Goal: Contribute content: Add original content to the website for others to see

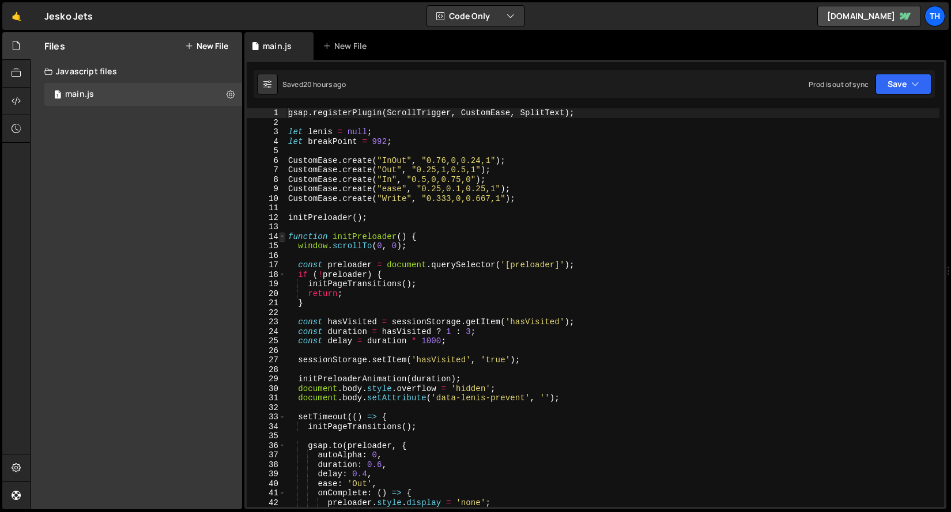
click at [284, 239] on span at bounding box center [282, 237] width 6 height 10
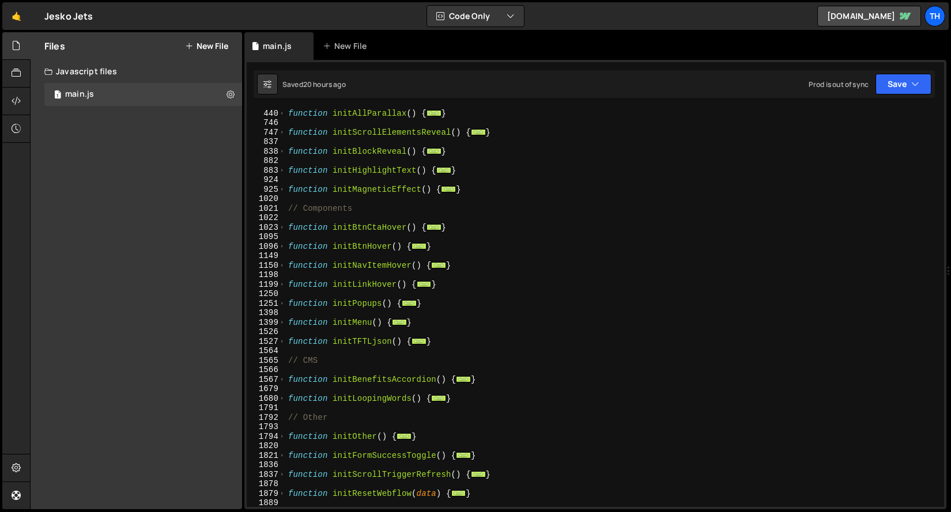
scroll to position [406, 0]
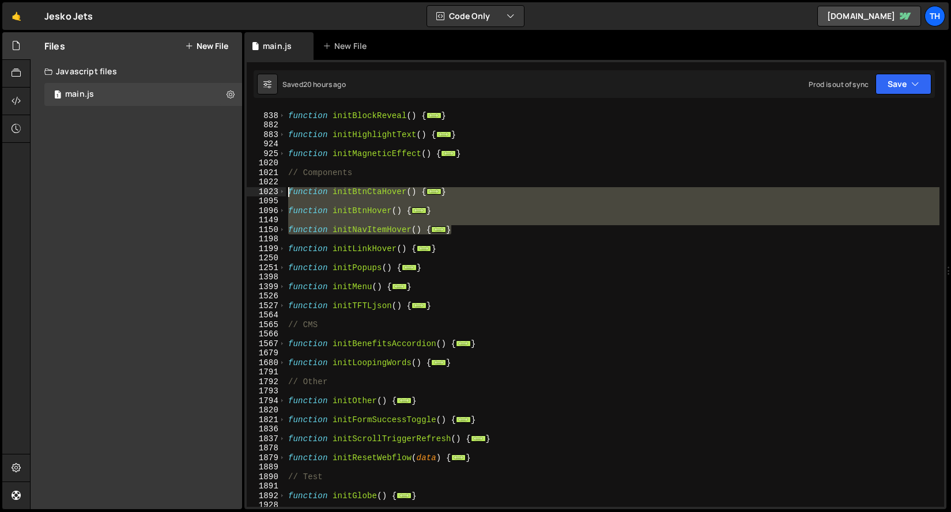
drag, startPoint x: 466, startPoint y: 232, endPoint x: 226, endPoint y: 194, distance: 243.3
click at [226, 194] on div "Files New File Javascript files 1 main.js 0 CSS files Copy share link Edit File…" at bounding box center [490, 271] width 921 height 478
click at [349, 211] on div "function initBlockReveal ( ) { ... } function initHighlightText ( ) { ... } fun…" at bounding box center [612, 307] width 653 height 399
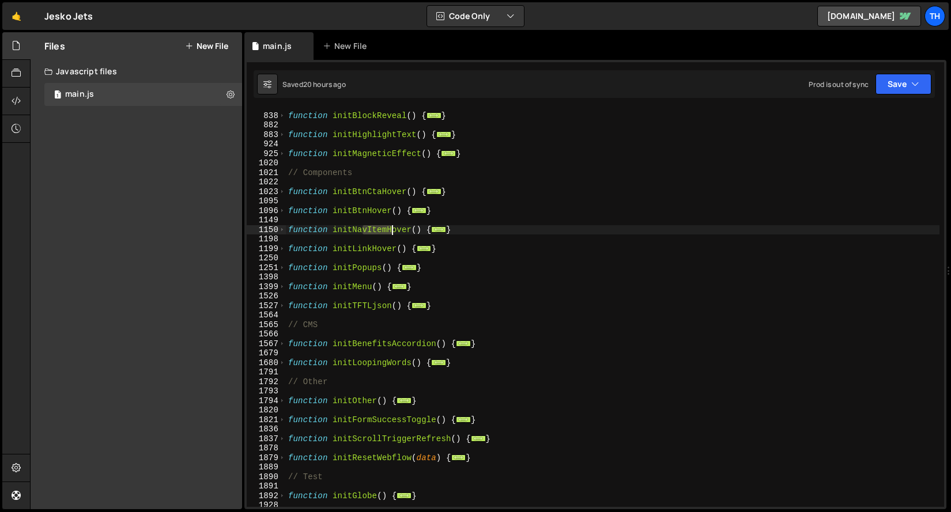
drag, startPoint x: 373, startPoint y: 232, endPoint x: 391, endPoint y: 230, distance: 17.3
click at [391, 230] on div "function initBlockReveal ( ) { ... } function initHighlightText ( ) { ... } fun…" at bounding box center [612, 310] width 653 height 418
click at [286, 227] on div "function initBlockReveal ( ) { ... } function initHighlightText ( ) { ... } fun…" at bounding box center [612, 310] width 653 height 418
click at [283, 227] on span at bounding box center [282, 230] width 6 height 10
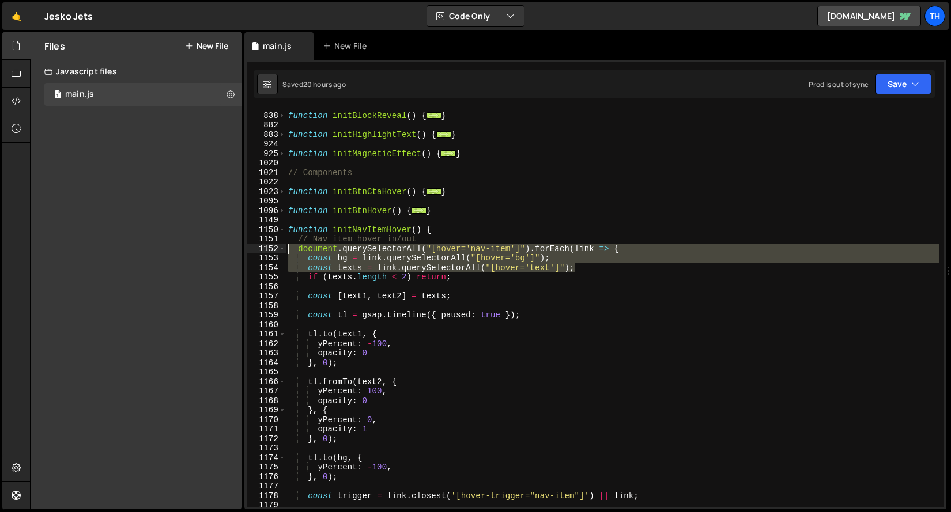
drag, startPoint x: 576, startPoint y: 268, endPoint x: 255, endPoint y: 247, distance: 321.6
click at [255, 247] on div "function initNavItemHover() { 837 838 882 883 924 925 1020 1021 1022 1023 1095 …" at bounding box center [595, 307] width 697 height 399
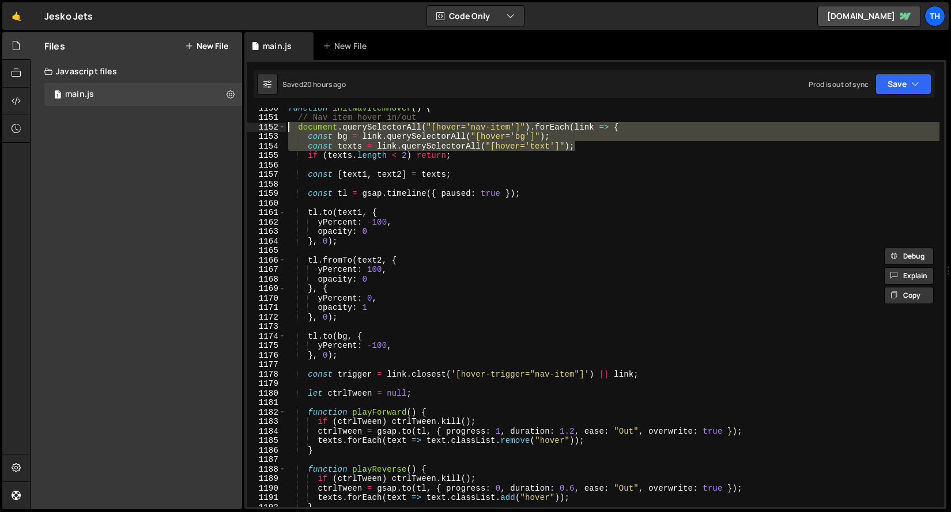
scroll to position [492, 0]
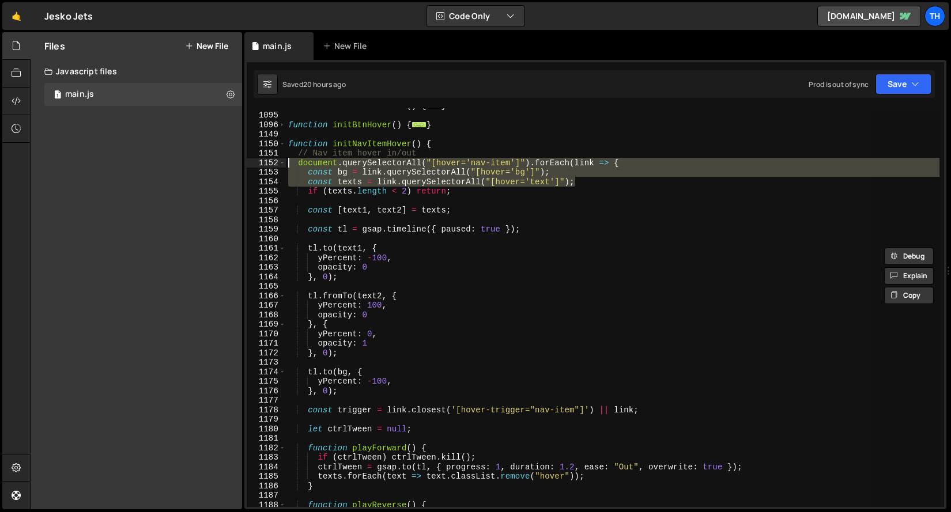
click at [453, 180] on div "function initBtnCtaHover ( ) { ... } function initBtnHover ( ) { ... } function…" at bounding box center [612, 307] width 653 height 399
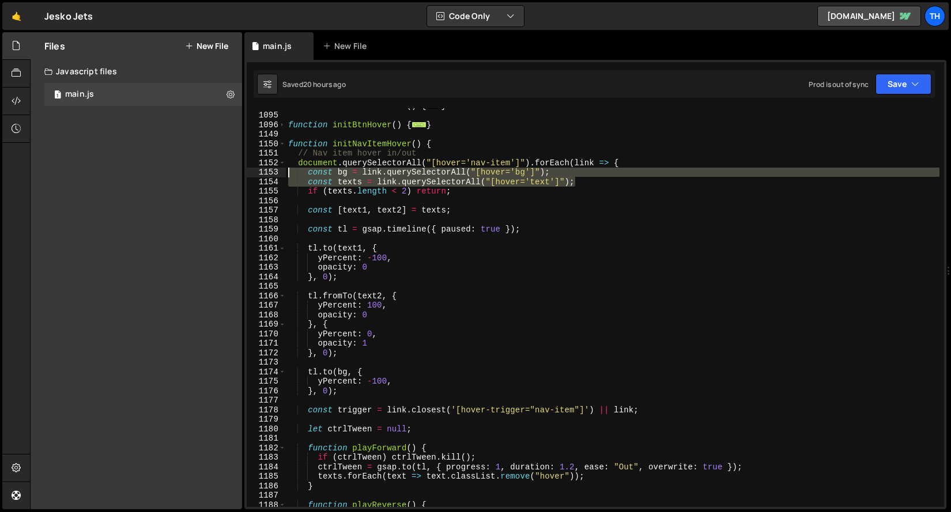
drag, startPoint x: 600, startPoint y: 183, endPoint x: 256, endPoint y: 175, distance: 344.1
click at [256, 175] on div "const texts = link.querySelectorAll("[hover='text']"); 1023 1095 1096 1149 1150…" at bounding box center [595, 307] width 697 height 399
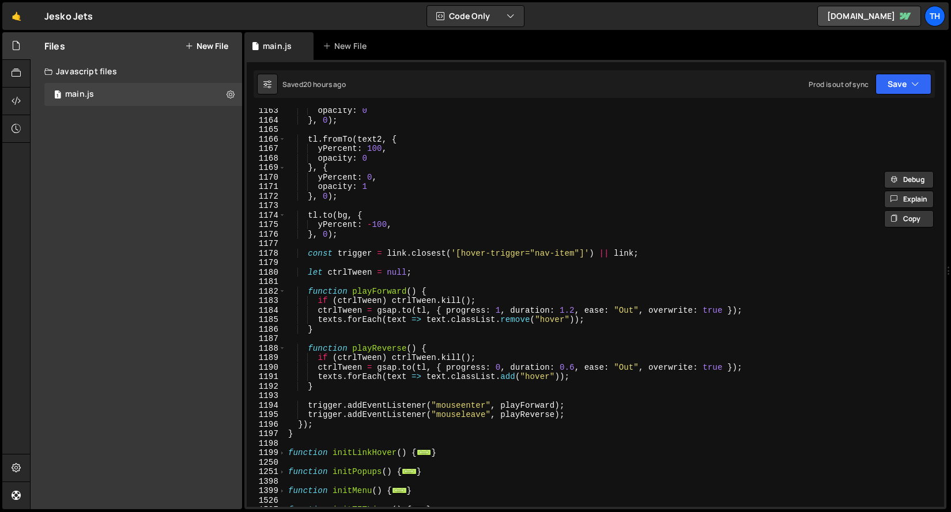
scroll to position [610, 0]
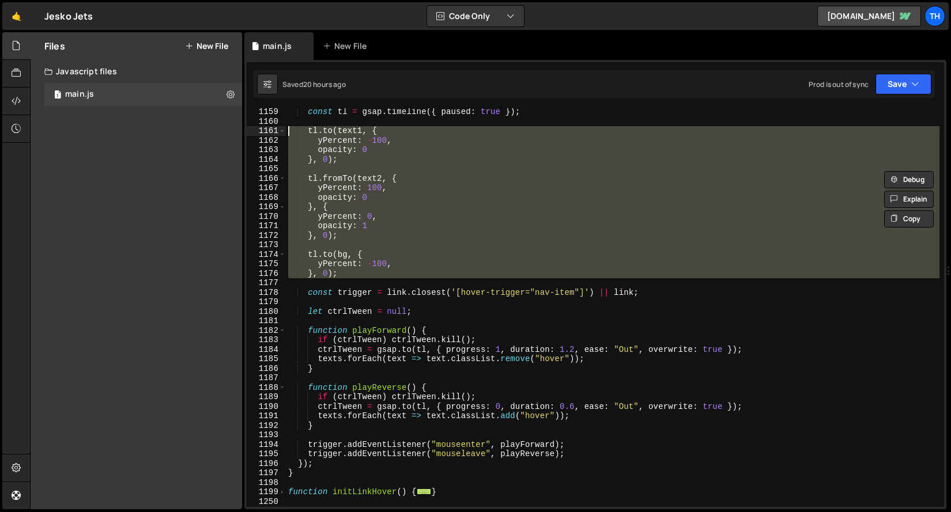
drag, startPoint x: 440, startPoint y: 279, endPoint x: 252, endPoint y: 130, distance: 239.1
click at [252, 130] on div "const bg = link.querySelectorAll("[hover='bg']"); const texts = link.querySelec…" at bounding box center [595, 307] width 697 height 399
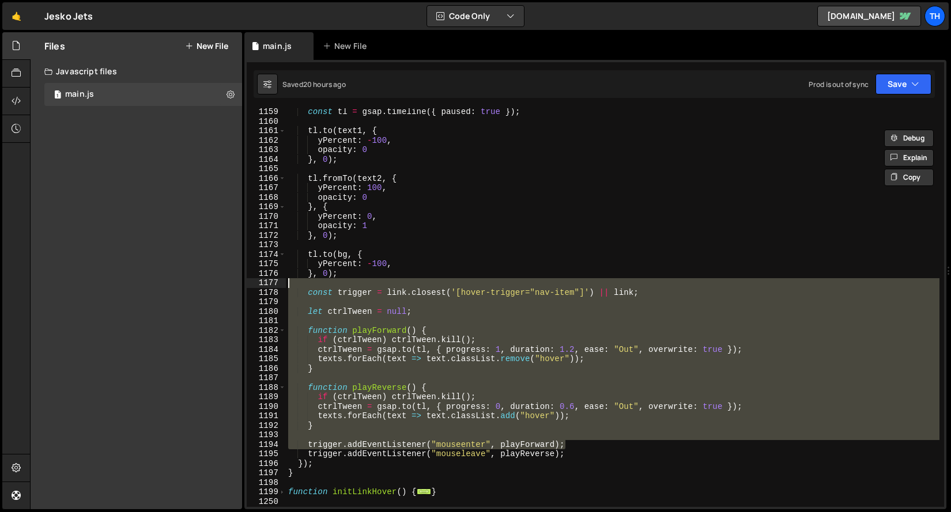
drag, startPoint x: 558, startPoint y: 439, endPoint x: 283, endPoint y: 283, distance: 315.8
click at [283, 283] on div "tl.to(text1, { yPercent: -100, 1159 1160 1161 1162 1163 1164 1165 1166 1167 116…" at bounding box center [595, 307] width 697 height 399
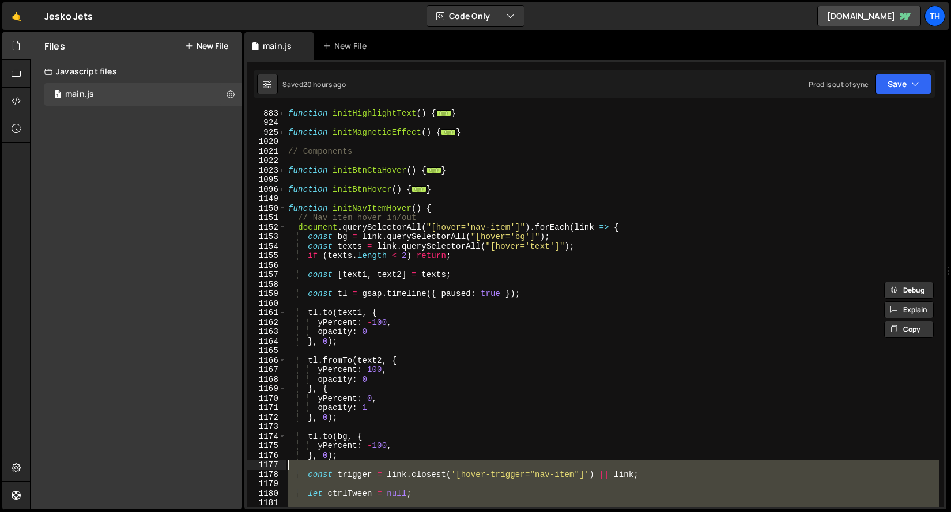
scroll to position [436, 0]
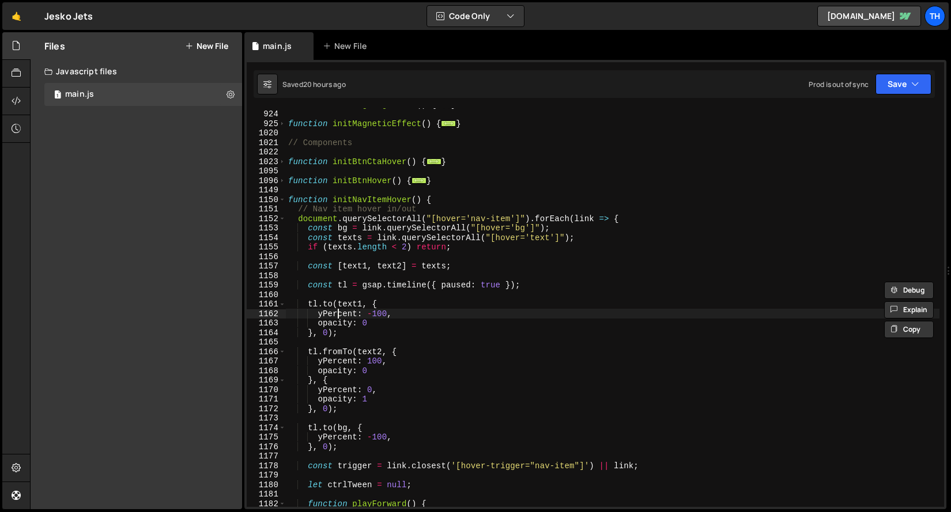
click at [336, 314] on div "function initHighlightText ( ) { ... } function initMagneticEffect ( ) { ... } …" at bounding box center [612, 309] width 653 height 418
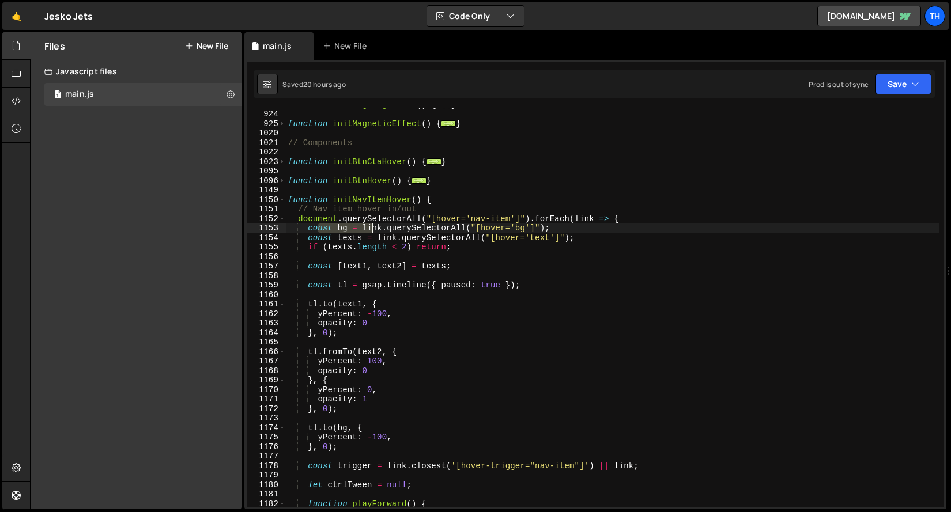
drag, startPoint x: 319, startPoint y: 231, endPoint x: 372, endPoint y: 229, distance: 53.0
click at [372, 229] on div "function initHighlightText ( ) { ... } function initMagneticEffect ( ) { ... } …" at bounding box center [612, 309] width 653 height 418
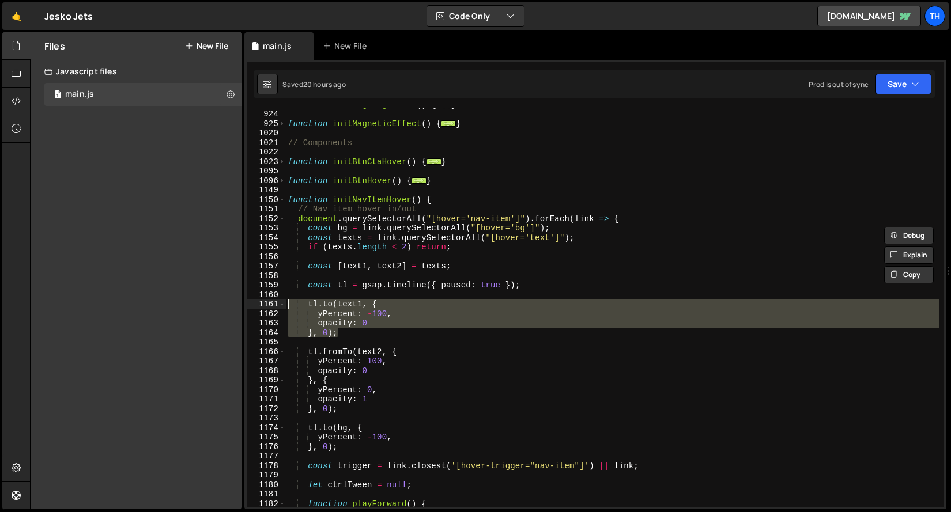
drag, startPoint x: 325, startPoint y: 332, endPoint x: 278, endPoint y: 308, distance: 52.6
click at [278, 308] on div "const bg = link.querySelectorAll("[hover='bg']"); 883 924 925 1020 1021 1022 10…" at bounding box center [595, 307] width 697 height 399
type textarea "tl.to(text1, { yPercent: -100,"
click at [283, 199] on span at bounding box center [282, 200] width 6 height 10
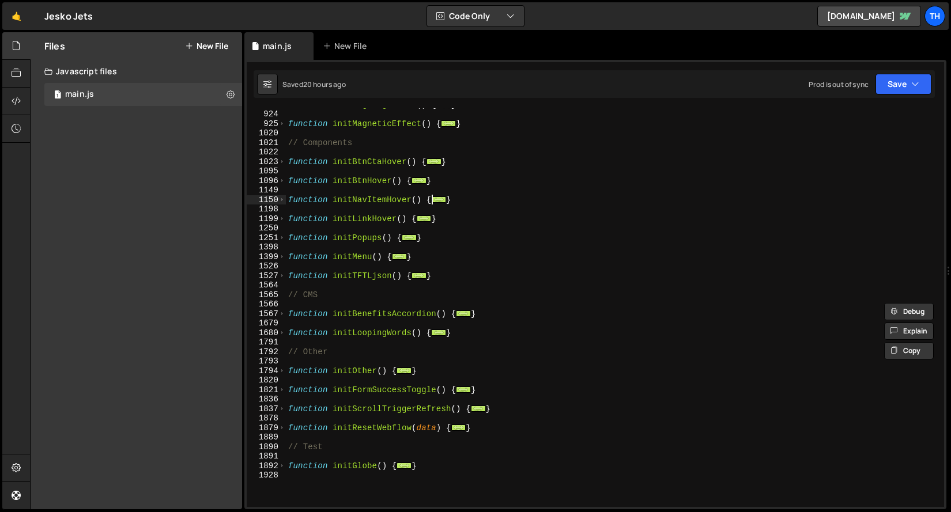
click at [339, 339] on div "function initHighlightText ( ) { ... } function initMagneticEffect ( ) { ... } …" at bounding box center [612, 309] width 653 height 418
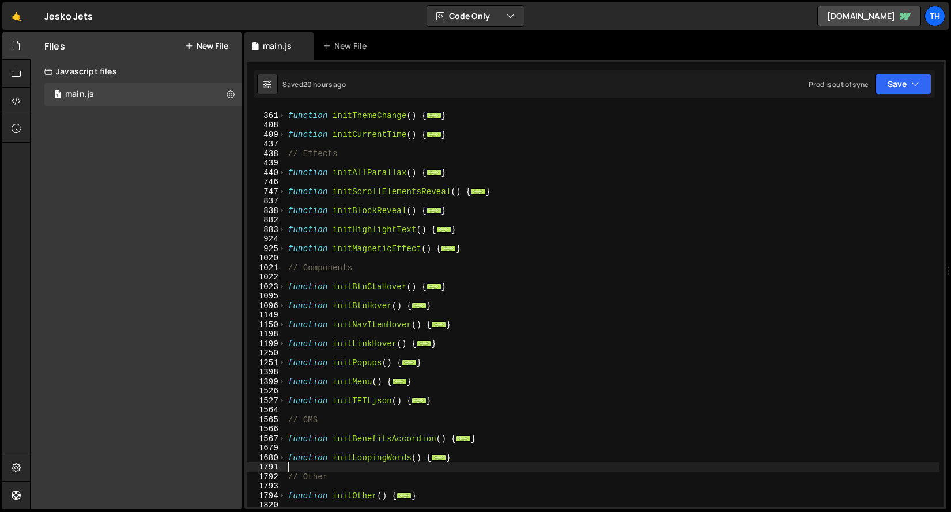
scroll to position [311, 0]
click at [281, 178] on div "746" at bounding box center [266, 182] width 39 height 10
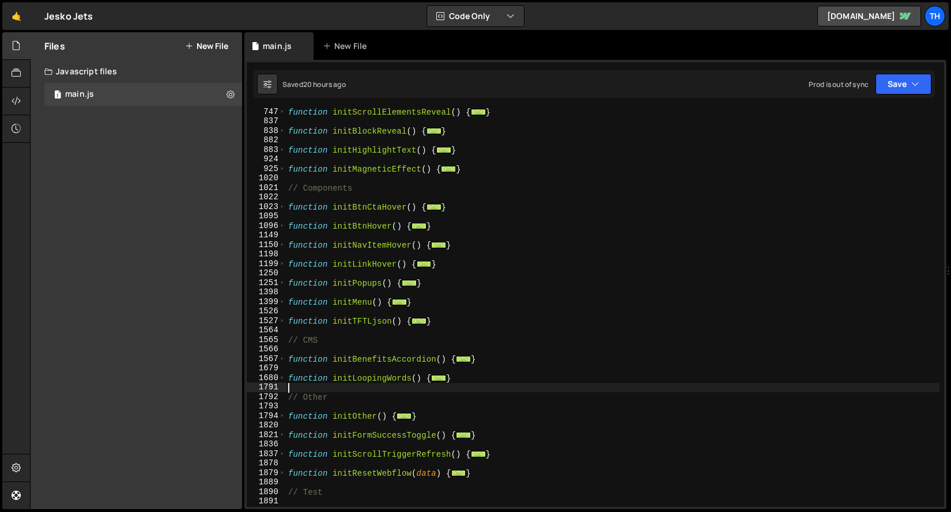
scroll to position [308, 0]
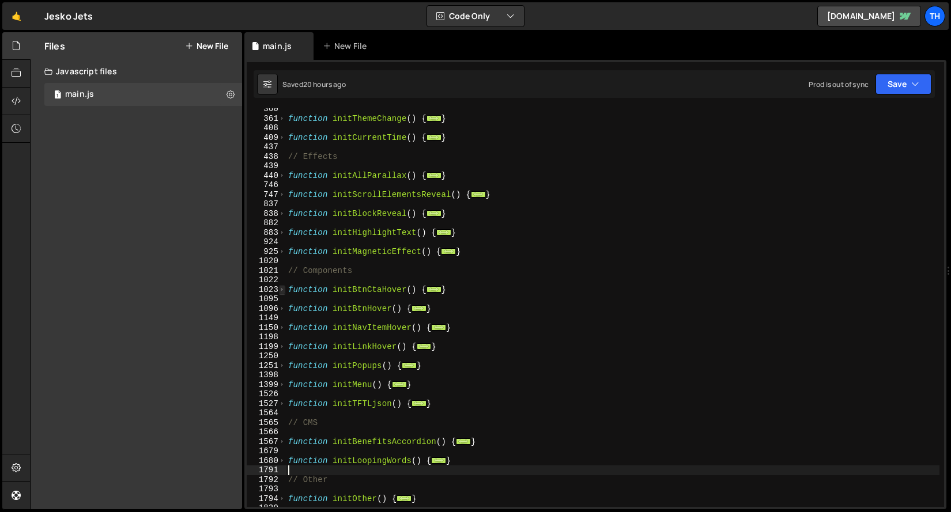
click at [283, 293] on span at bounding box center [282, 290] width 6 height 10
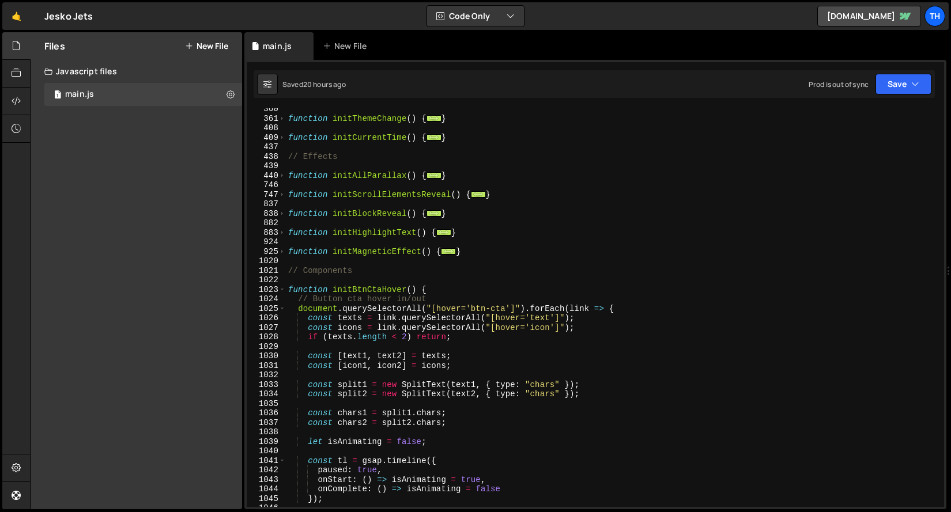
scroll to position [463, 0]
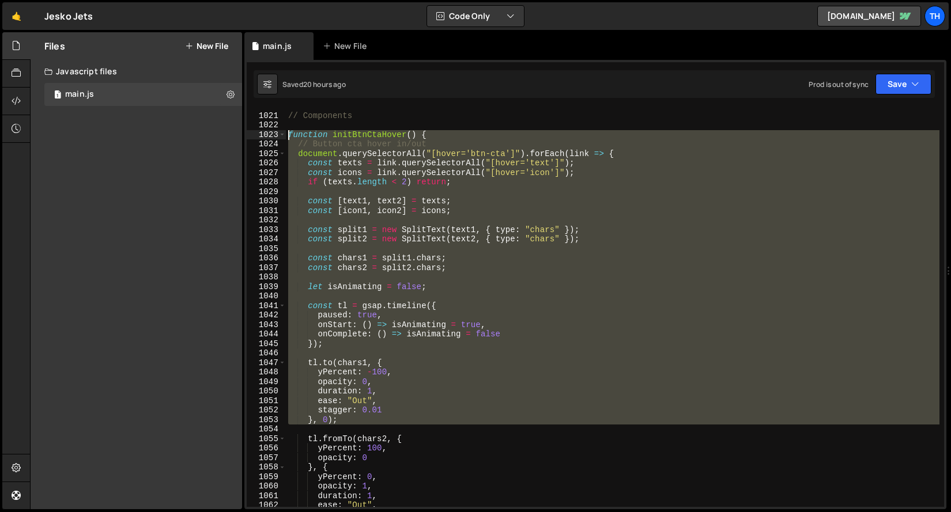
drag, startPoint x: 430, startPoint y: 430, endPoint x: 252, endPoint y: 135, distance: 344.7
click at [252, 135] on div "1020 1021 1022 1023 1024 1025 1026 1027 1028 1029 1030 1031 1032 1033 1034 1035…" at bounding box center [595, 307] width 697 height 399
type textarea "function initBtnCtaHover() { // Button cta hover in/out"
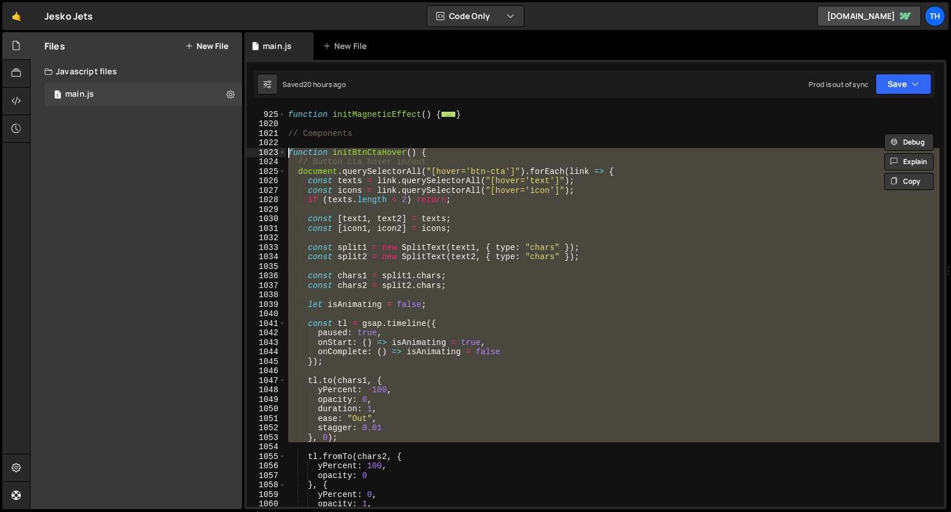
click at [308, 207] on div "function initMagneticEffect ( ) { ... } // Components function initBtnCtaHover …" at bounding box center [612, 307] width 653 height 399
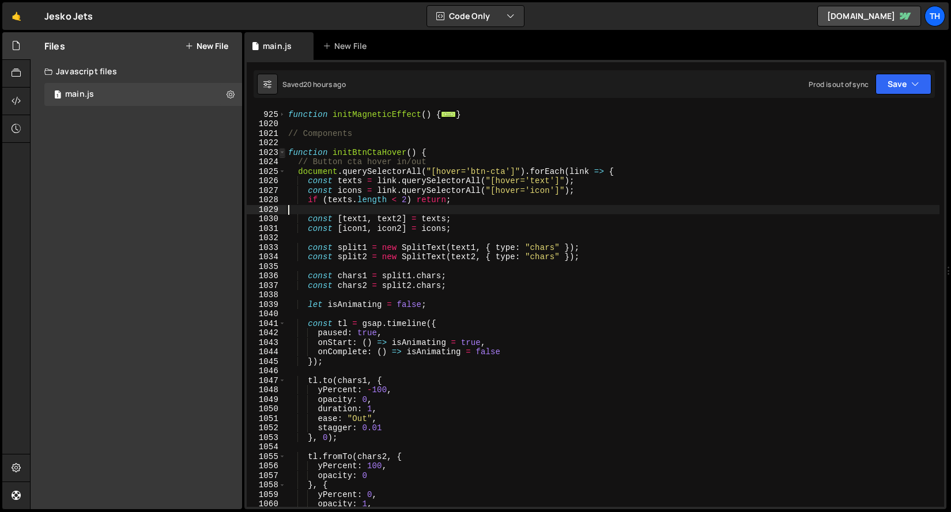
click at [281, 152] on span at bounding box center [282, 153] width 6 height 10
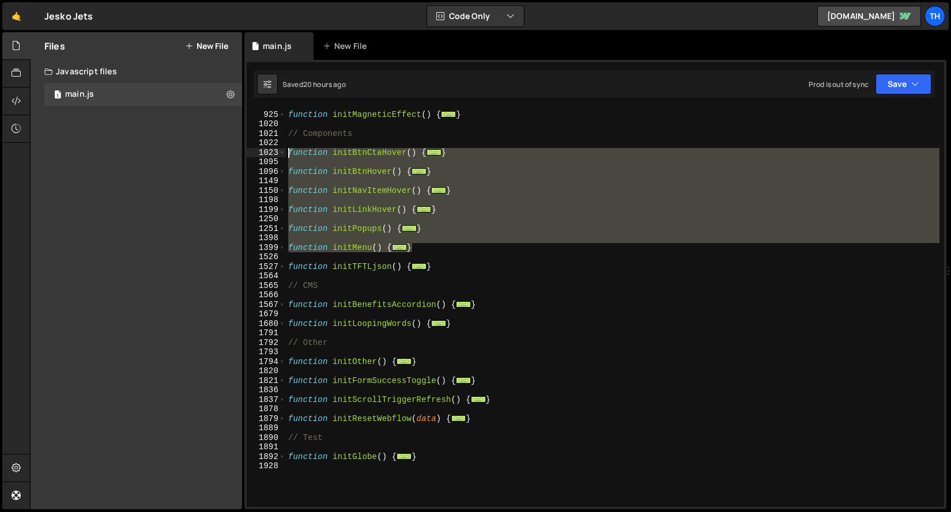
drag, startPoint x: 445, startPoint y: 248, endPoint x: 225, endPoint y: 154, distance: 239.8
click at [225, 154] on div "Files New File Javascript files 1 main.js 0 CSS files Copy share link Edit File…" at bounding box center [490, 271] width 921 height 478
click at [326, 252] on div "function initMagneticEffect ( ) { ... } // Components function initBtnCtaHover …" at bounding box center [612, 307] width 653 height 399
type textarea "function initMenu() {"
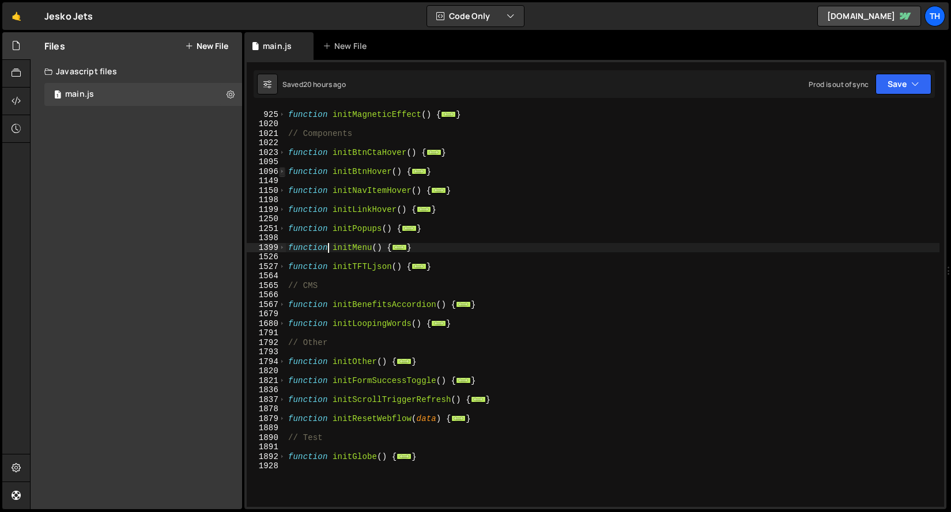
click at [281, 171] on span at bounding box center [282, 172] width 6 height 10
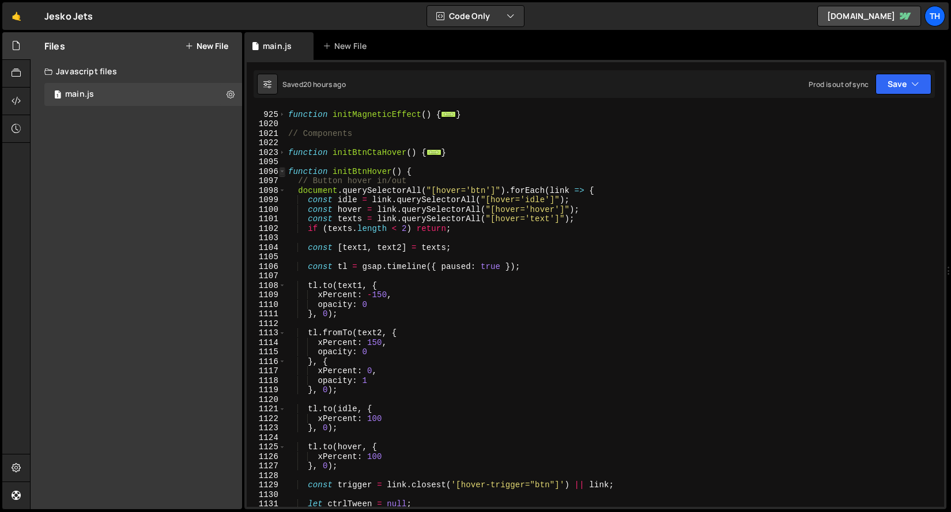
click at [281, 171] on span at bounding box center [282, 172] width 6 height 10
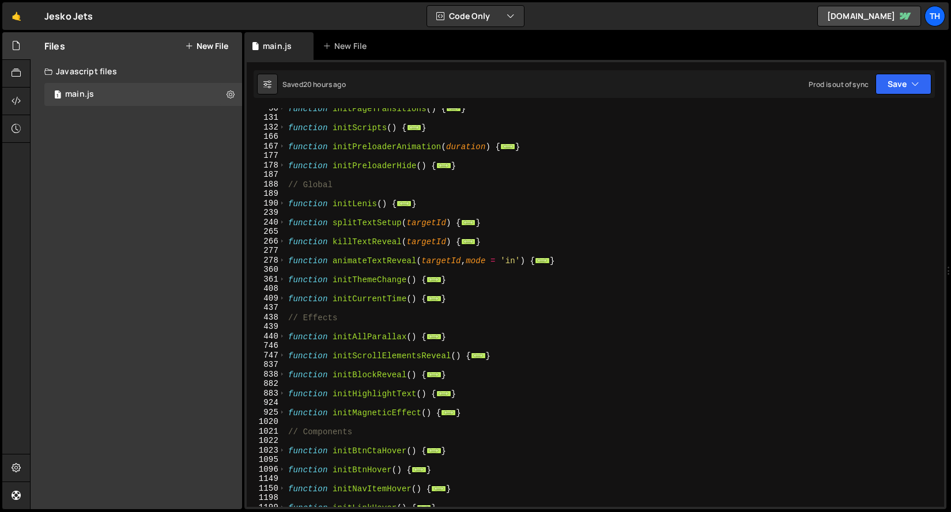
scroll to position [574, 0]
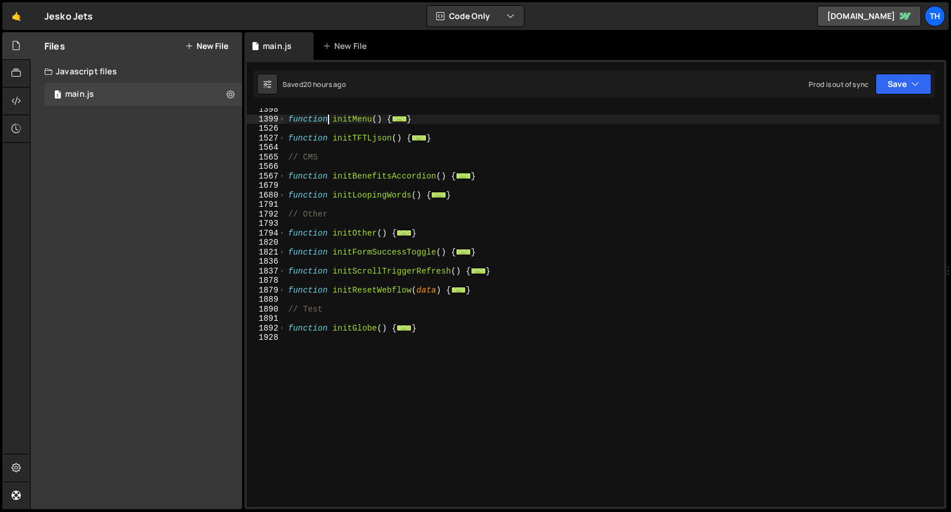
click at [219, 49] on button "New File" at bounding box center [206, 45] width 43 height 9
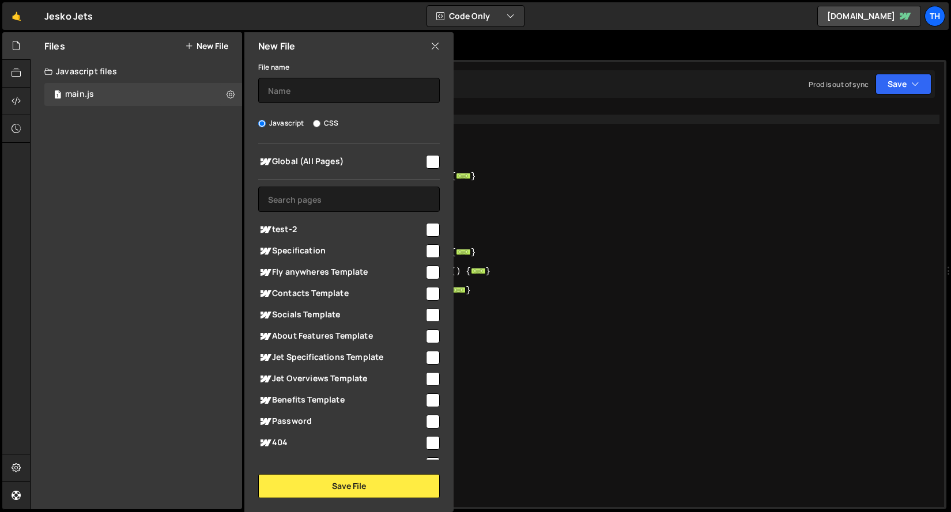
click at [436, 44] on icon at bounding box center [434, 46] width 9 height 13
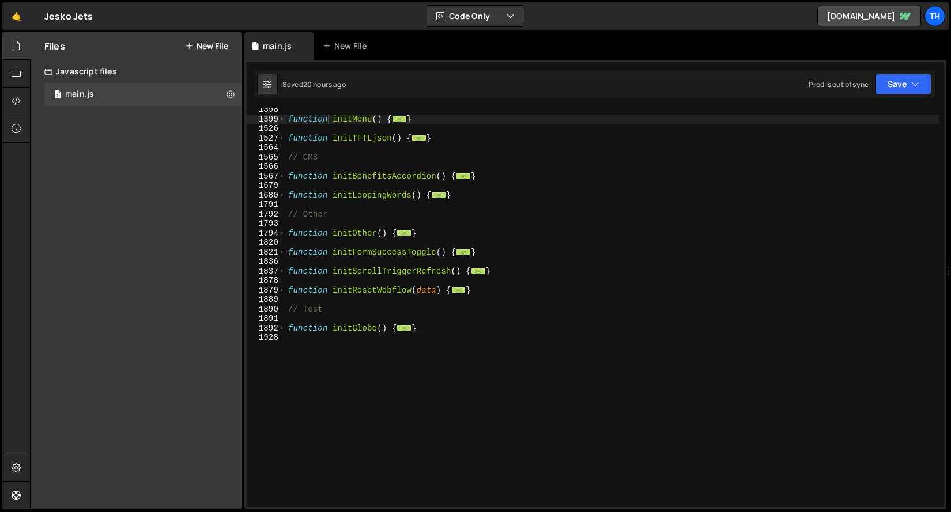
click at [209, 44] on button "New File" at bounding box center [206, 45] width 43 height 9
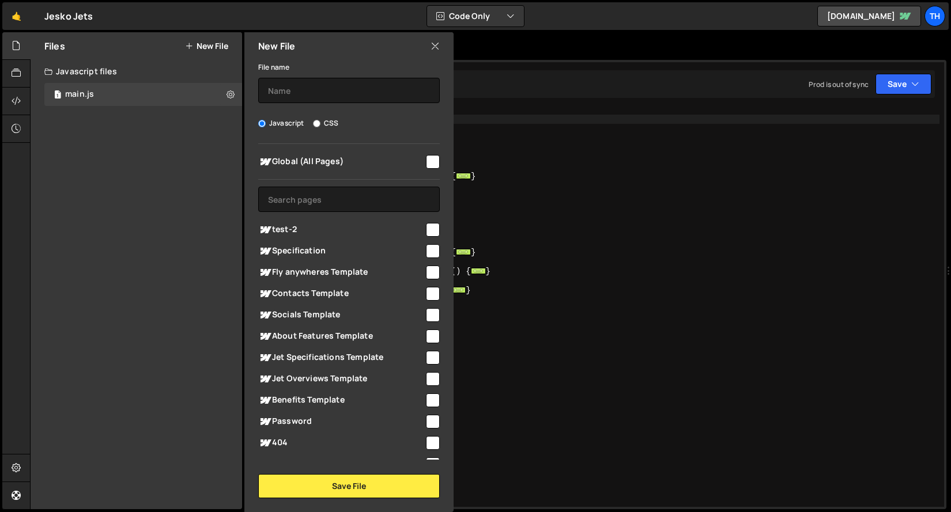
click at [434, 45] on icon at bounding box center [434, 46] width 9 height 13
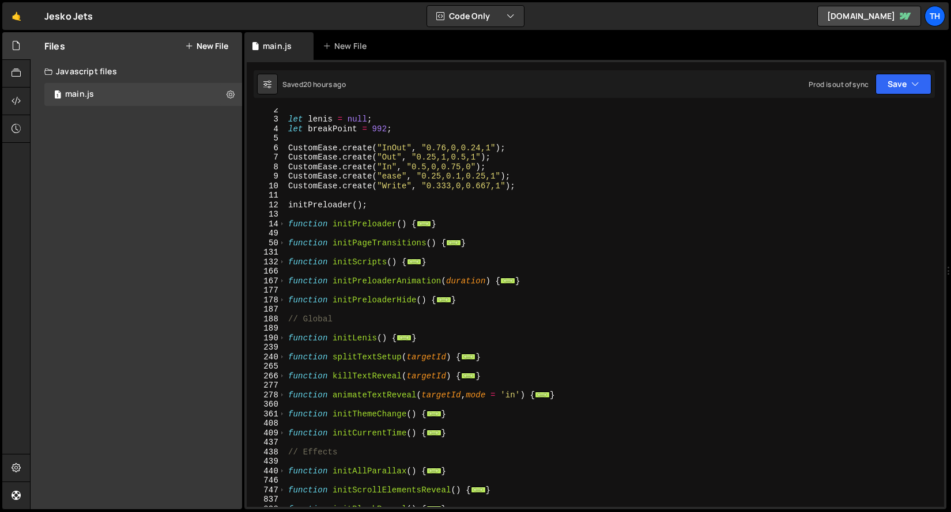
scroll to position [0, 0]
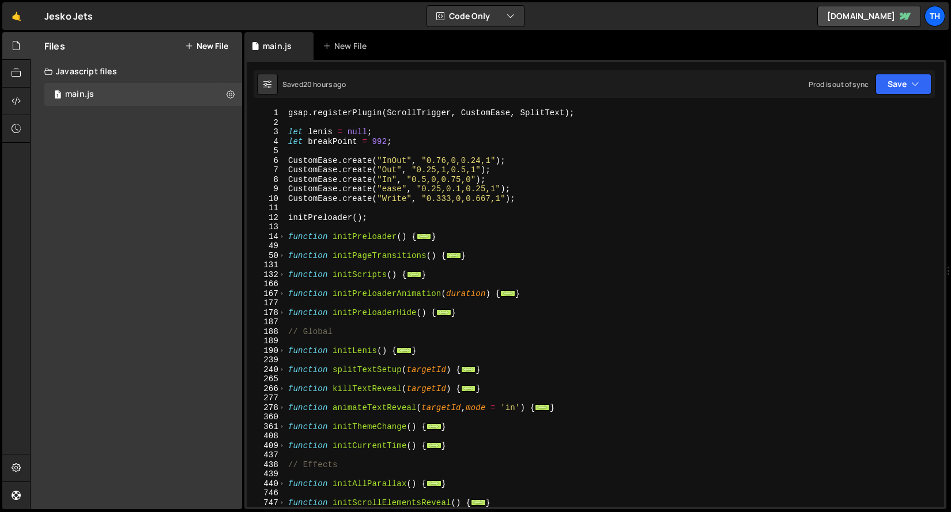
click at [51, 1] on div "Hold on a sec... Are you certain you wish to leave this page? Any changes you'v…" at bounding box center [475, 256] width 951 height 512
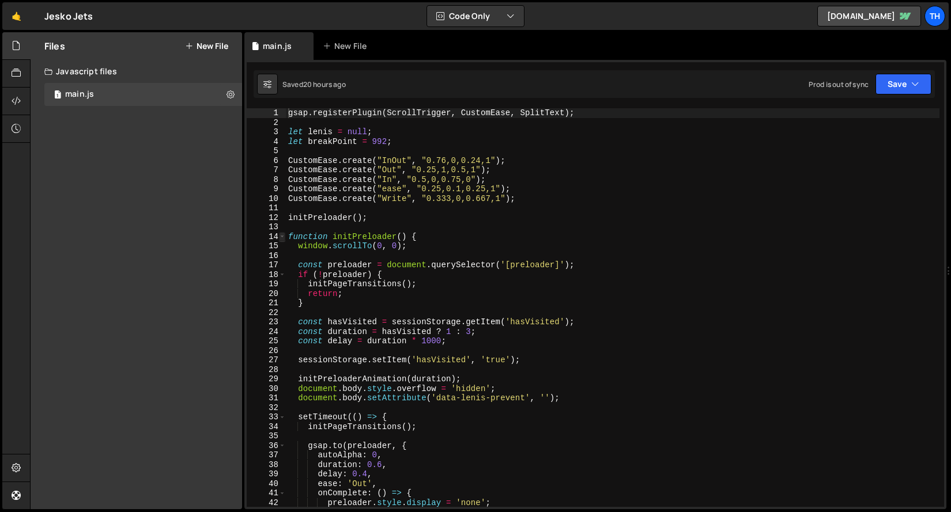
type textarea "gsap.registerPlugin(ScrollTrigger, CustomEase, SplitText);"
click at [283, 237] on span at bounding box center [282, 237] width 6 height 10
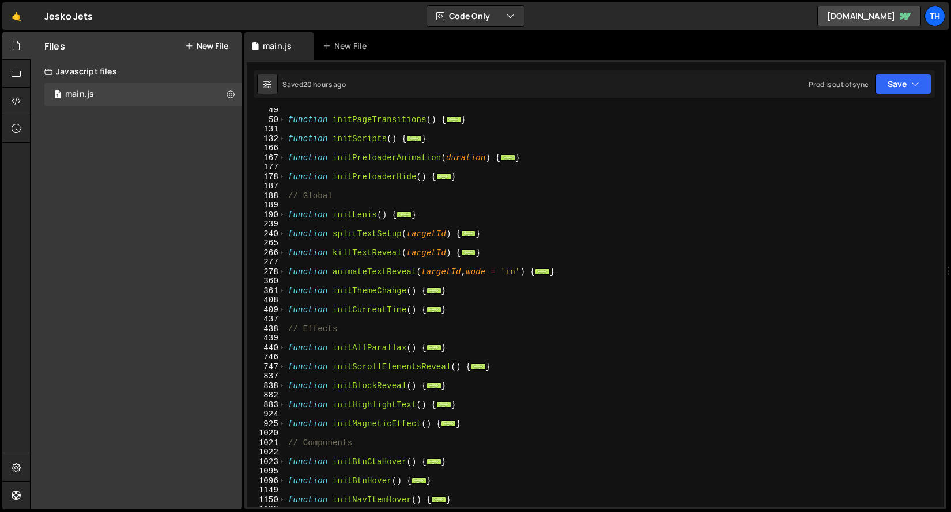
scroll to position [100, 0]
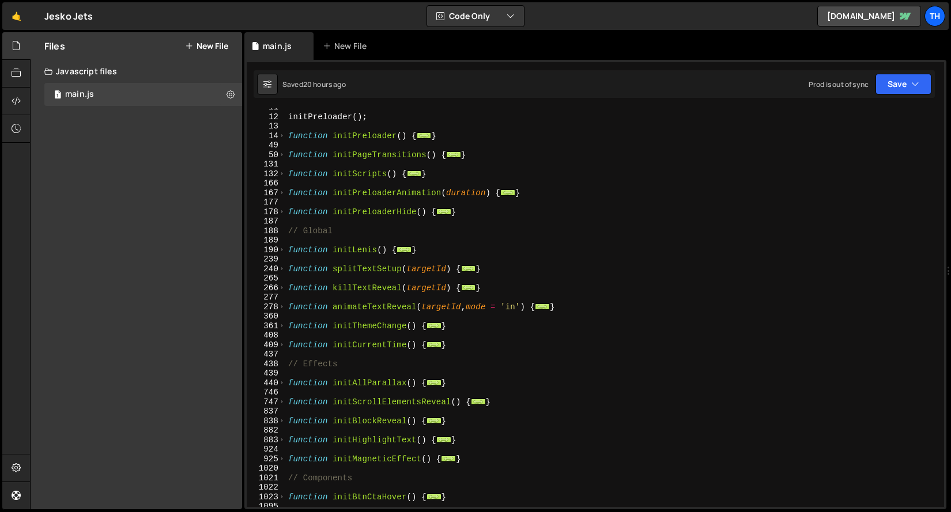
click at [225, 41] on button "New File" at bounding box center [206, 45] width 43 height 9
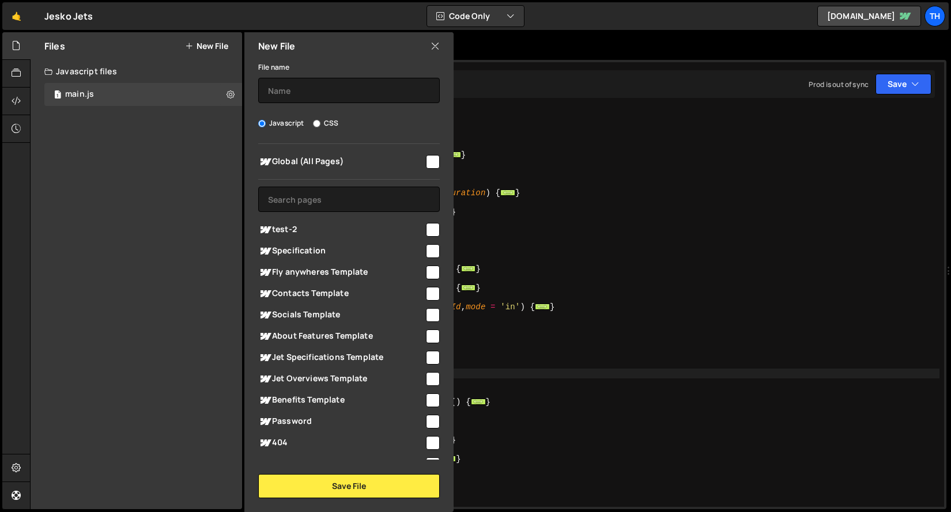
click at [678, 376] on div "initPreloader ( ) ; function initPreloader ( ) { ... } function initPageTransit…" at bounding box center [612, 312] width 653 height 418
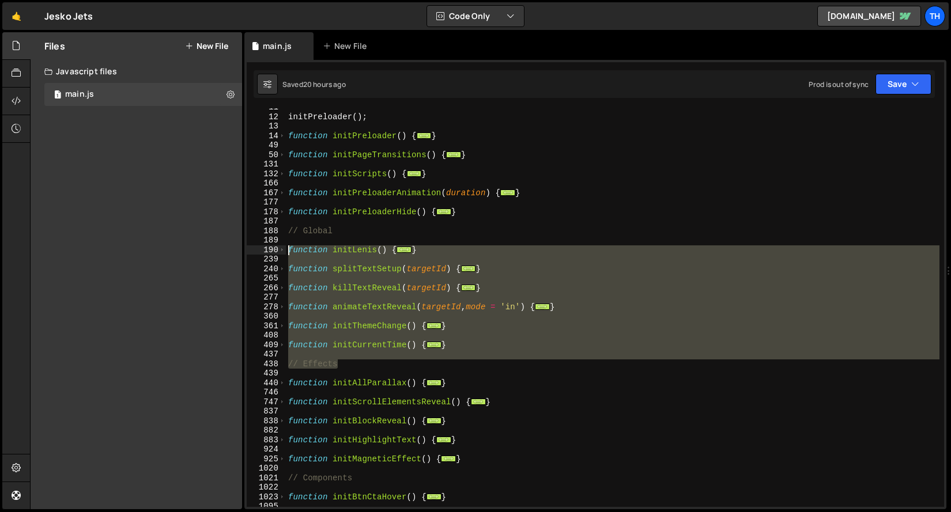
drag, startPoint x: 510, startPoint y: 364, endPoint x: 255, endPoint y: 252, distance: 279.2
click at [255, 252] on div "11 12 13 14 49 50 131 132 166 167 177 178 187 188 189 190 239 240 265 266 277 2…" at bounding box center [595, 307] width 697 height 399
type textarea "function initLenis() { if ([PERSON_NAME]) {"
click at [402, 315] on div "initPreloader ( ) ; function initPreloader ( ) { ... } function initPageTransit…" at bounding box center [612, 307] width 653 height 399
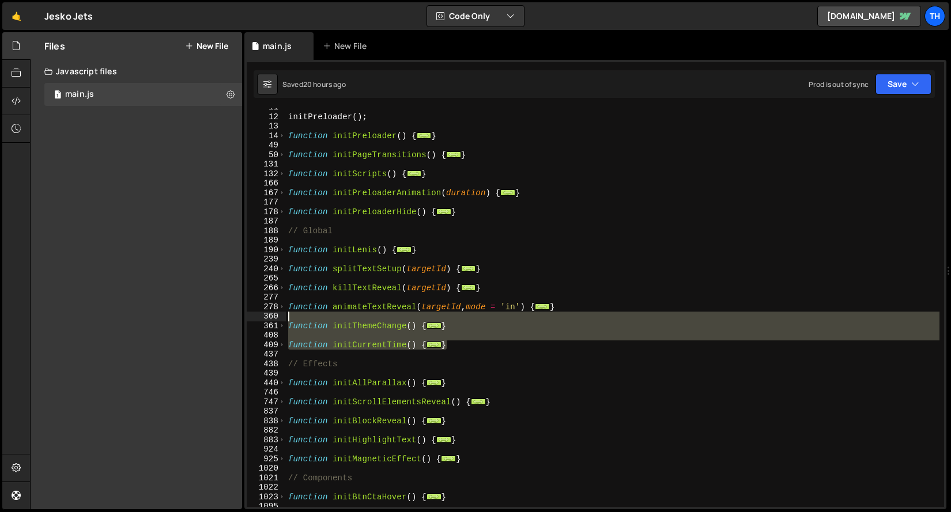
drag, startPoint x: 471, startPoint y: 345, endPoint x: 278, endPoint y: 283, distance: 203.2
click at [278, 283] on div "11 12 13 14 49 50 131 132 166 167 177 178 187 188 189 190 239 240 265 266 277 2…" at bounding box center [595, 307] width 697 height 399
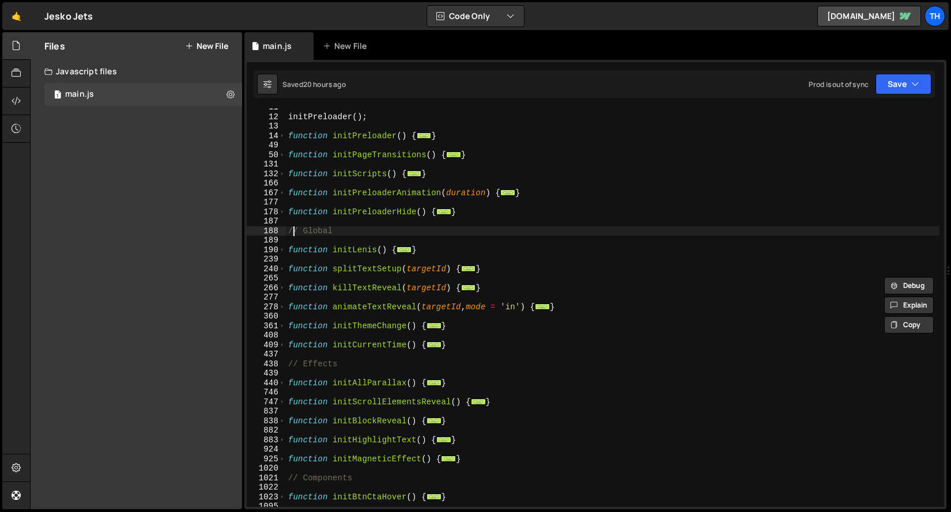
click at [292, 233] on div "initPreloader ( ) ; function initPreloader ( ) { ... } function initPageTransit…" at bounding box center [612, 312] width 653 height 418
drag, startPoint x: 290, startPoint y: 230, endPoint x: 326, endPoint y: 229, distance: 35.8
click at [326, 229] on div "initPreloader ( ) ; function initPreloader ( ) { ... } function initPageTransit…" at bounding box center [612, 312] width 653 height 418
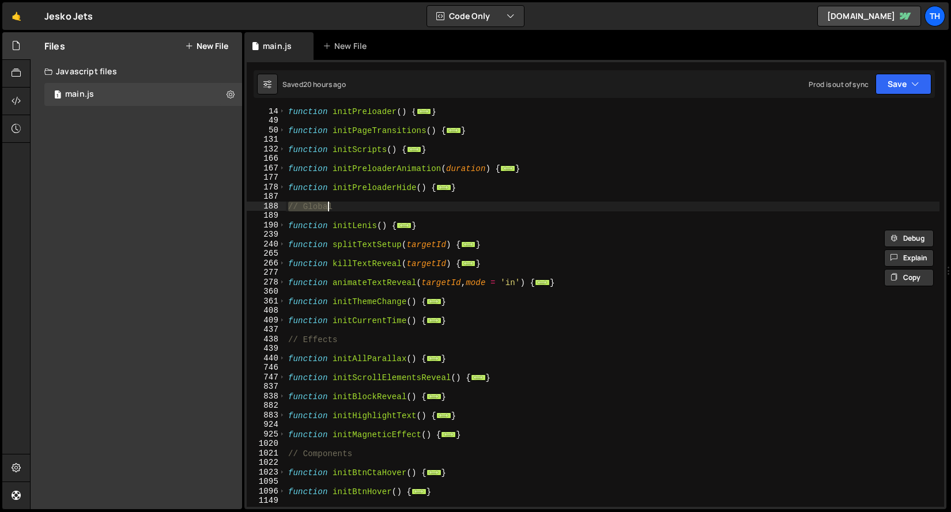
scroll to position [211, 0]
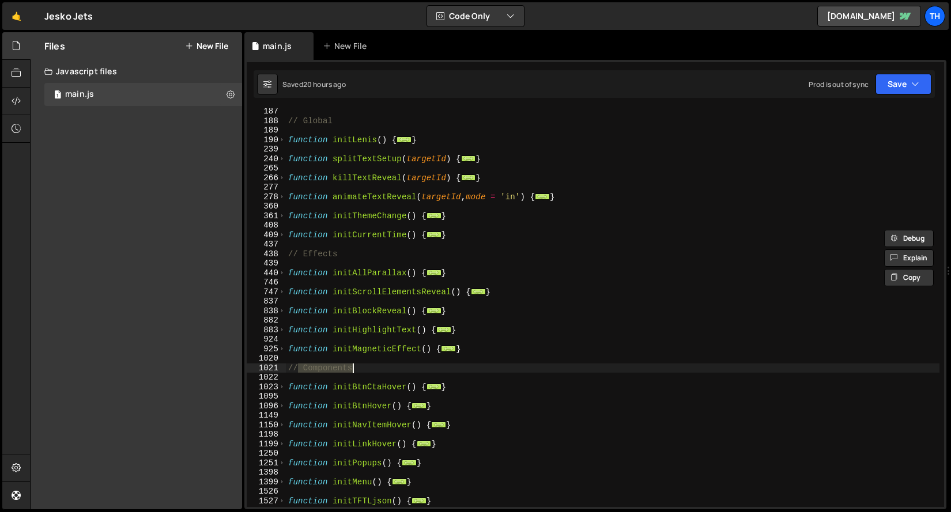
drag, startPoint x: 299, startPoint y: 368, endPoint x: 396, endPoint y: 364, distance: 96.9
click at [396, 364] on div "// Global function initLenis ( ) { ... } function splitTextSetup ( targetId ) {…" at bounding box center [612, 316] width 653 height 418
type textarea "// Components"
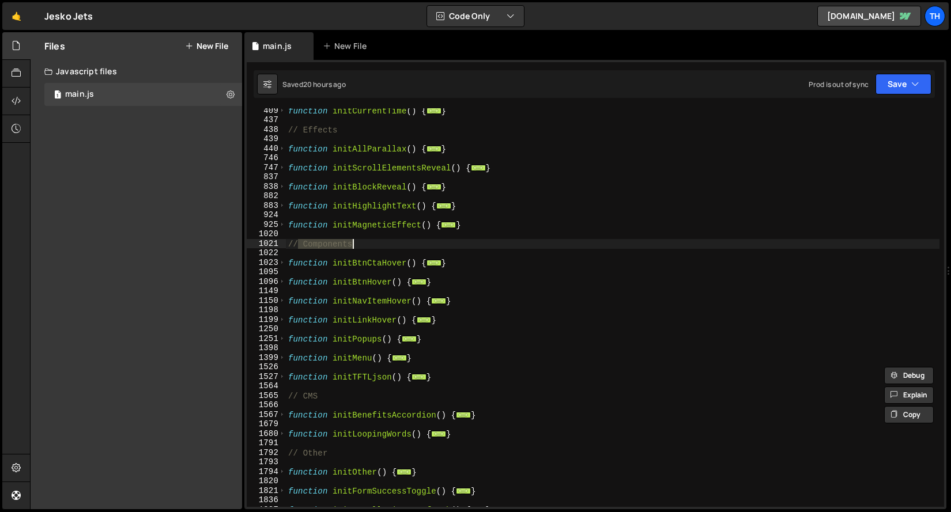
scroll to position [359, 0]
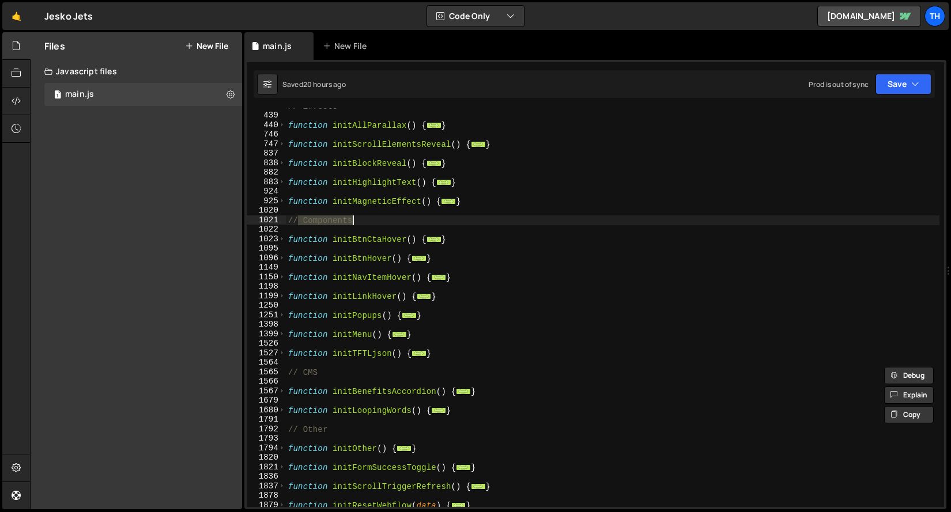
click at [334, 377] on div "// Effects function initAllParallax ( ) { ... } function initScrollElementsReve…" at bounding box center [612, 310] width 653 height 418
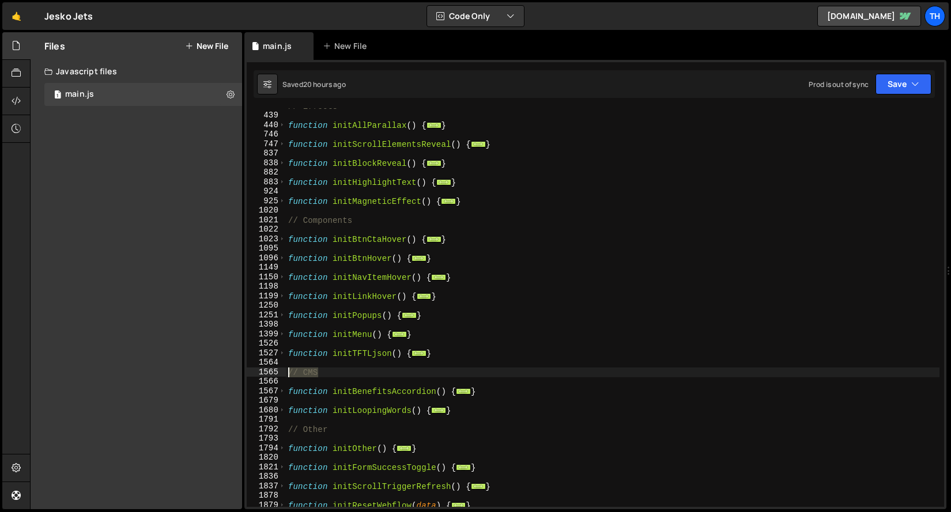
drag, startPoint x: 323, startPoint y: 375, endPoint x: 268, endPoint y: 377, distance: 54.8
click at [268, 377] on div "438 439 440 746 747 837 838 882 883 924 925 1020 1021 1022 1023 1095 1096 1149 …" at bounding box center [595, 307] width 697 height 399
type textarea "// CMS"
click at [387, 369] on div "// Effects function initAllParallax ( ) { ... } function initScrollElementsReve…" at bounding box center [612, 307] width 653 height 399
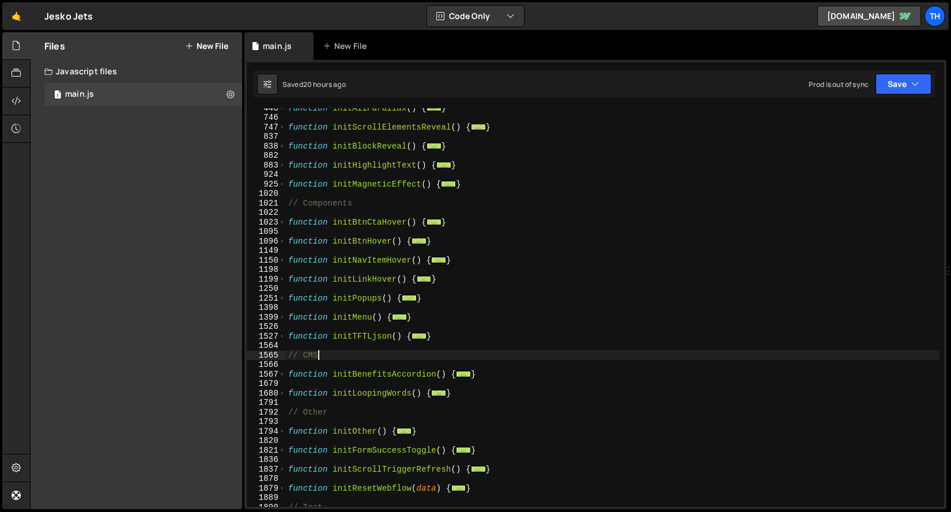
click at [353, 292] on div "function initAllParallax ( ) { ... } function initScrollElementsReveal ( ) { ..…" at bounding box center [612, 312] width 653 height 418
click at [313, 316] on div "function initAllParallax ( ) { ... } function initScrollElementsReveal ( ) { ..…" at bounding box center [612, 312] width 653 height 418
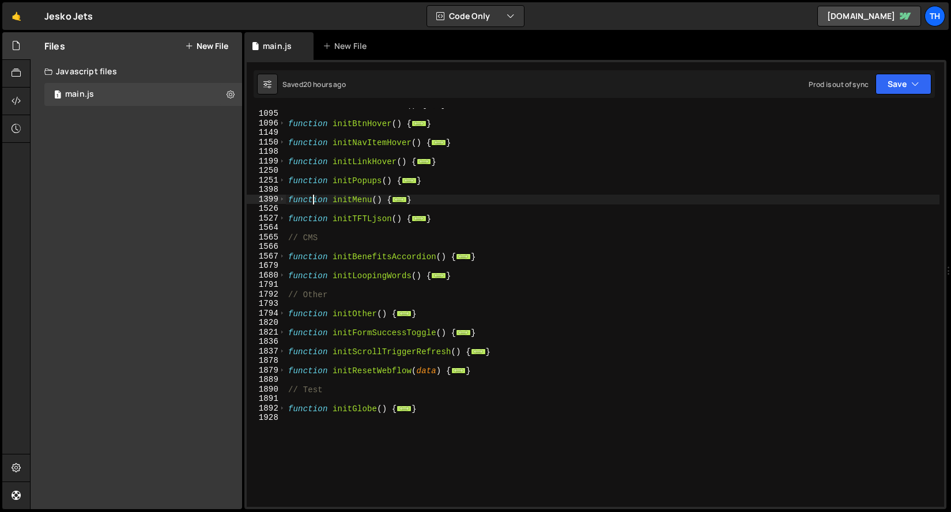
scroll to position [494, 0]
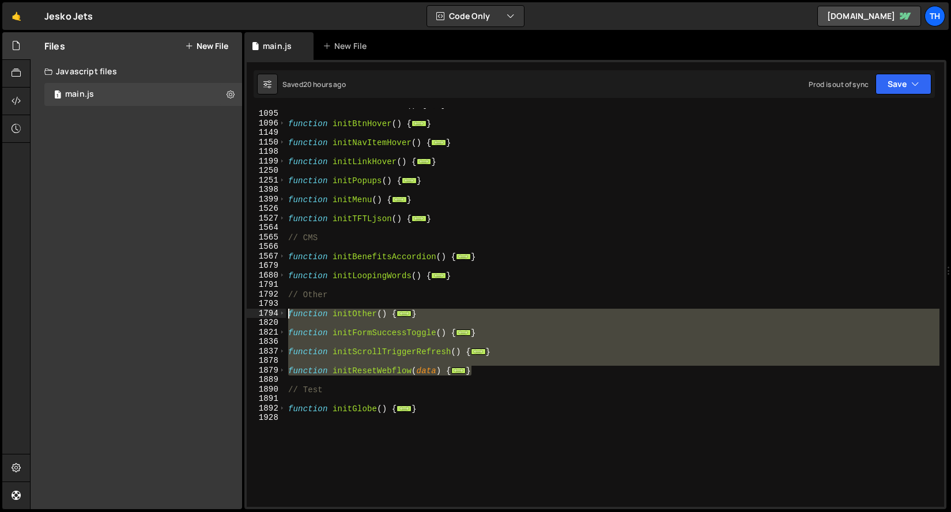
drag, startPoint x: 493, startPoint y: 368, endPoint x: 246, endPoint y: 312, distance: 253.5
click at [247, 312] on div "function initMenu() { 1023 1095 1096 1149 1150 1198 1199 1250 1251 1398 1399 15…" at bounding box center [595, 307] width 697 height 399
type textarea "function initOther() { // Current year"
click at [294, 323] on div "function initBtnCtaHover ( ) { ... } function initBtnHover ( ) { ... } function…" at bounding box center [612, 307] width 653 height 399
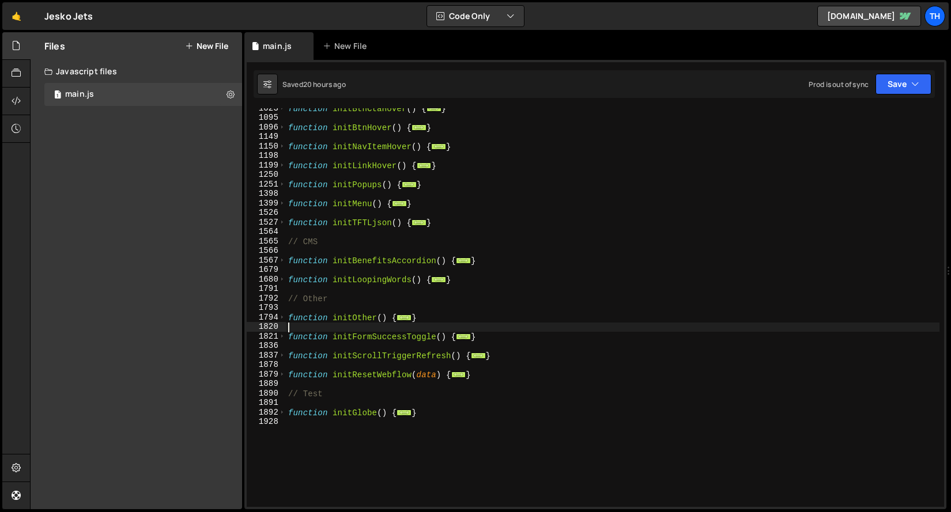
scroll to position [398, 0]
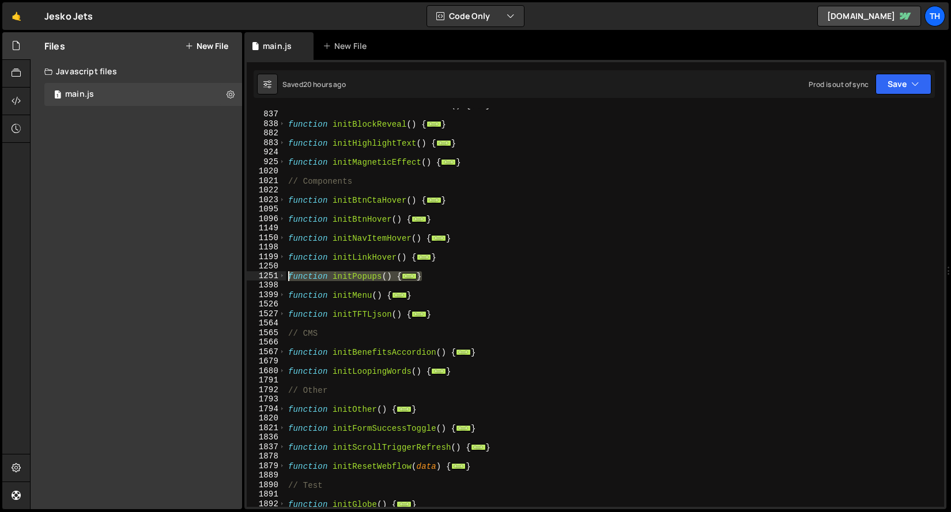
drag, startPoint x: 448, startPoint y: 275, endPoint x: 269, endPoint y: 277, distance: 179.2
click at [269, 277] on div "747 837 838 882 883 924 925 1020 1021 1022 1023 1095 1096 1149 1150 1198 1199 1…" at bounding box center [595, 307] width 697 height 399
click at [370, 293] on div "function initScrollElementsReveal ( ) { ... } function initBlockReveal ( ) { ..…" at bounding box center [612, 309] width 653 height 418
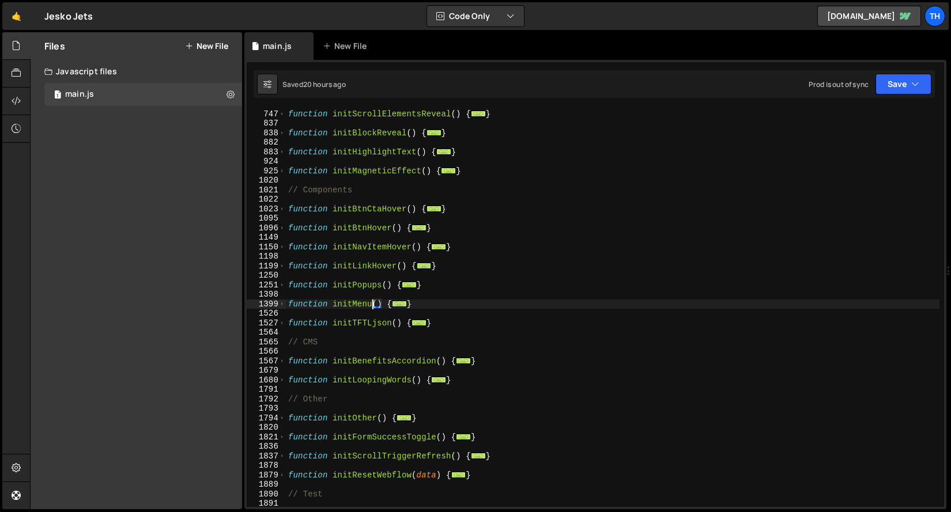
scroll to position [380, 0]
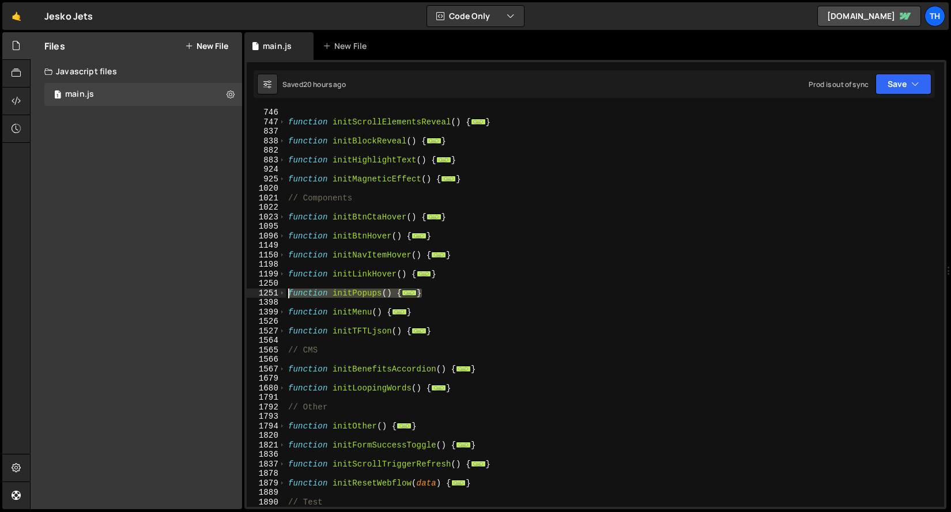
drag, startPoint x: 406, startPoint y: 292, endPoint x: 277, endPoint y: 292, distance: 129.1
click at [277, 292] on div "function initMenu() { 746 747 837 838 882 883 924 925 1020 1021 1022 1023 1095 …" at bounding box center [595, 307] width 697 height 399
type textarea "function initPopups() { // Open pop-ups"
click at [322, 303] on div "function initScrollElementsReveal ( ) { ... } function initBlockReveal ( ) { ..…" at bounding box center [612, 317] width 653 height 418
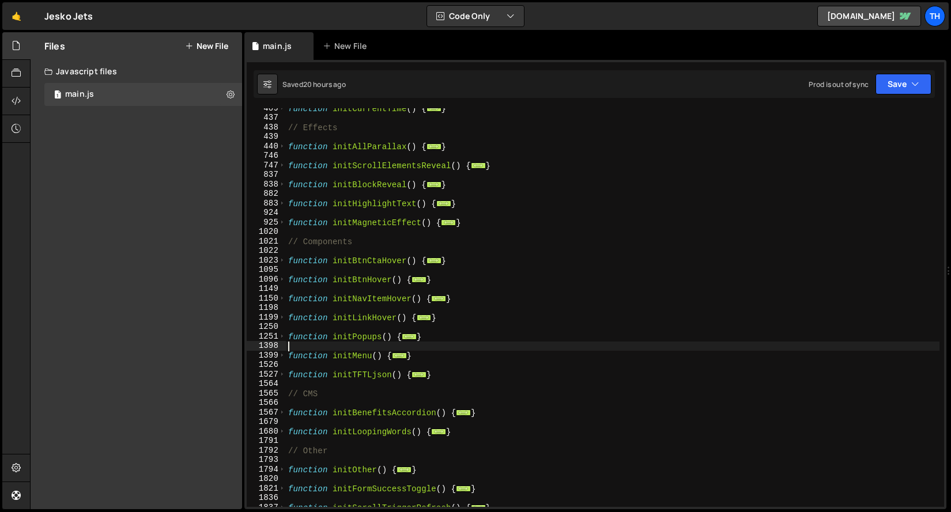
scroll to position [337, 0]
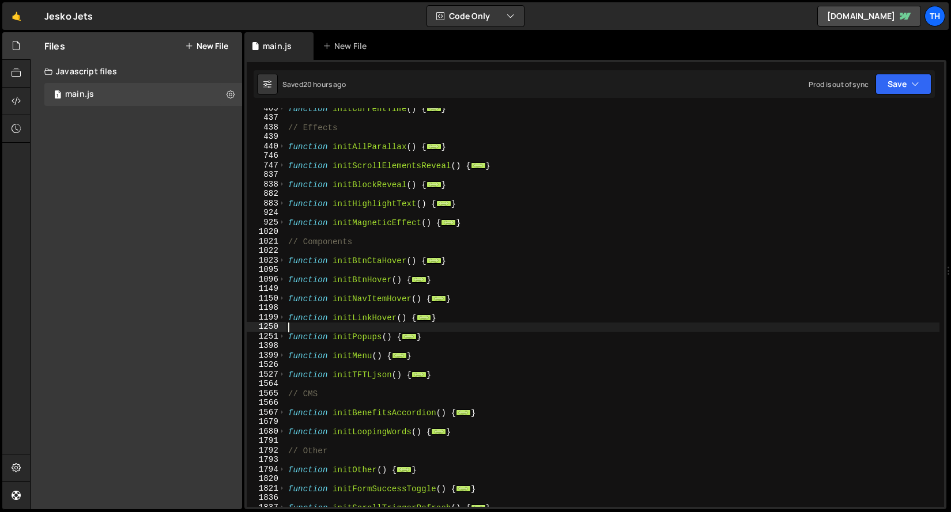
click at [295, 325] on div "function initCurrentTime ( ) { ... } // Effects function initAllParallax ( ) { …" at bounding box center [612, 313] width 653 height 418
click at [299, 317] on div "function initCurrentTime ( ) { ... } // Effects function initAllParallax ( ) { …" at bounding box center [612, 313] width 653 height 418
type textarea "function initLinkHover() {"
click at [299, 313] on div "function initCurrentTime ( ) { ... } // Effects function initAllParallax ( ) { …" at bounding box center [612, 313] width 653 height 418
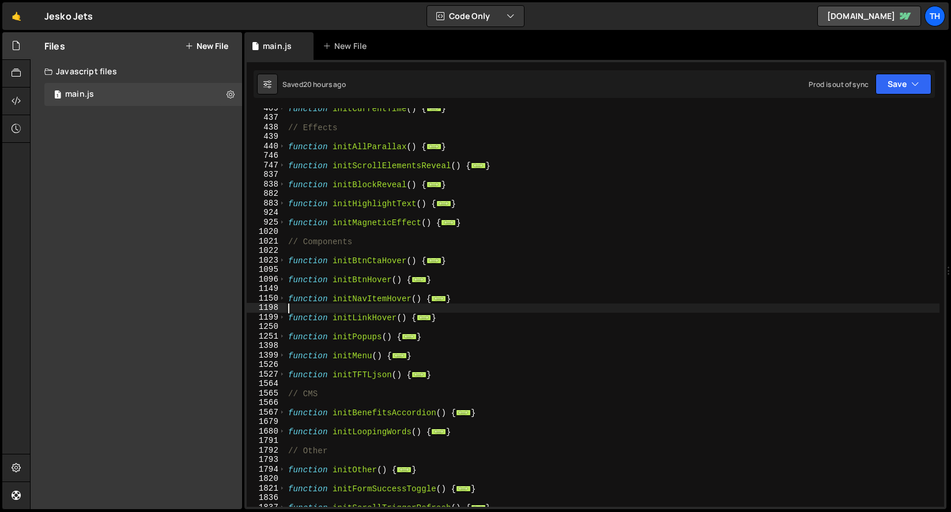
click at [299, 309] on div "function initCurrentTime ( ) { ... } // Effects function initAllParallax ( ) { …" at bounding box center [612, 313] width 653 height 418
click at [302, 293] on div "function initCurrentTime ( ) { ... } // Effects function initAllParallax ( ) { …" at bounding box center [612, 313] width 653 height 418
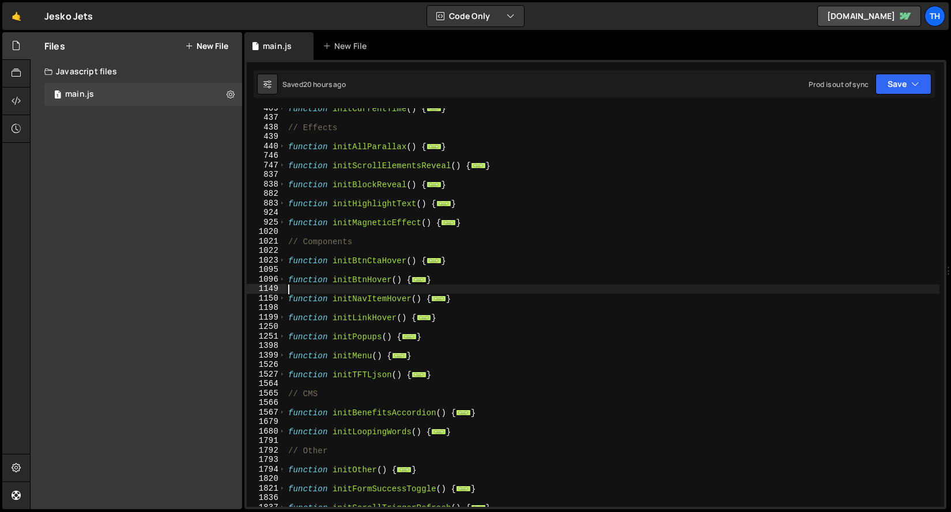
click at [305, 270] on div "function initCurrentTime ( ) { ... } // Effects function initAllParallax ( ) { …" at bounding box center [612, 313] width 653 height 418
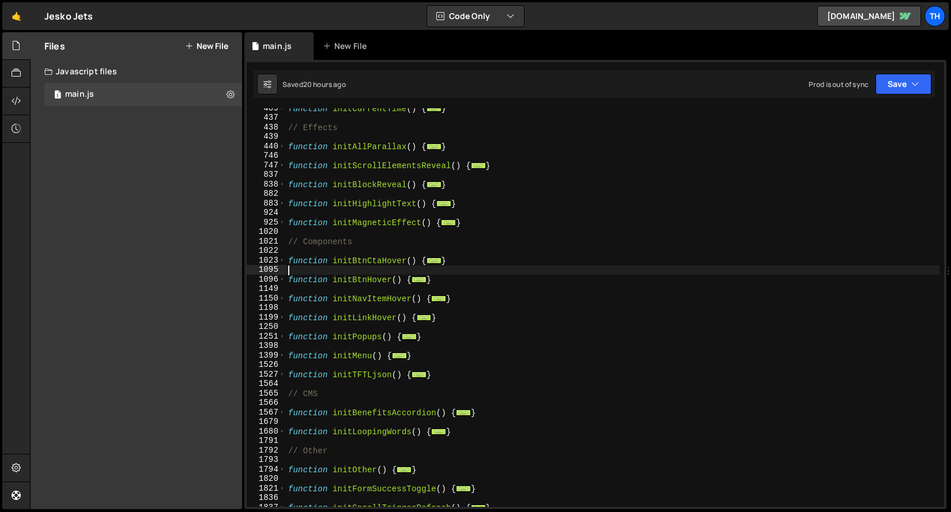
click at [304, 251] on div "function initCurrentTime ( ) { ... } // Effects function initAllParallax ( ) { …" at bounding box center [612, 313] width 653 height 418
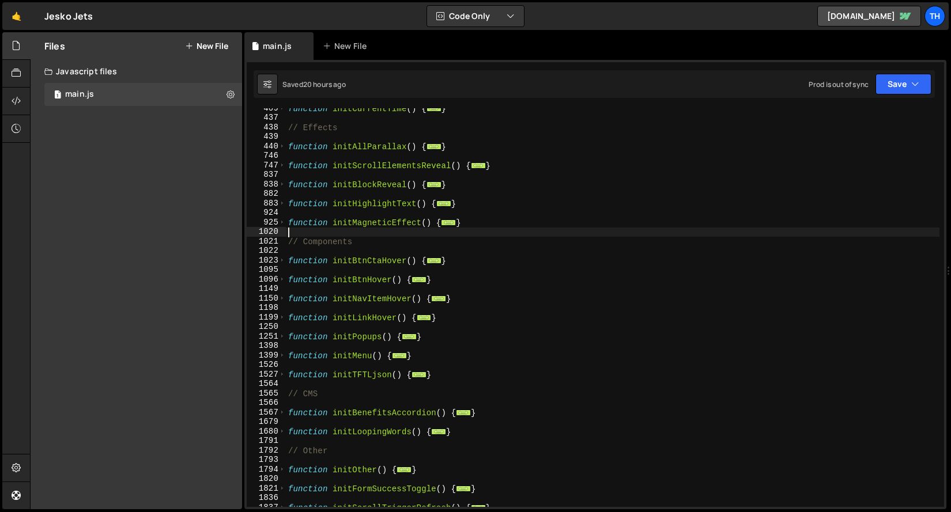
click at [305, 232] on div "function initCurrentTime ( ) { ... } // Effects function initAllParallax ( ) { …" at bounding box center [612, 313] width 653 height 418
click at [301, 248] on div "function initCurrentTime ( ) { ... } // Effects function initAllParallax ( ) { …" at bounding box center [612, 313] width 653 height 418
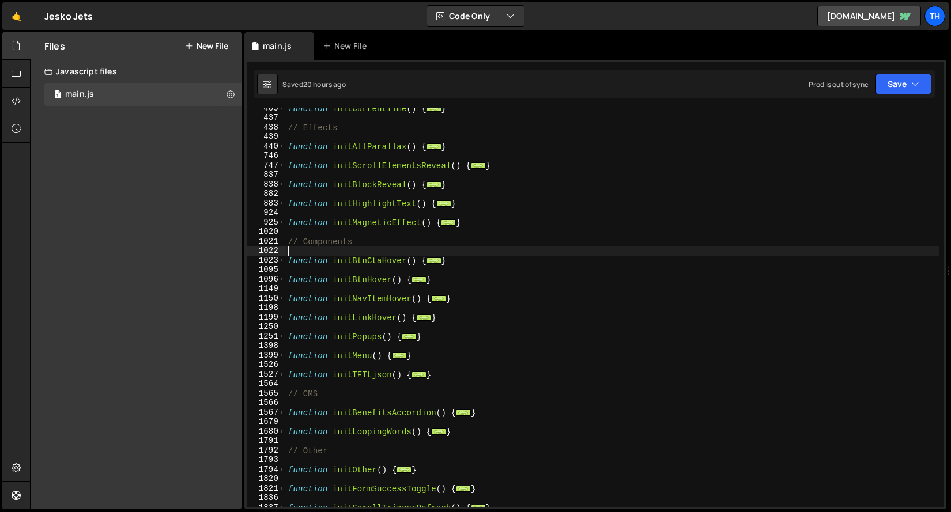
click at [304, 239] on div "function initCurrentTime ( ) { ... } // Effects function initAllParallax ( ) { …" at bounding box center [612, 313] width 653 height 418
type textarea "// Components"
click at [365, 241] on div "function initCurrentTime ( ) { ... } // Effects function initAllParallax ( ) { …" at bounding box center [612, 313] width 653 height 418
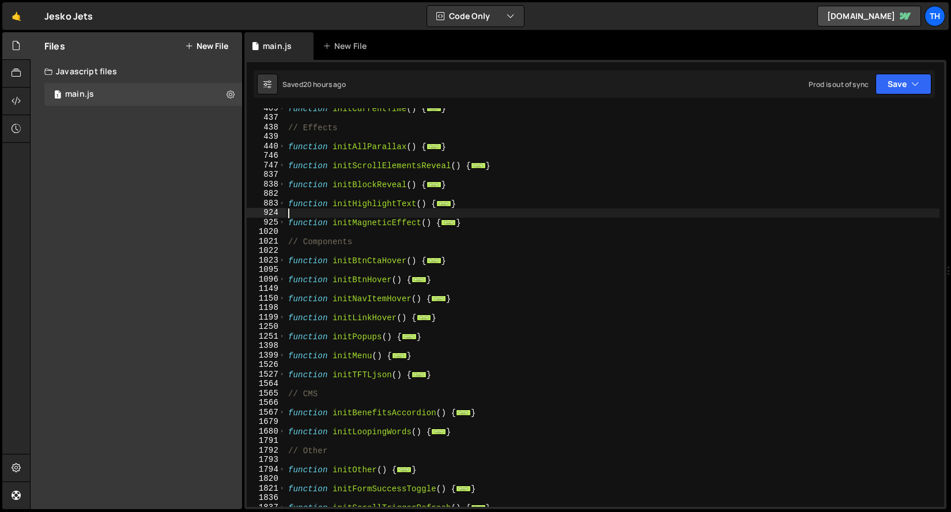
click at [321, 217] on div "function initCurrentTime ( ) { ... } // Effects function initAllParallax ( ) { …" at bounding box center [612, 313] width 653 height 418
click at [319, 201] on div "function initCurrentTime ( ) { ... } // Effects function initAllParallax ( ) { …" at bounding box center [612, 313] width 653 height 418
type textarea "function initHighlightText() {"
click at [307, 197] on div "function initCurrentTime ( ) { ... } // Effects function initAllParallax ( ) { …" at bounding box center [612, 313] width 653 height 418
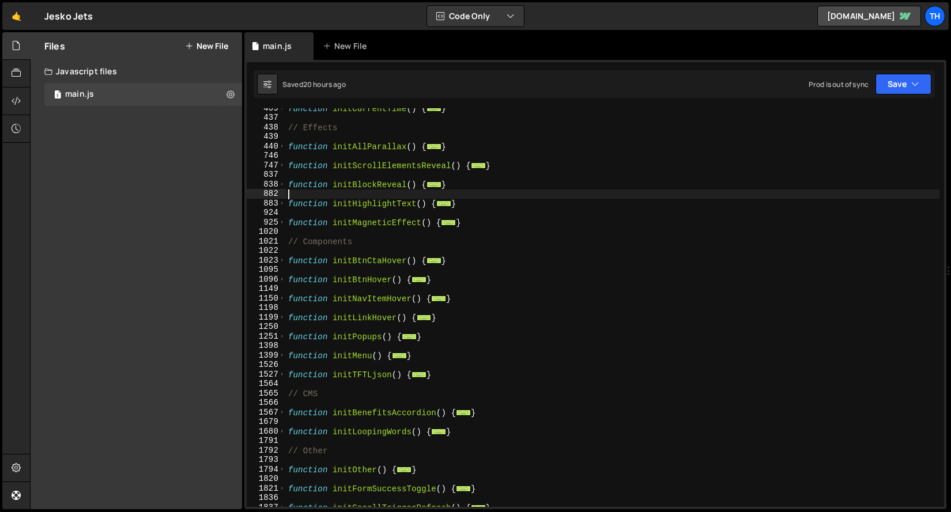
click at [319, 173] on div "function initCurrentTime ( ) { ... } // Effects function initAllParallax ( ) { …" at bounding box center [612, 313] width 653 height 418
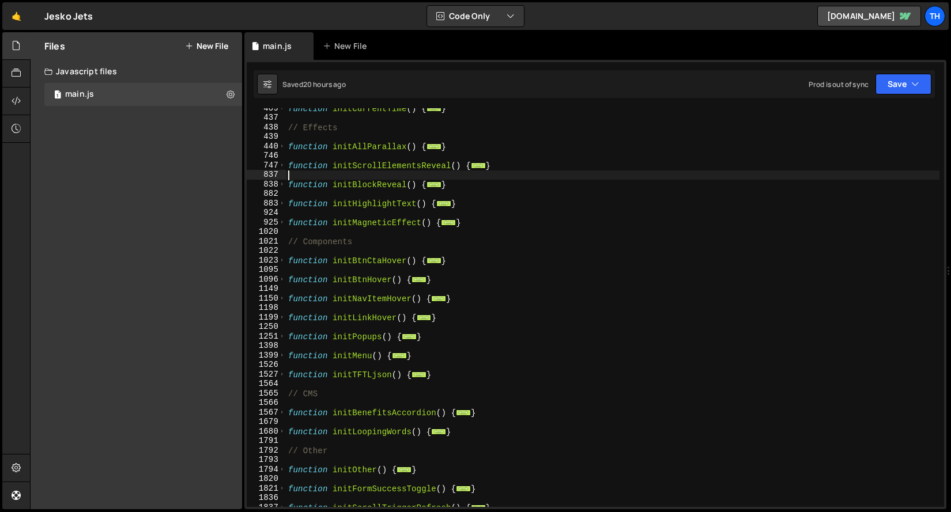
click at [321, 153] on div "function initCurrentTime ( ) { ... } // Effects function initAllParallax ( ) { …" at bounding box center [612, 313] width 653 height 418
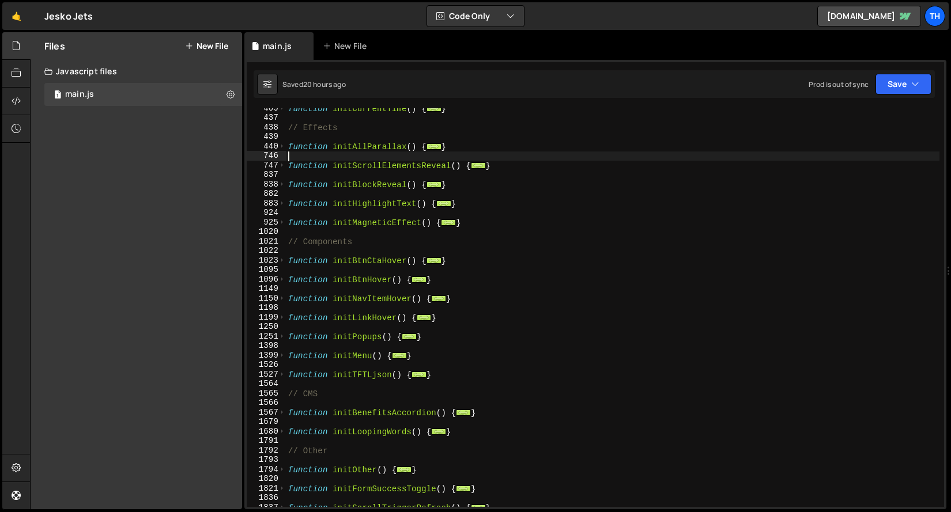
click at [320, 138] on div "function initCurrentTime ( ) { ... } // Effects function initAllParallax ( ) { …" at bounding box center [612, 313] width 653 height 418
click at [306, 161] on div "function initCurrentTime ( ) { ... } // Effects function initAllParallax ( ) { …" at bounding box center [612, 313] width 653 height 418
type textarea "function initScrollElementsReveal() {"
click at [305, 154] on div "function initCurrentTime ( ) { ... } // Effects function initAllParallax ( ) { …" at bounding box center [612, 313] width 653 height 418
click at [316, 139] on div "function initCurrentTime ( ) { ... } // Effects function initAllParallax ( ) { …" at bounding box center [612, 313] width 653 height 418
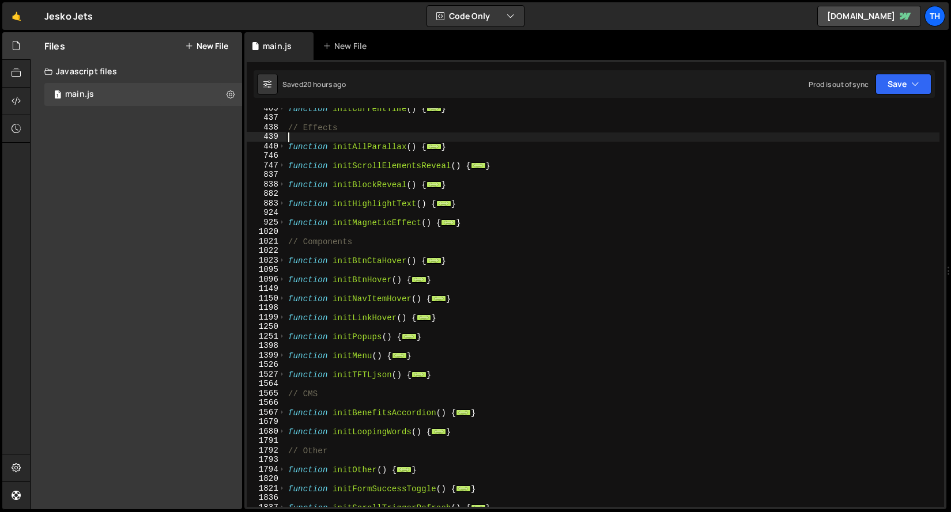
click at [305, 156] on div "function initCurrentTime ( ) { ... } // Effects function initAllParallax ( ) { …" at bounding box center [612, 313] width 653 height 418
click at [316, 142] on div "function initCurrentTime ( ) { ... } // Effects function initAllParallax ( ) { …" at bounding box center [612, 313] width 653 height 418
type textarea "function initAllParallax() {"
click at [304, 157] on div "function initCurrentTime ( ) { ... } // Effects function initAllParallax ( ) { …" at bounding box center [612, 313] width 653 height 418
click at [316, 141] on div "function initCurrentTime ( ) { ... } // Effects function initAllParallax ( ) { …" at bounding box center [612, 313] width 653 height 418
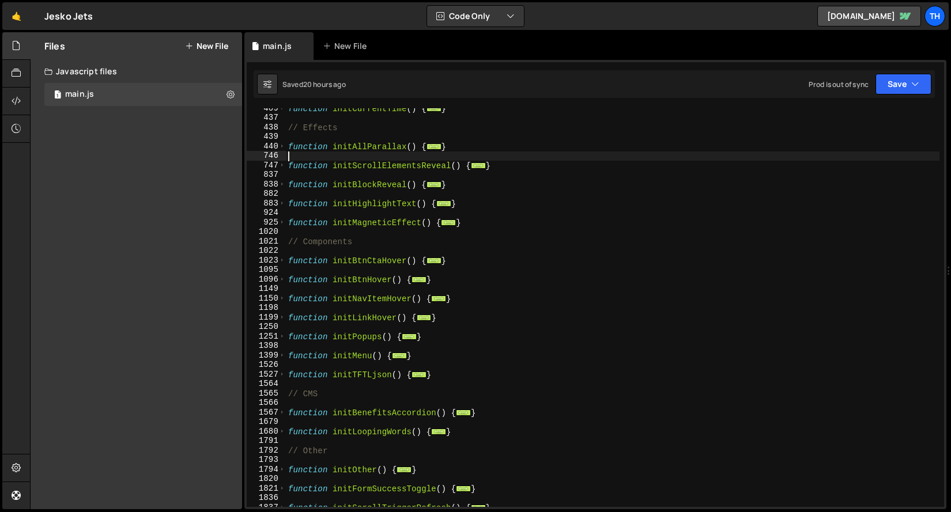
click at [305, 153] on div "function initCurrentTime ( ) { ... } // Effects function initAllParallax ( ) { …" at bounding box center [612, 313] width 653 height 418
click at [301, 169] on div "function initCurrentTime ( ) { ... } // Effects function initAllParallax ( ) { …" at bounding box center [612, 313] width 653 height 418
type textarea "function initScrollElementsReveal() {"
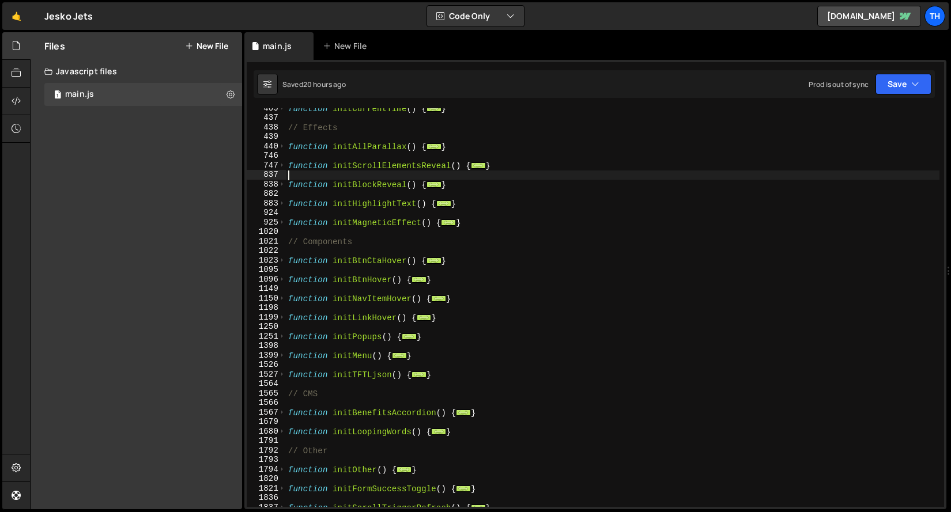
click at [300, 176] on div "function initCurrentTime ( ) { ... } // Effects function initAllParallax ( ) { …" at bounding box center [612, 313] width 653 height 418
click at [302, 189] on div "function initCurrentTime ( ) { ... } // Effects function initAllParallax ( ) { …" at bounding box center [612, 313] width 653 height 418
type textarea "function initBlockReveal() {"
click at [301, 194] on div "function initCurrentTime ( ) { ... } // Effects function initAllParallax ( ) { …" at bounding box center [612, 313] width 653 height 418
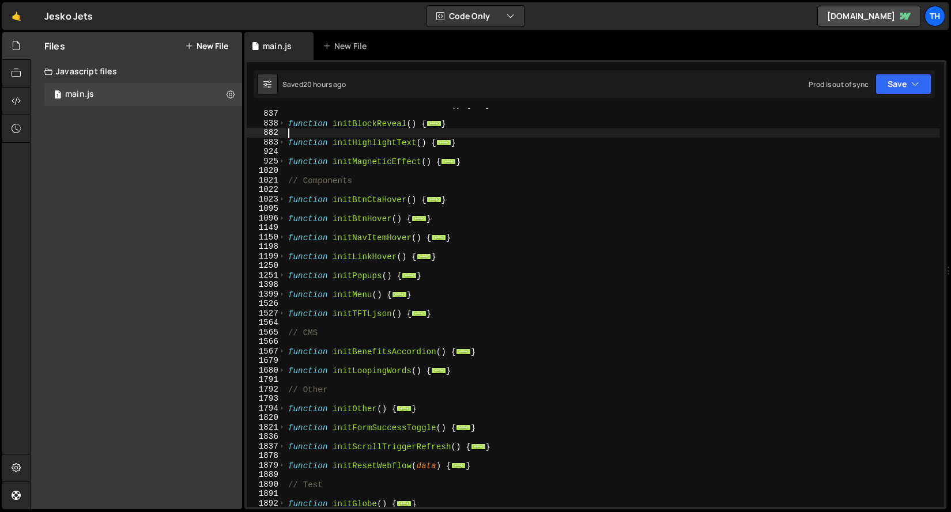
scroll to position [399, 0]
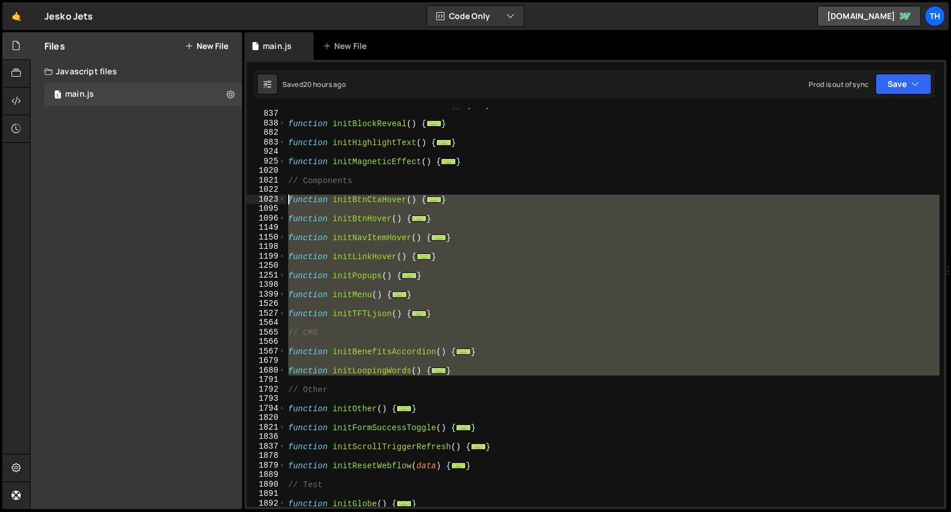
drag, startPoint x: 481, startPoint y: 381, endPoint x: 211, endPoint y: 197, distance: 325.8
click at [211, 197] on div "Files New File Javascript files 1 main.js 0 CSS files Copy share link Edit File…" at bounding box center [490, 271] width 921 height 478
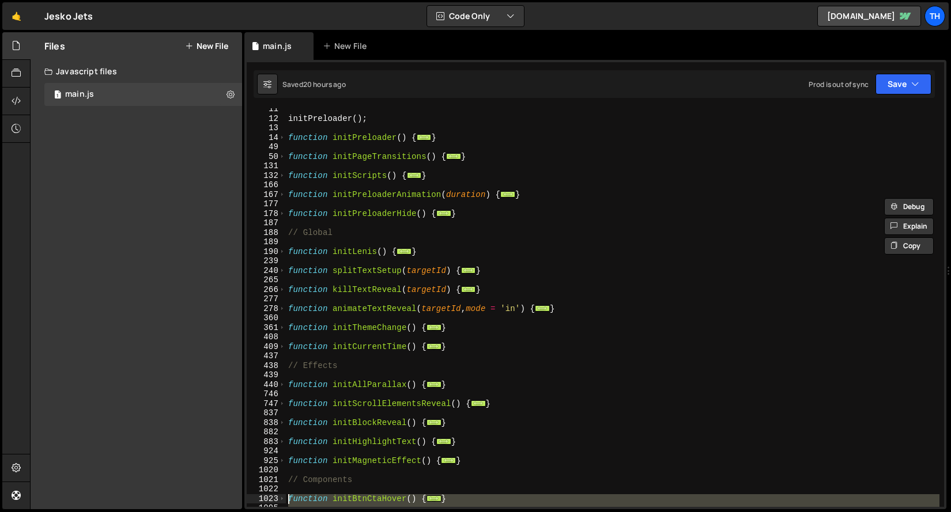
scroll to position [90, 0]
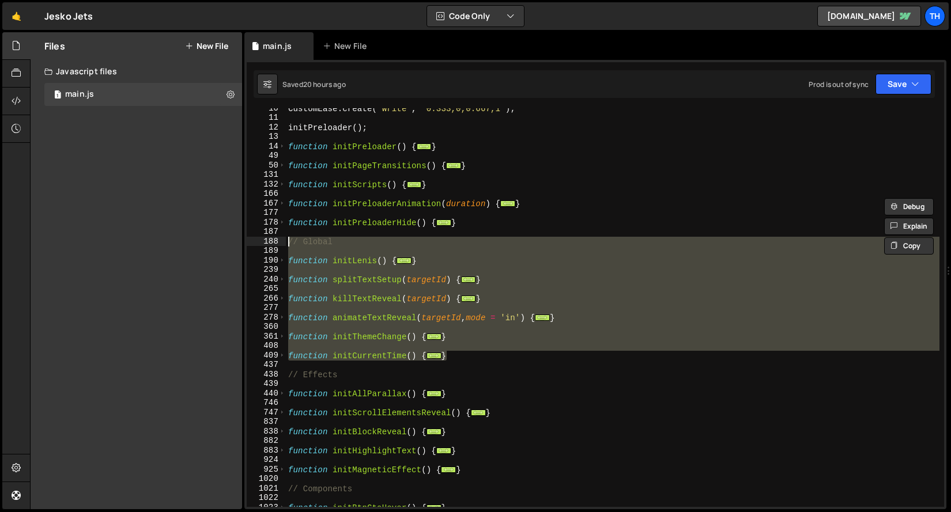
drag, startPoint x: 474, startPoint y: 355, endPoint x: 194, endPoint y: 239, distance: 303.2
click at [194, 239] on div "Files New File Javascript files 1 main.js 0 CSS files Copy share link Edit File…" at bounding box center [490, 271] width 921 height 478
type textarea "// Global"
click at [520, 361] on div "CustomEase . create ( "Write" , "0.333,0,0.667,1" ) ; initPreloader ( ) ; funct…" at bounding box center [612, 313] width 653 height 418
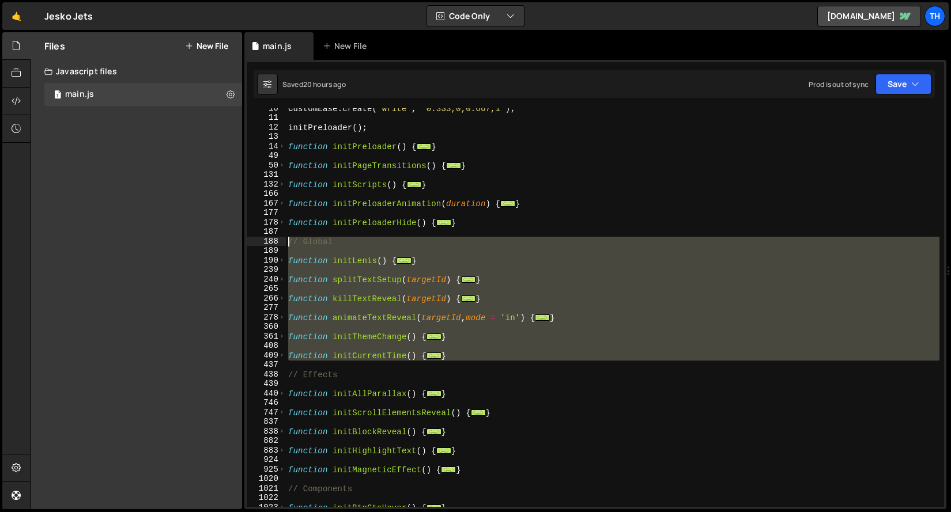
drag, startPoint x: 455, startPoint y: 353, endPoint x: 169, endPoint y: 237, distance: 308.1
click at [169, 237] on div "Files New File Javascript files 1 main.js 0 CSS files Copy share link Edit File…" at bounding box center [490, 271] width 921 height 478
type textarea "// Global"
type textarea "function initCurrentTime() {"
type textarea "function initThemeChange() {"
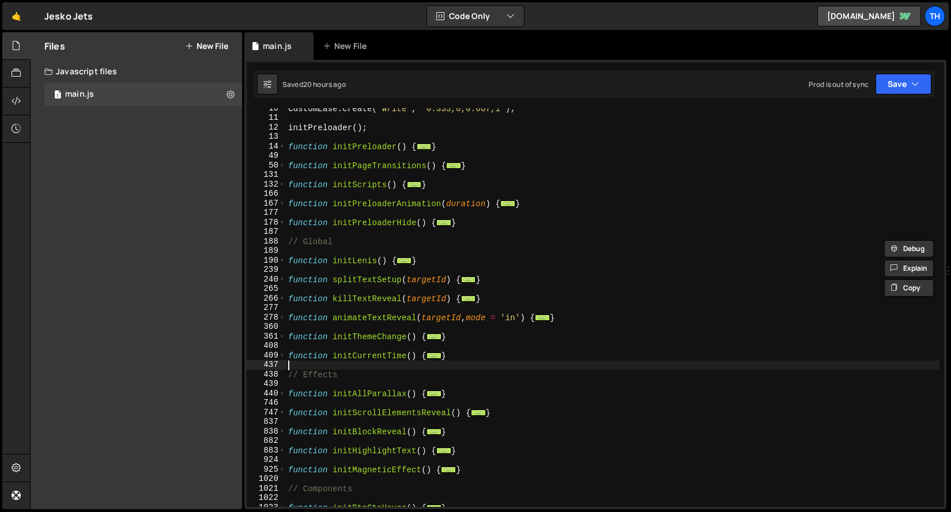
click at [311, 364] on div "CustomEase . create ( "Write" , "0.333,0,0.667,1" ) ; initPreloader ( ) ; funct…" at bounding box center [612, 313] width 653 height 418
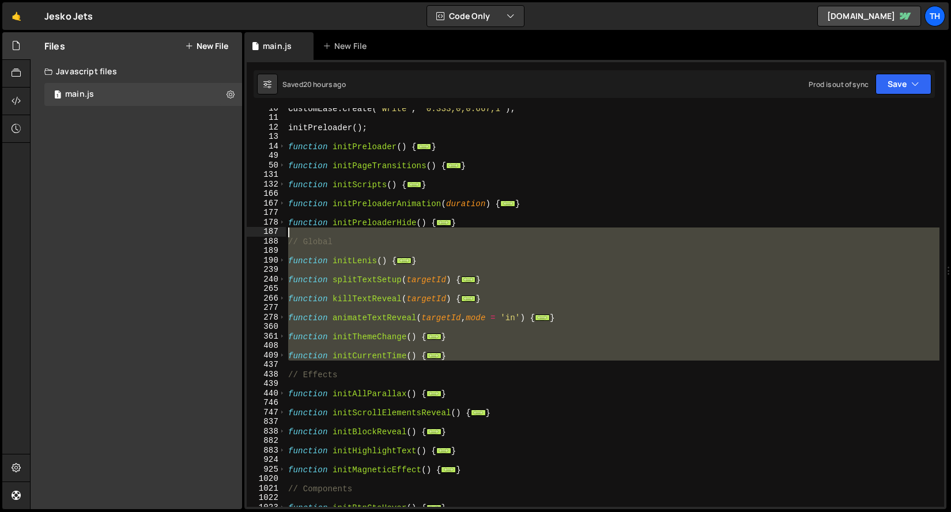
drag, startPoint x: 297, startPoint y: 362, endPoint x: 219, endPoint y: 236, distance: 148.0
click at [219, 236] on div "Files New File Javascript files 1 main.js 0 CSS files Copy share link Edit File…" at bounding box center [490, 271] width 921 height 478
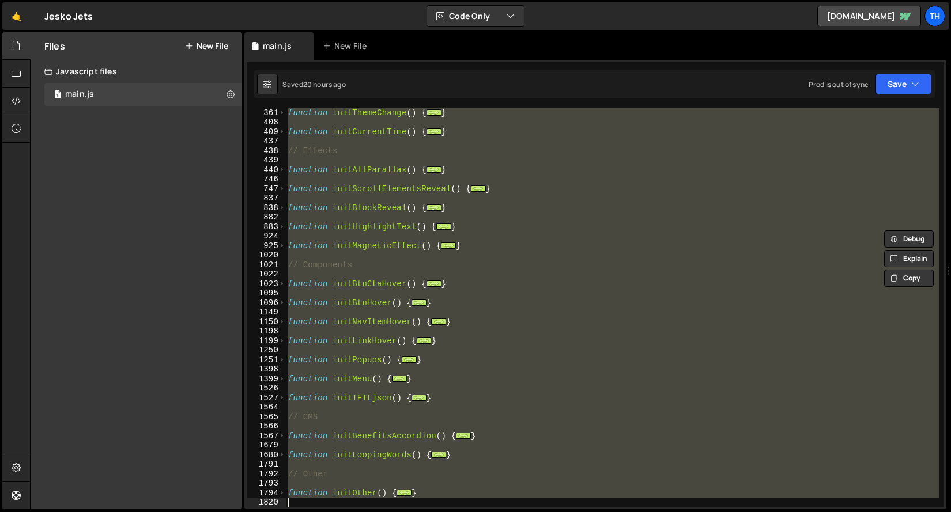
scroll to position [409, 0]
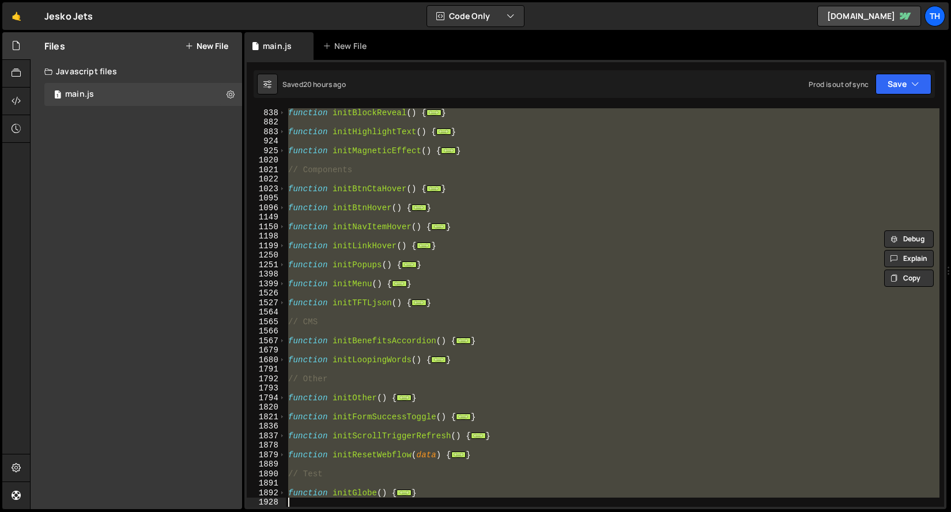
drag, startPoint x: 403, startPoint y: 168, endPoint x: 548, endPoint y: 566, distance: 423.6
click at [548, 512] on html "Projects [GEOGRAPHIC_DATA] Blog Th Projects Your Teams Invite team member Accou…" at bounding box center [475, 256] width 951 height 512
type textarea "}"
click at [562, 447] on div "function initBlockReveal ( ) { ... } function initHighlightText ( ) { ... } fun…" at bounding box center [610, 307] width 649 height 399
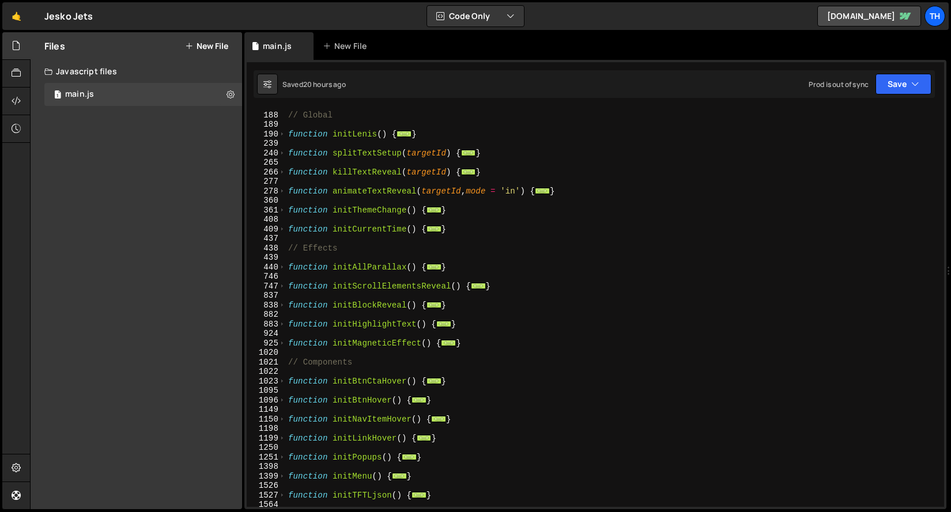
scroll to position [0, 0]
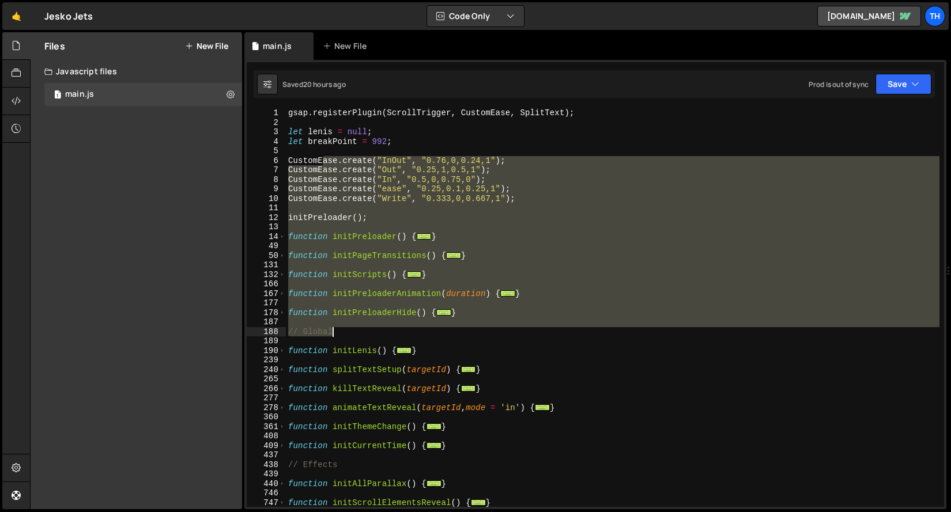
drag, startPoint x: 336, startPoint y: 199, endPoint x: 401, endPoint y: 334, distance: 148.9
click at [401, 334] on div "gsap . registerPlugin ( ScrollTrigger , CustomEase , SplitText ) ; let [PERSON_…" at bounding box center [612, 317] width 653 height 418
type textarea "// Global"
click at [358, 321] on div "gsap . registerPlugin ( ScrollTrigger , CustomEase , SplitText ) ; let [PERSON_…" at bounding box center [612, 307] width 653 height 399
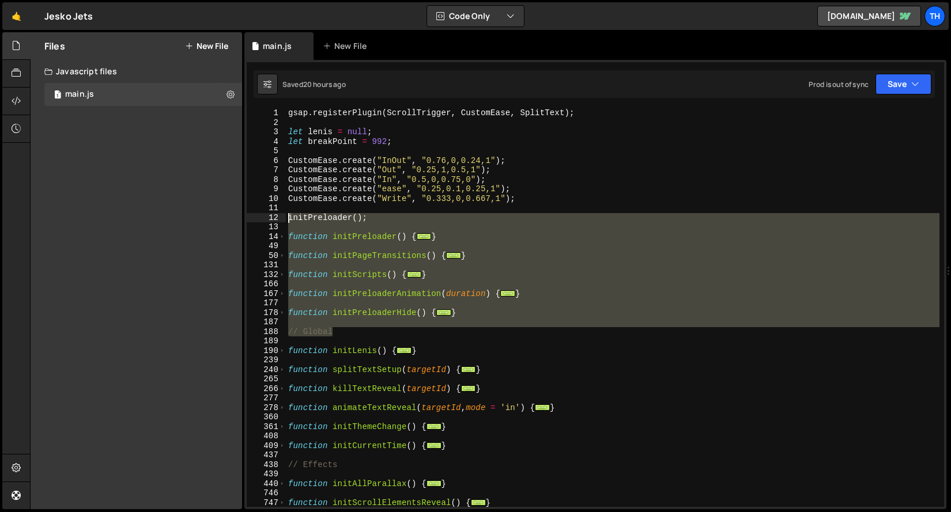
drag, startPoint x: 378, startPoint y: 332, endPoint x: 147, endPoint y: 207, distance: 262.7
click at [145, 210] on div "Files New File Javascript files 1 main.js 0 CSS files Copy share link Edit File…" at bounding box center [490, 271] width 921 height 478
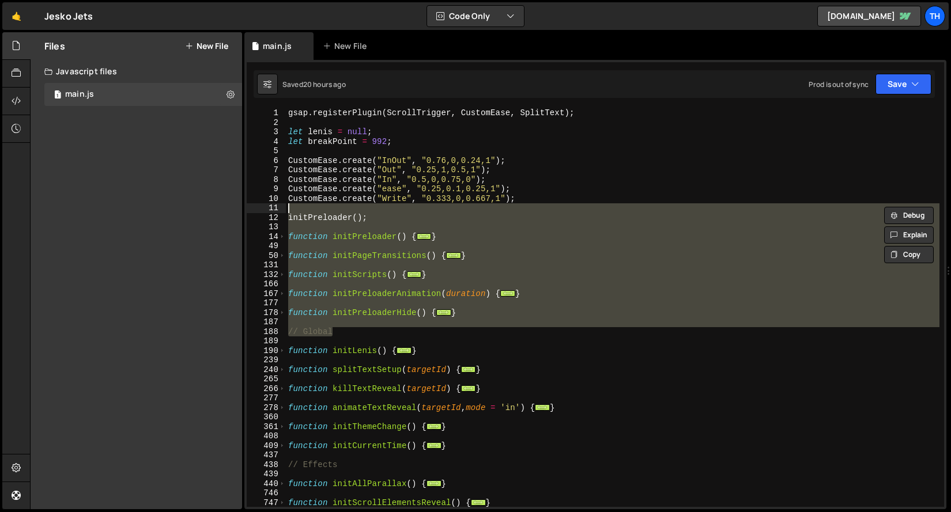
click at [331, 366] on div "gsap . registerPlugin ( ScrollTrigger , CustomEase , SplitText ) ; let [PERSON_…" at bounding box center [612, 317] width 653 height 418
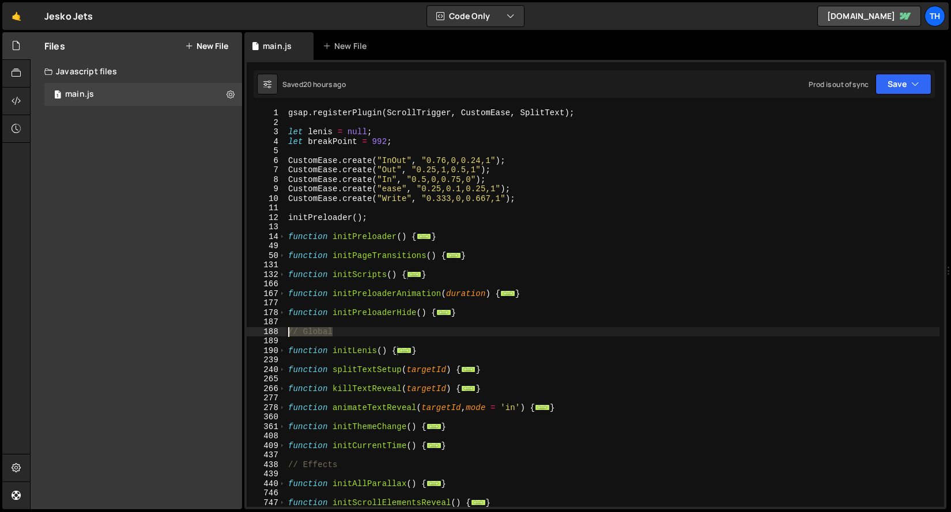
drag, startPoint x: 347, startPoint y: 330, endPoint x: 273, endPoint y: 274, distance: 92.2
click at [169, 313] on div "Files New File Javascript files 1 main.js 0 CSS files Copy share link Edit File…" at bounding box center [490, 271] width 921 height 478
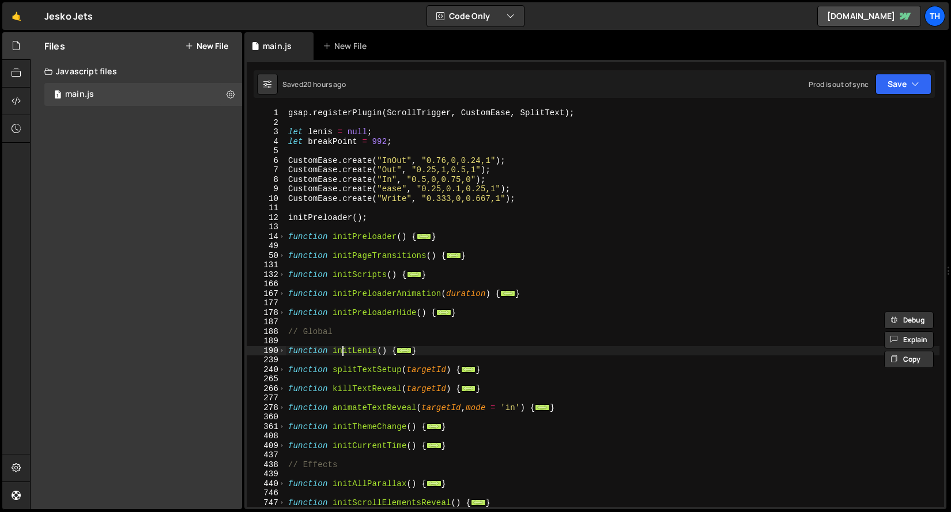
click at [343, 346] on div "gsap . registerPlugin ( ScrollTrigger , CustomEase , SplitText ) ; let [PERSON_…" at bounding box center [612, 317] width 653 height 418
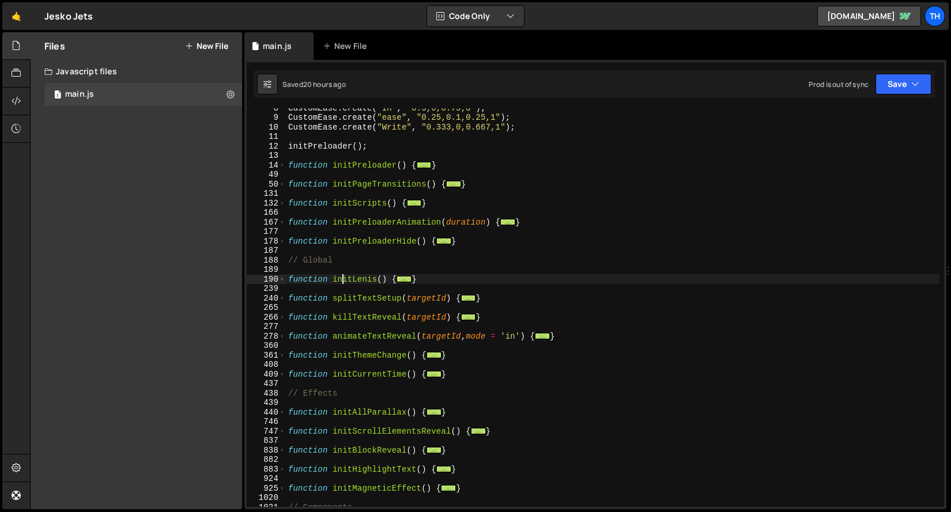
scroll to position [139, 0]
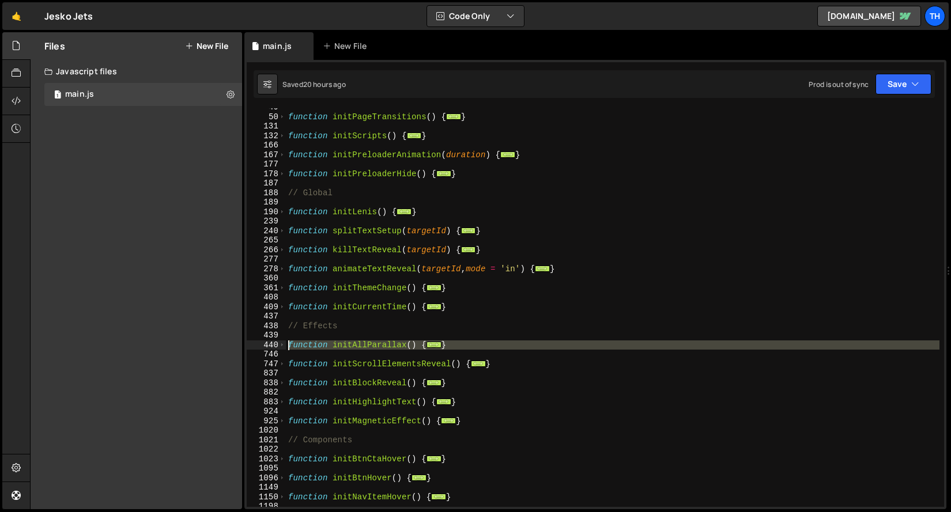
drag, startPoint x: 491, startPoint y: 350, endPoint x: 190, endPoint y: 346, distance: 300.8
click at [190, 346] on div "Files New File Javascript files 1 main.js 0 CSS files Copy share link Edit File…" at bounding box center [490, 271] width 921 height 478
type textarea "function initAllParallax() { // Images parallax"
click at [281, 353] on div "746" at bounding box center [266, 355] width 39 height 10
drag, startPoint x: 281, startPoint y: 324, endPoint x: 281, endPoint y: 335, distance: 10.9
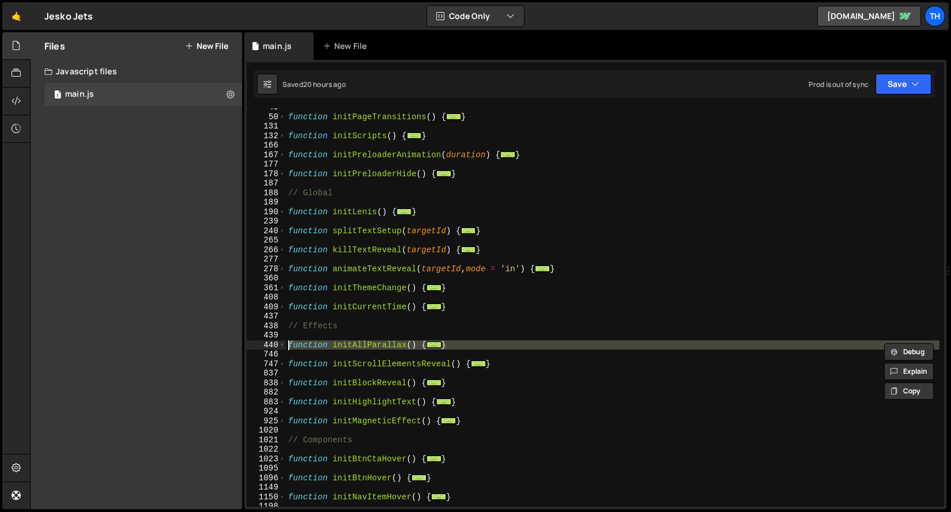
click at [281, 324] on div "438" at bounding box center [266, 326] width 39 height 10
click at [283, 357] on div "746" at bounding box center [266, 355] width 39 height 10
click at [320, 320] on div "function initPageTransitions ( ) { ... } function initScripts ( ) { ... } funct…" at bounding box center [612, 312] width 653 height 418
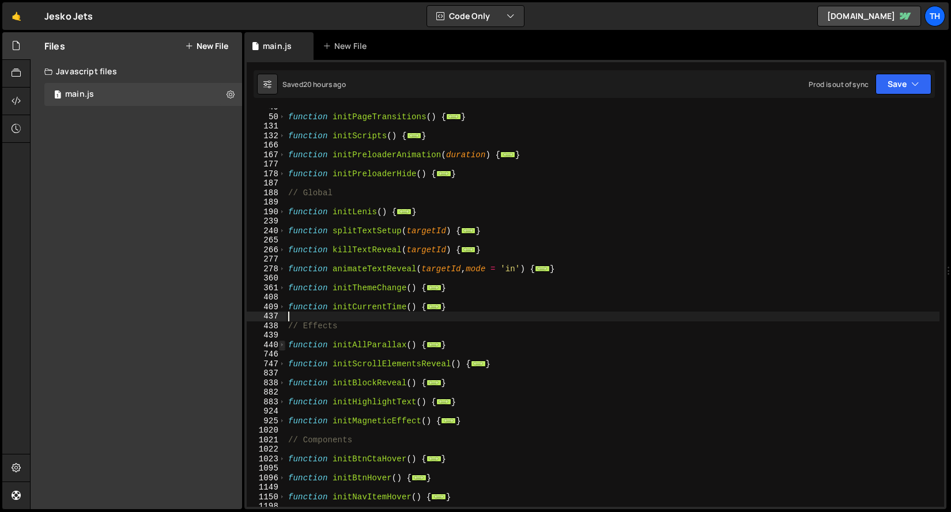
click at [281, 345] on span at bounding box center [282, 346] width 6 height 10
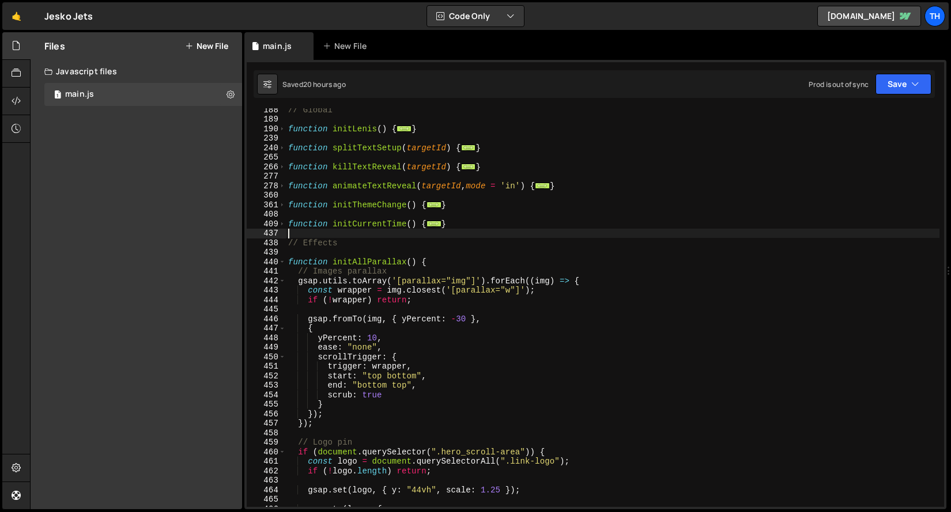
scroll to position [293, 0]
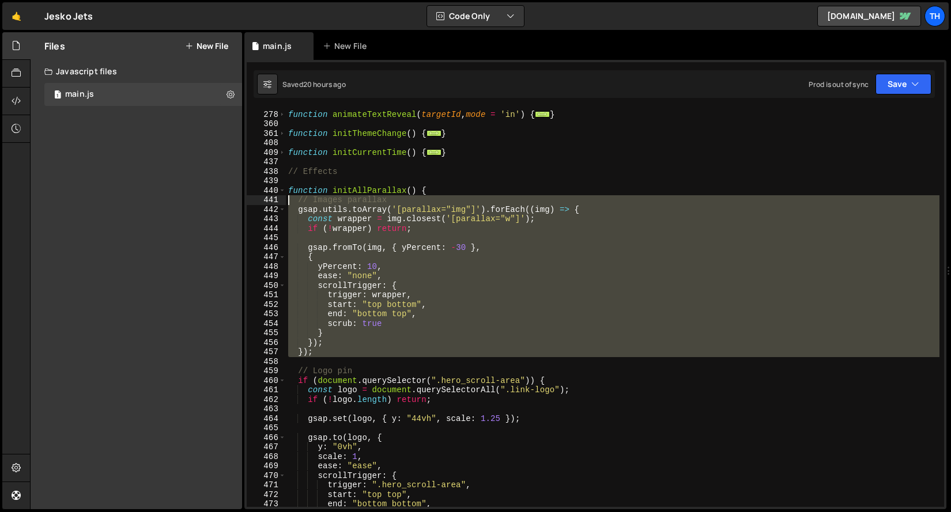
drag, startPoint x: 317, startPoint y: 343, endPoint x: 221, endPoint y: 198, distance: 173.4
click at [221, 198] on div "Files New File Javascript files 1 main.js 0 CSS files Copy share link Edit File…" at bounding box center [490, 271] width 921 height 478
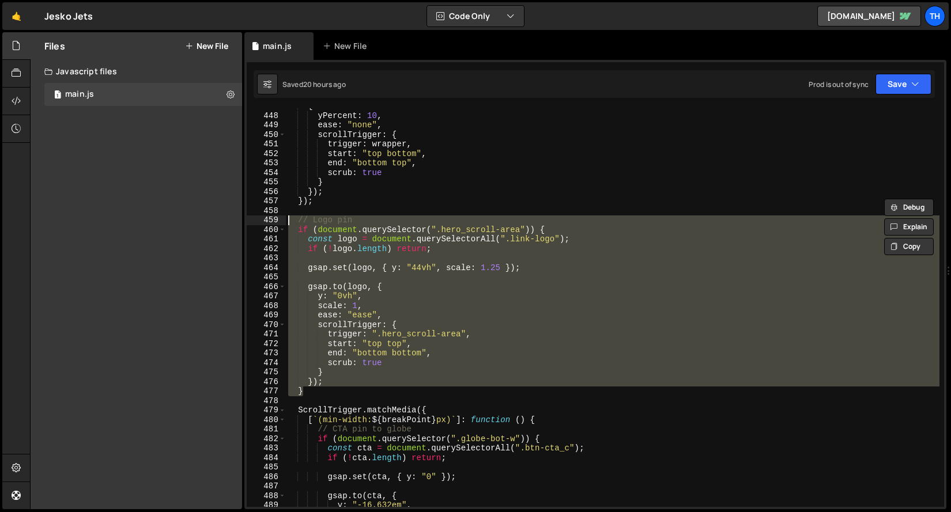
drag, startPoint x: 321, startPoint y: 390, endPoint x: 203, endPoint y: 217, distance: 209.3
click at [203, 217] on div "Files New File Javascript files 1 main.js 0 CSS files Copy share link Edit File…" at bounding box center [490, 271] width 921 height 478
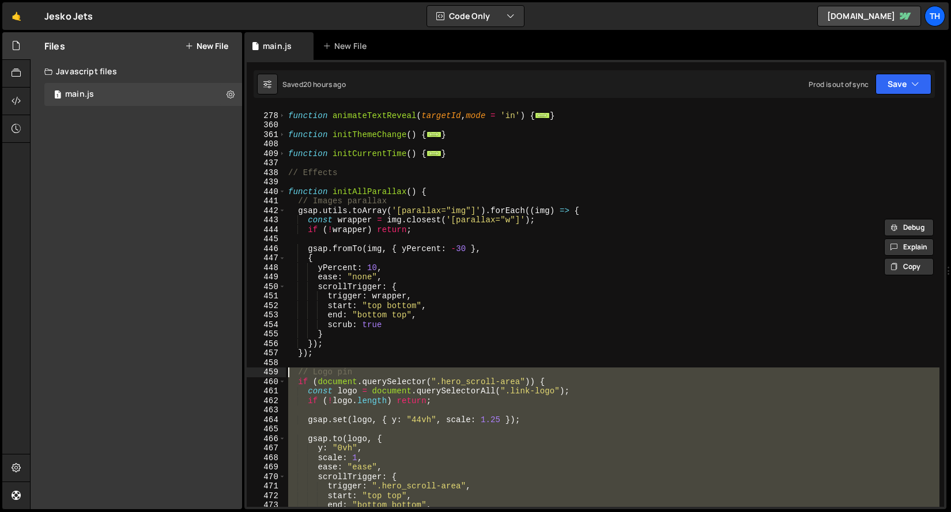
scroll to position [288, 0]
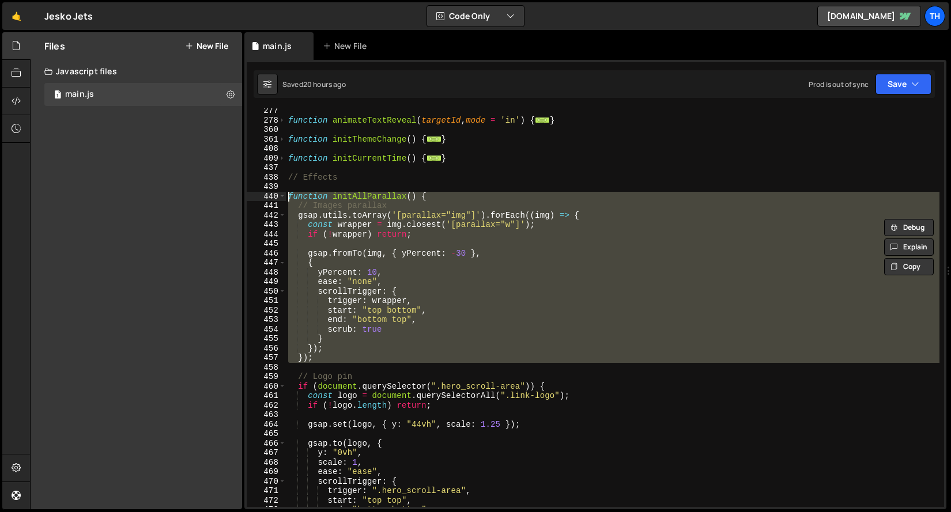
drag, startPoint x: 350, startPoint y: 365, endPoint x: 275, endPoint y: 247, distance: 139.9
click at [218, 190] on div "Files New File Javascript files 1 main.js 0 CSS files Copy share link Edit File…" at bounding box center [490, 271] width 921 height 478
type textarea "function initAllParallax() {"
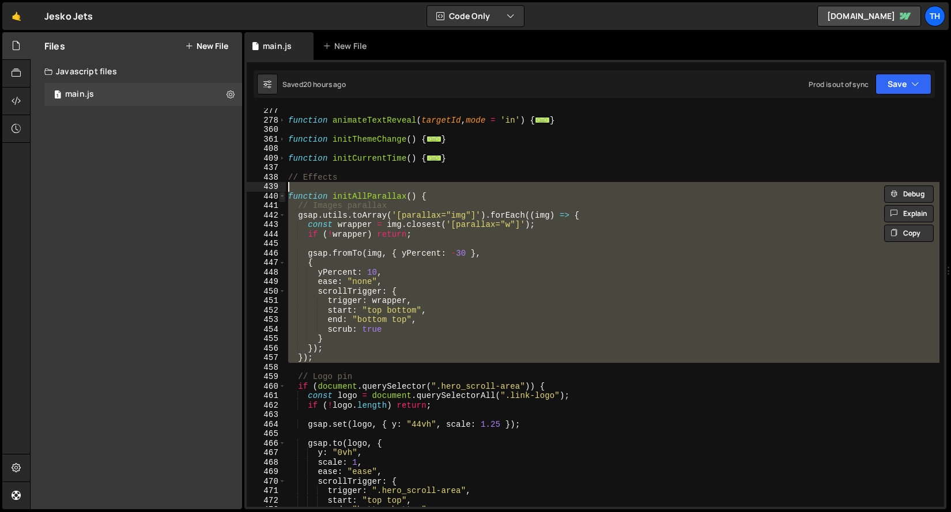
click at [282, 197] on span at bounding box center [282, 197] width 6 height 10
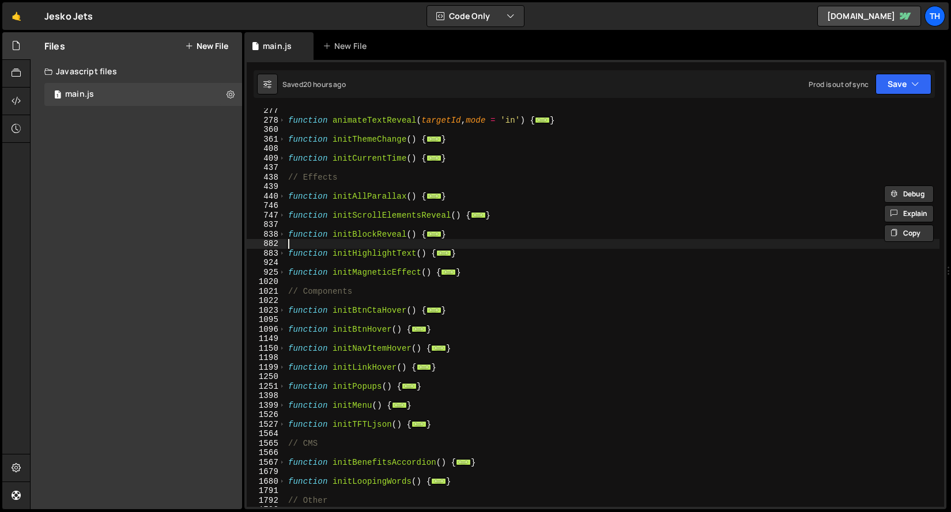
click at [402, 243] on div "function animateTextReveal ( targetId , mode = 'in' ) { ... } function initThem…" at bounding box center [612, 315] width 653 height 418
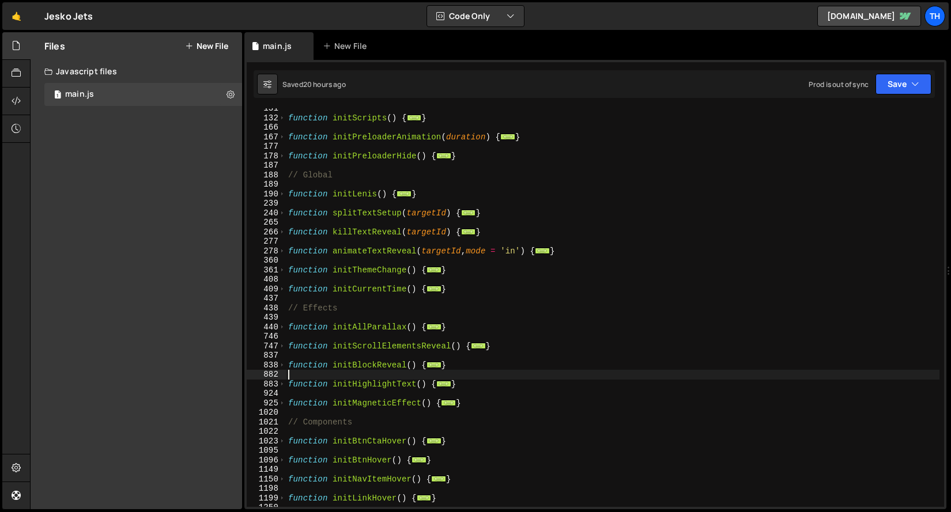
scroll to position [157, 0]
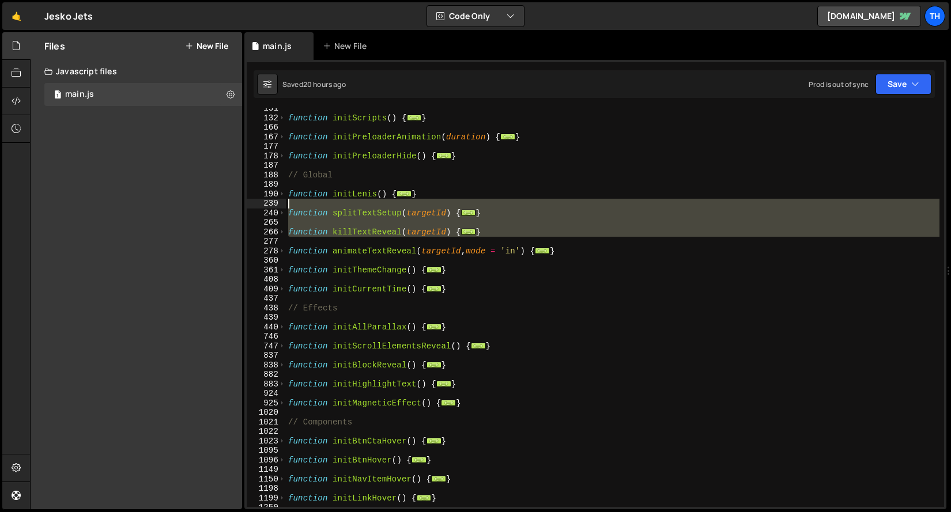
drag, startPoint x: 606, startPoint y: 246, endPoint x: -32, endPoint y: 224, distance: 638.2
click at [0, 224] on html "Projects [GEOGRAPHIC_DATA] Blog Th Projects Your Teams Invite team member Accou…" at bounding box center [475, 256] width 951 height 512
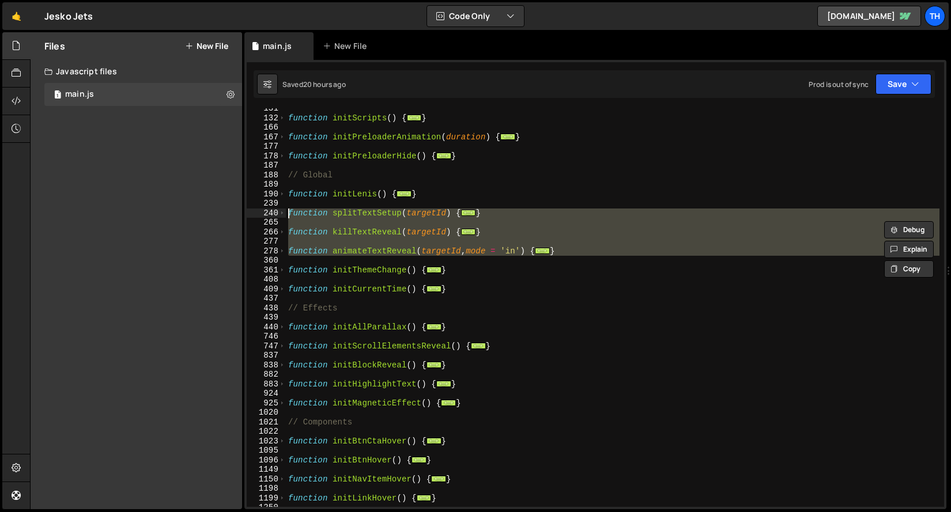
drag, startPoint x: 584, startPoint y: 258, endPoint x: 211, endPoint y: 214, distance: 375.3
click at [211, 214] on div "Files New File Javascript files 1 main.js 0 CSS files Copy share link Edit File…" at bounding box center [490, 271] width 921 height 478
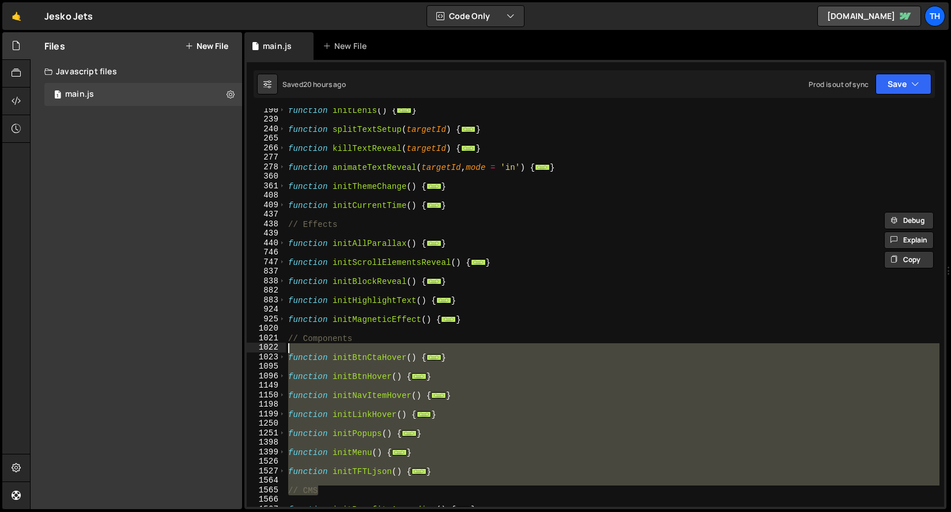
drag, startPoint x: 435, startPoint y: 483, endPoint x: 236, endPoint y: 346, distance: 241.6
click at [236, 346] on div "Files New File Javascript files 1 main.js 0 CSS files Copy share link Edit File…" at bounding box center [490, 271] width 921 height 478
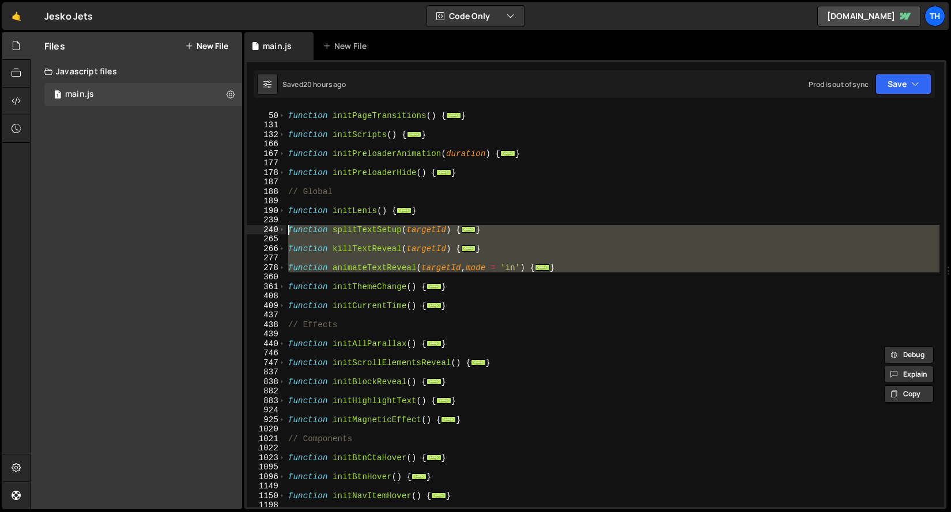
drag, startPoint x: 580, startPoint y: 275, endPoint x: 190, endPoint y: 231, distance: 392.6
click at [190, 231] on div "Files New File Javascript files 1 main.js 0 CSS files Copy share link Edit File…" at bounding box center [490, 271] width 921 height 478
type textarea "function splitTextSetup(targetId) { const els = document.querySelectorAll(`[dat…"
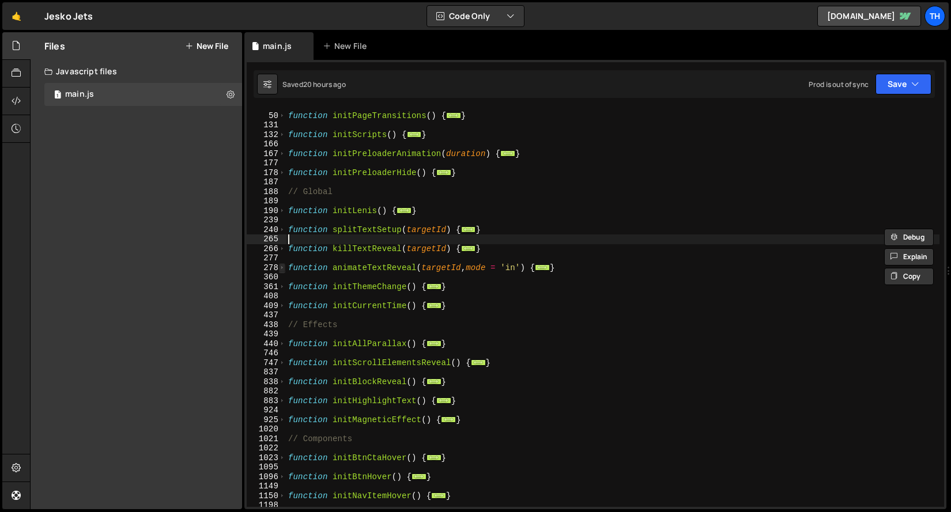
click at [279, 266] on span at bounding box center [282, 268] width 6 height 10
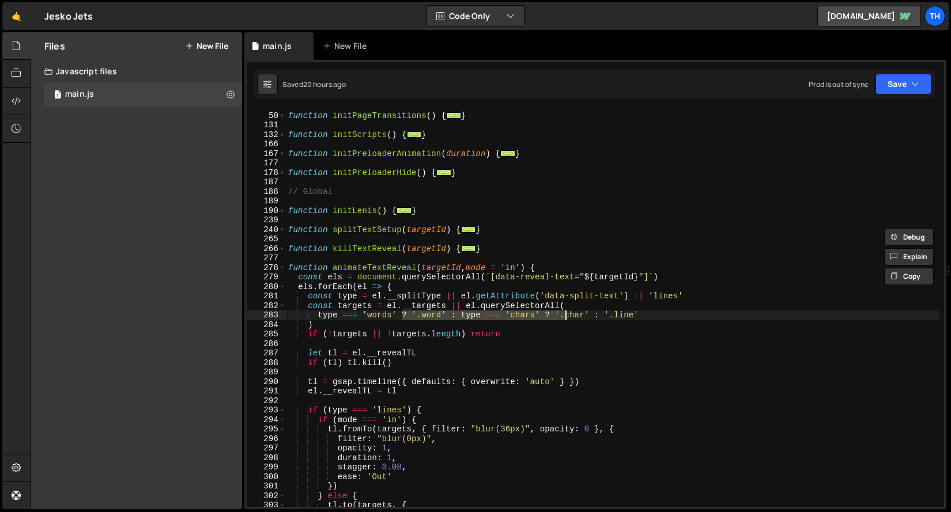
drag, startPoint x: 428, startPoint y: 313, endPoint x: 567, endPoint y: 312, distance: 139.4
click at [567, 312] on div "function initPageTransitions ( ) { ... } function initScripts ( ) { ... } funct…" at bounding box center [612, 310] width 653 height 418
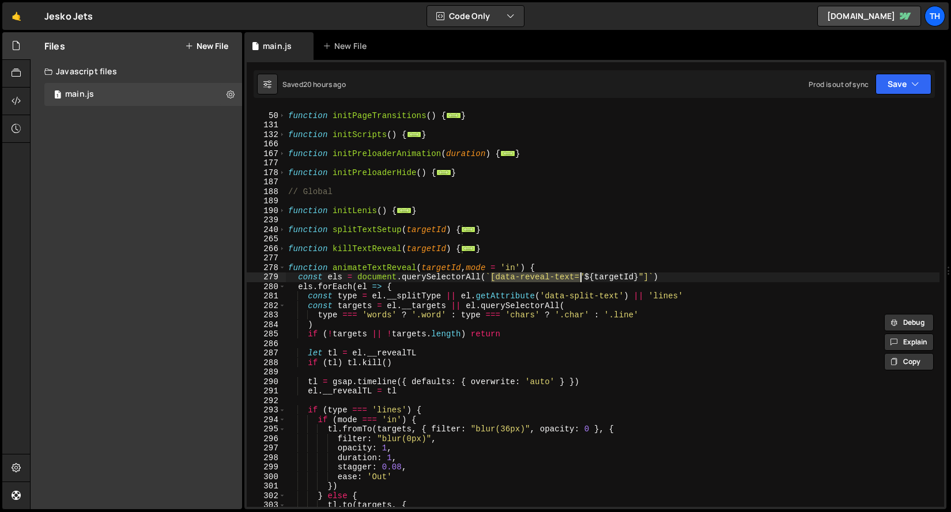
drag, startPoint x: 494, startPoint y: 278, endPoint x: 579, endPoint y: 275, distance: 84.8
click at [579, 275] on div "function initPageTransitions ( ) { ... } function initScripts ( ) { ... } funct…" at bounding box center [612, 310] width 653 height 418
drag, startPoint x: 617, startPoint y: 277, endPoint x: 633, endPoint y: 277, distance: 16.1
click at [633, 277] on div "function initPageTransitions ( ) { ... } function initScripts ( ) { ... } funct…" at bounding box center [612, 310] width 653 height 418
click at [283, 267] on span at bounding box center [282, 268] width 6 height 10
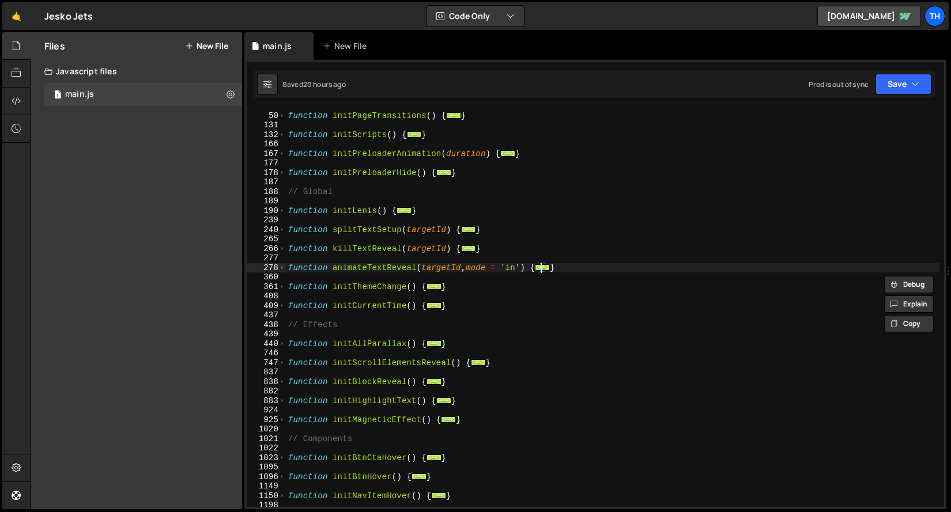
scroll to position [294, 0]
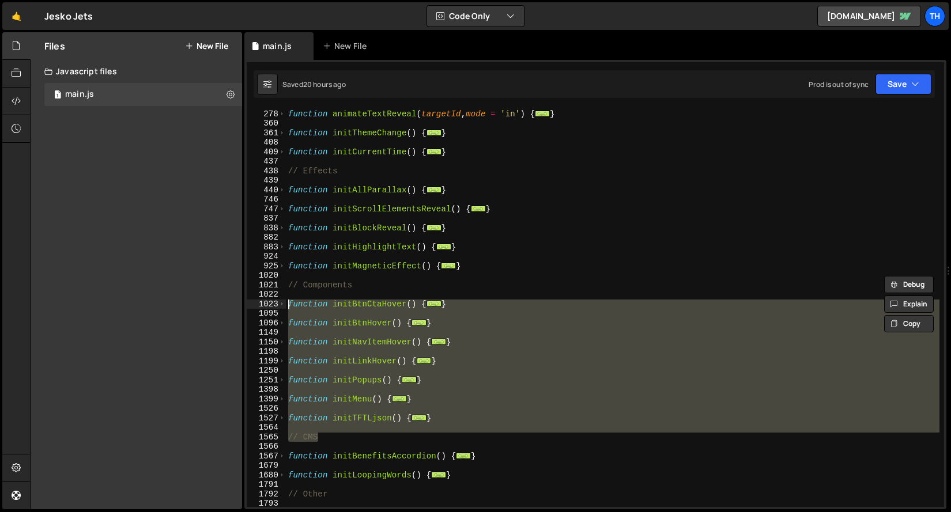
drag, startPoint x: 488, startPoint y: 433, endPoint x: 169, endPoint y: 304, distance: 343.8
click at [169, 304] on div "Files New File Javascript files 1 main.js 0 CSS files Copy share link Edit File…" at bounding box center [490, 271] width 921 height 478
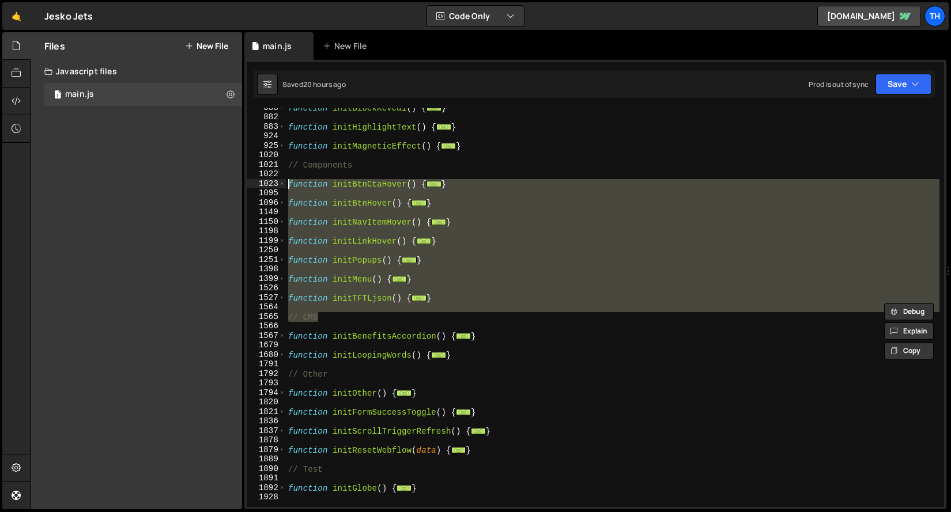
scroll to position [449, 0]
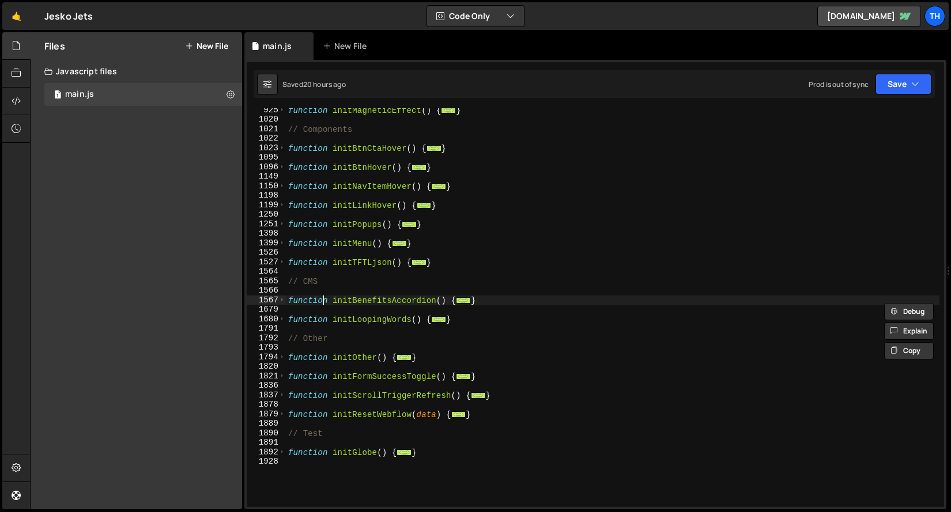
click at [321, 305] on div "function initMagneticEffect ( ) { ... } // Components function initBtnCtaHover …" at bounding box center [612, 314] width 653 height 418
click at [283, 220] on span at bounding box center [282, 225] width 6 height 10
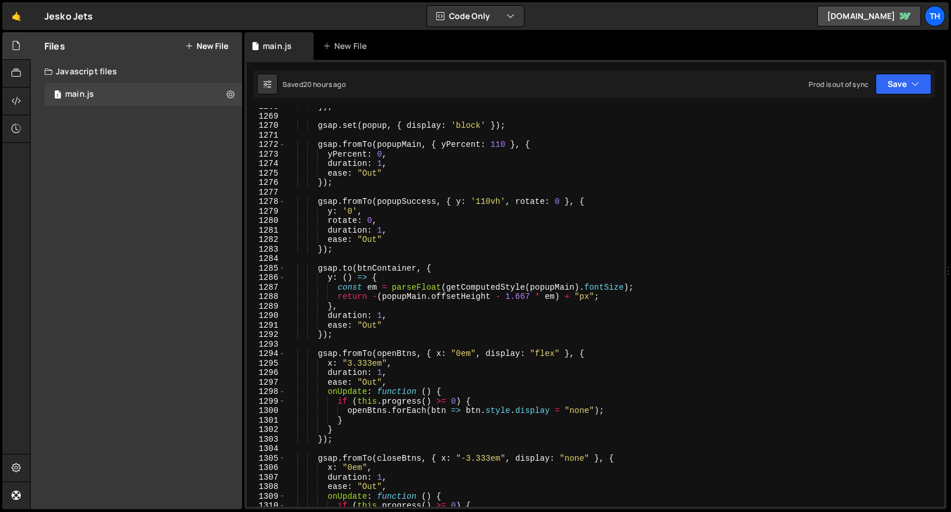
scroll to position [511, 0]
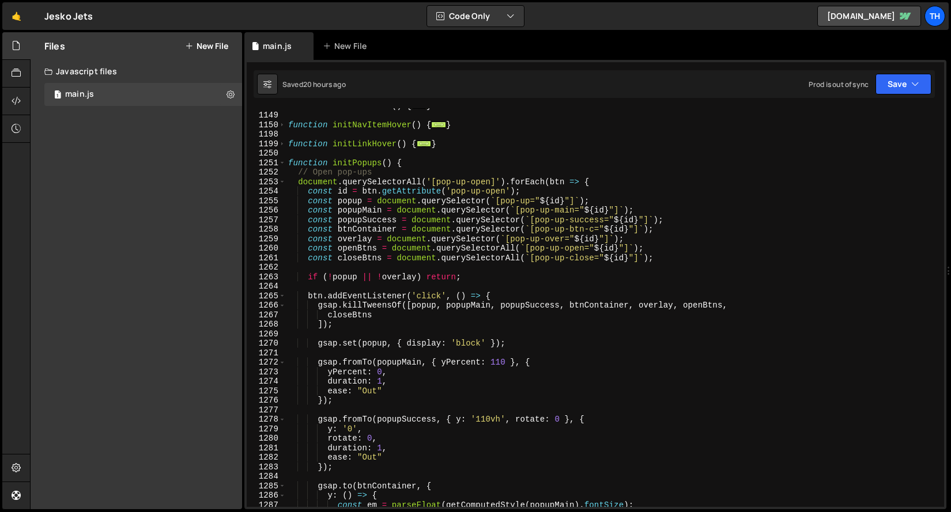
click at [285, 164] on div "1251" at bounding box center [266, 163] width 39 height 10
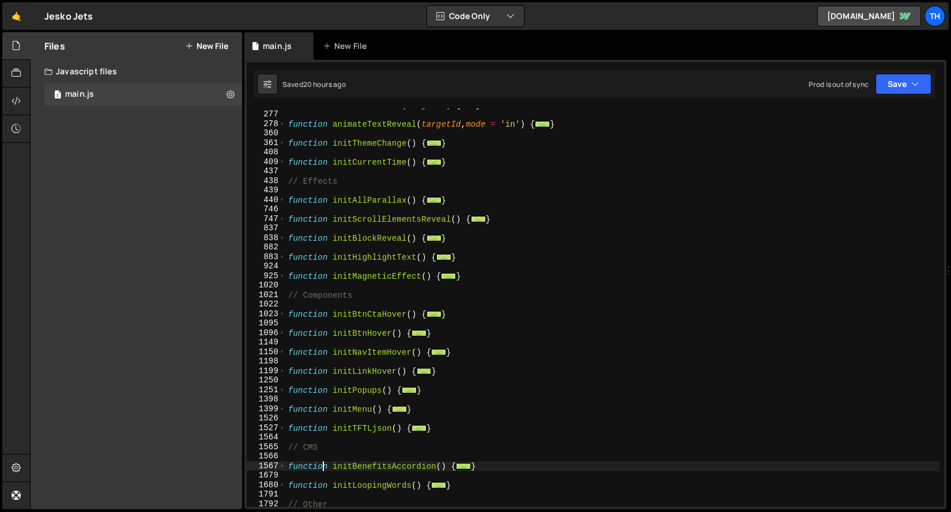
scroll to position [248, 0]
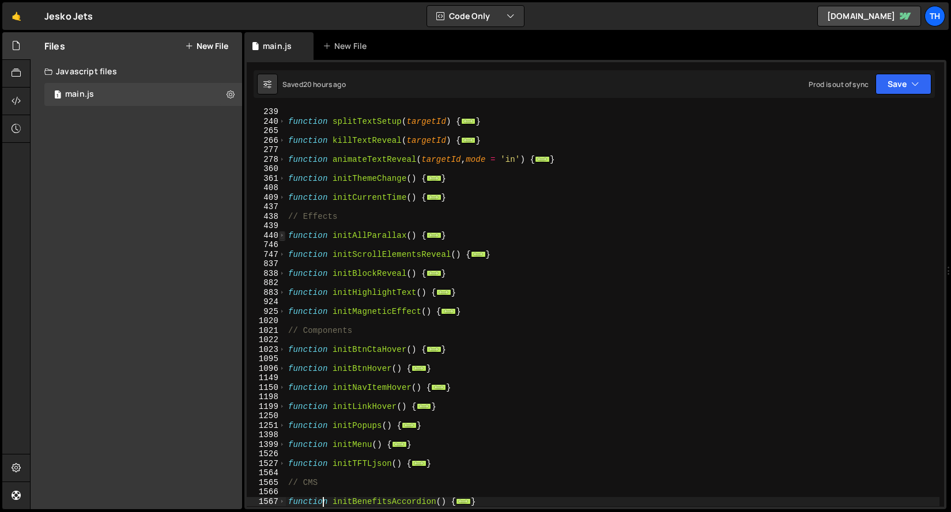
click at [280, 237] on span at bounding box center [282, 236] width 6 height 10
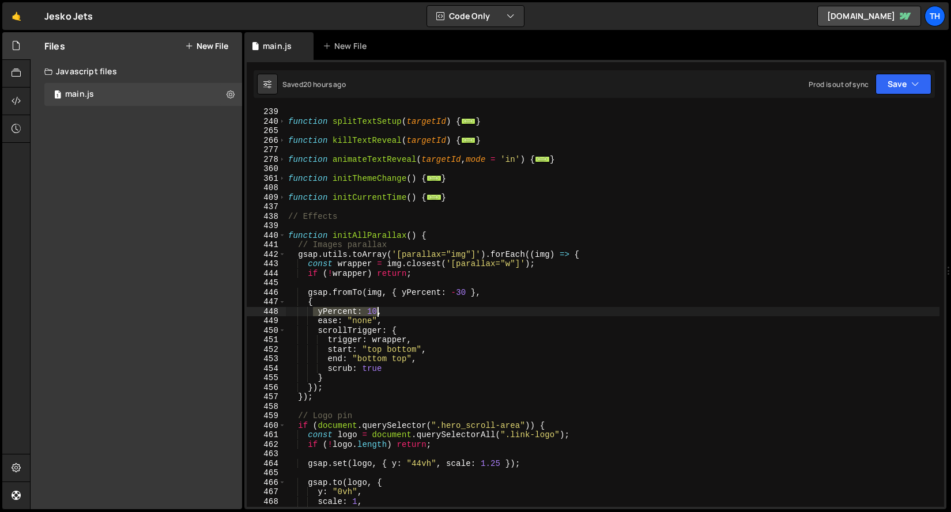
drag, startPoint x: 315, startPoint y: 311, endPoint x: 376, endPoint y: 313, distance: 61.1
click at [376, 313] on div "function splitTextSetup ( targetId ) { ... } function killTextReveal ( targetId…" at bounding box center [612, 316] width 653 height 418
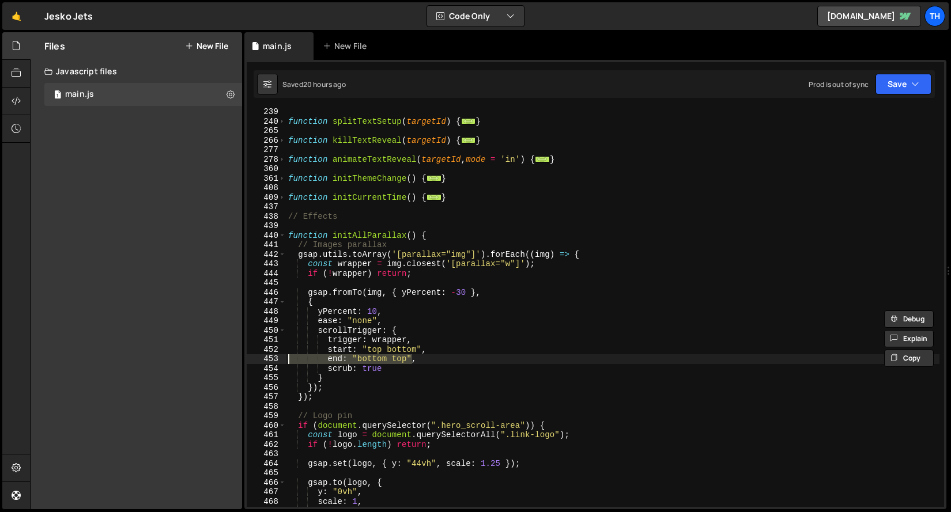
drag, startPoint x: 411, startPoint y: 360, endPoint x: 254, endPoint y: 360, distance: 157.9
click at [254, 360] on div "yPercent: 10, 239 240 265 266 277 278 360 361 408 409 437 438 439 440 441 442 4…" at bounding box center [595, 307] width 697 height 399
click at [425, 361] on div "function splitTextSetup ( targetId ) { ... } function killTextReveal ( targetId…" at bounding box center [612, 316] width 653 height 418
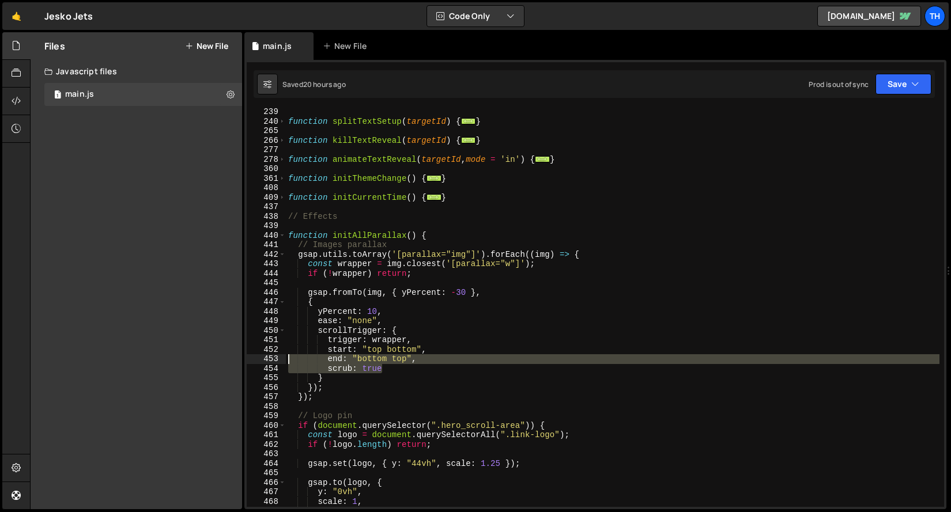
drag, startPoint x: 449, startPoint y: 365, endPoint x: 240, endPoint y: 354, distance: 210.0
click at [240, 354] on div "Files New File Javascript files 1 main.js 0 CSS files Copy share link Edit File…" at bounding box center [490, 271] width 921 height 478
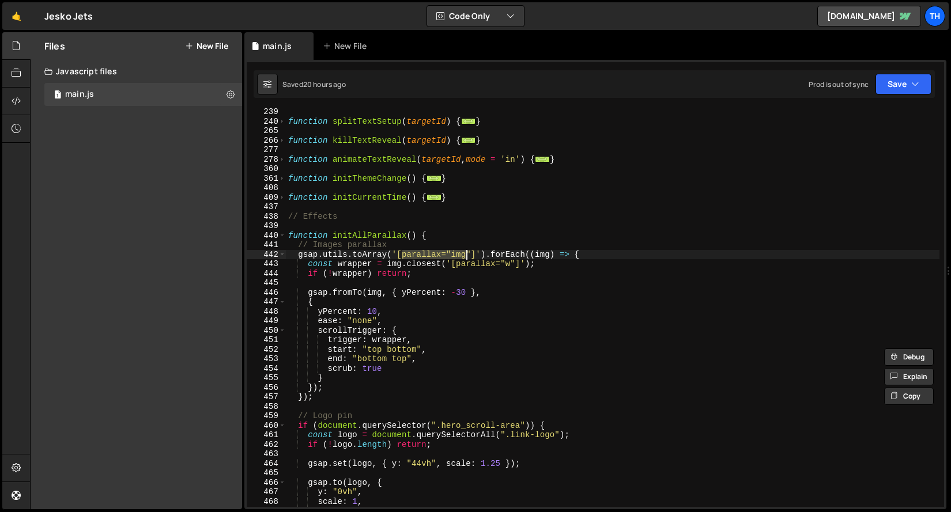
drag, startPoint x: 429, startPoint y: 255, endPoint x: 464, endPoint y: 252, distance: 35.2
click at [464, 252] on div "function splitTextSetup ( targetId ) { ... } function killTextReveal ( targetId…" at bounding box center [612, 316] width 653 height 418
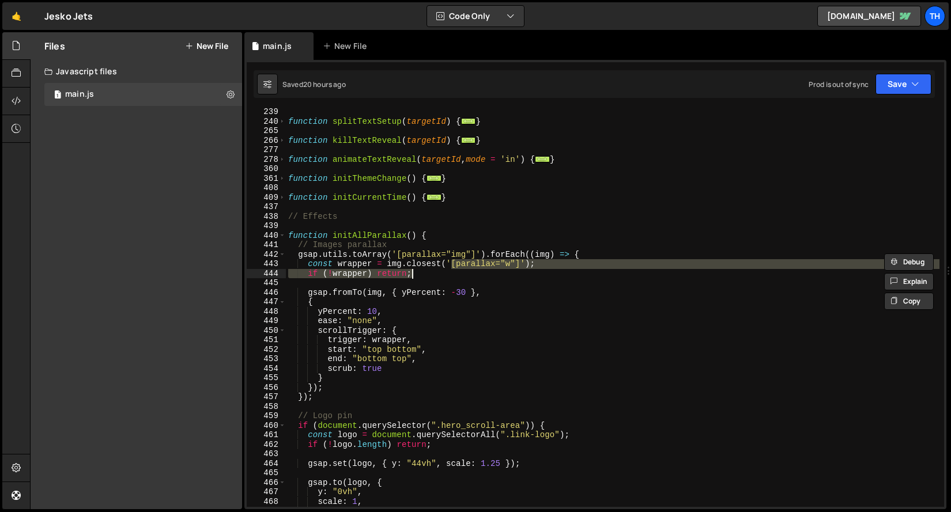
drag, startPoint x: 453, startPoint y: 268, endPoint x: 515, endPoint y: 270, distance: 61.1
click at [515, 271] on div "function splitTextSetup ( targetId ) { ... } function killTextReveal ( targetId…" at bounding box center [612, 316] width 653 height 418
click at [513, 266] on div "function splitTextSetup ( targetId ) { ... } function killTextReveal ( targetId…" at bounding box center [612, 307] width 653 height 399
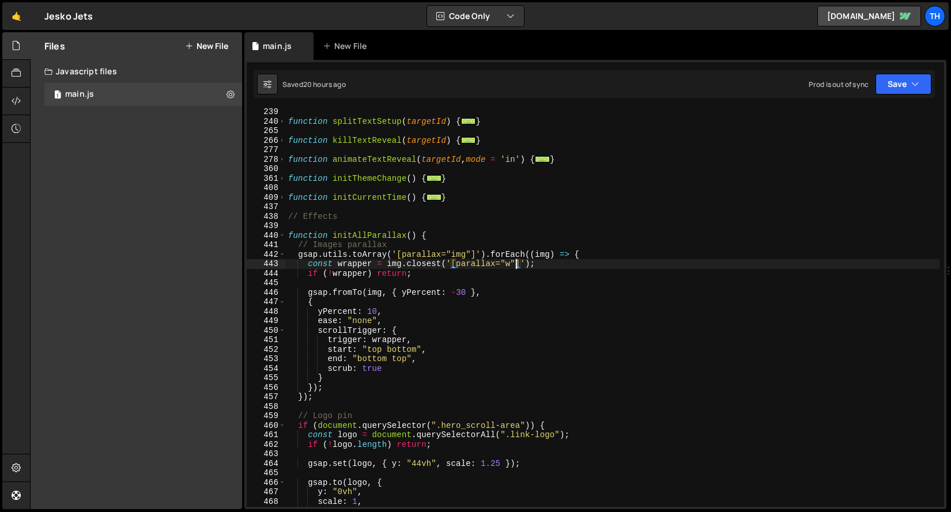
click at [513, 264] on div "function splitTextSetup ( targetId ) { ... } function killTextReveal ( targetId…" at bounding box center [612, 316] width 653 height 418
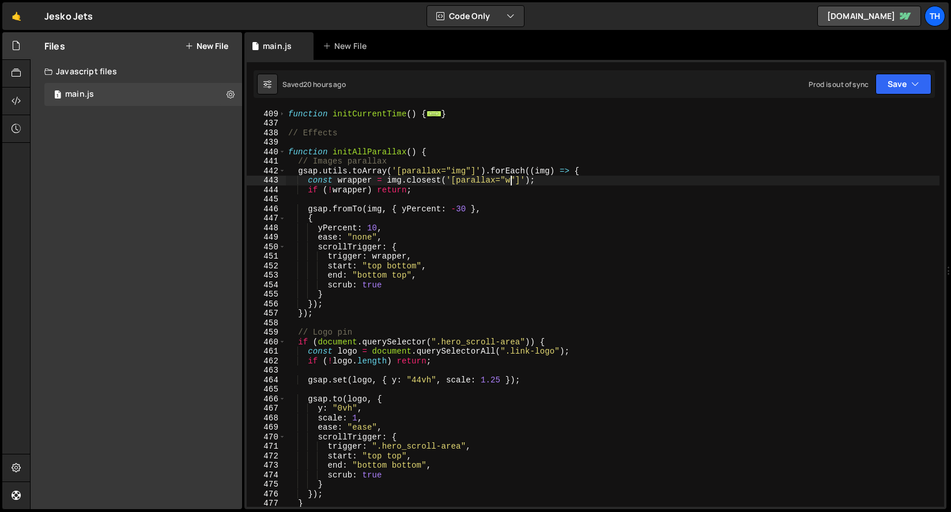
scroll to position [308, 0]
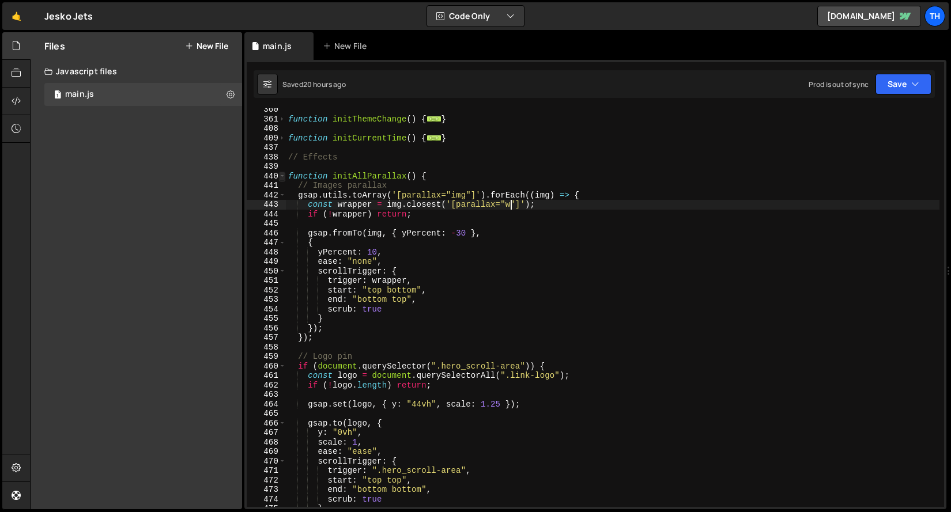
click at [281, 179] on span at bounding box center [282, 177] width 6 height 10
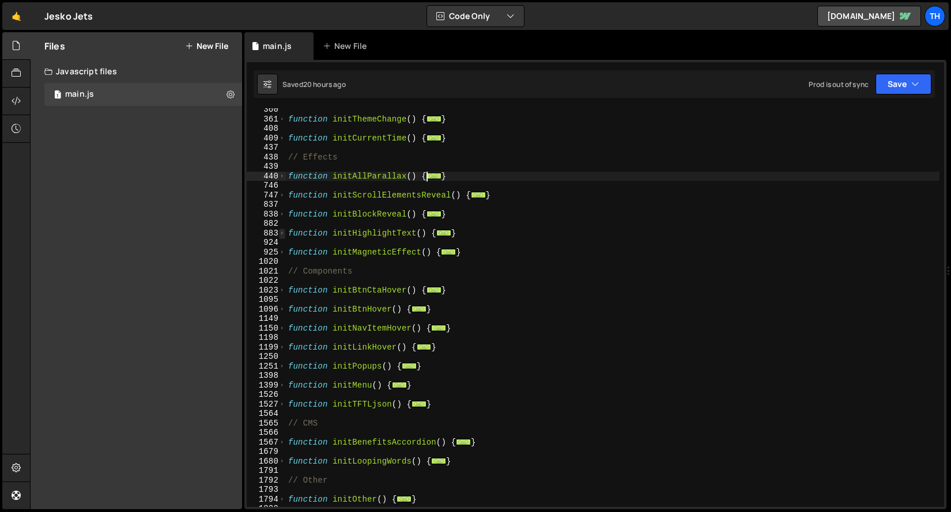
click at [282, 236] on span at bounding box center [282, 234] width 6 height 10
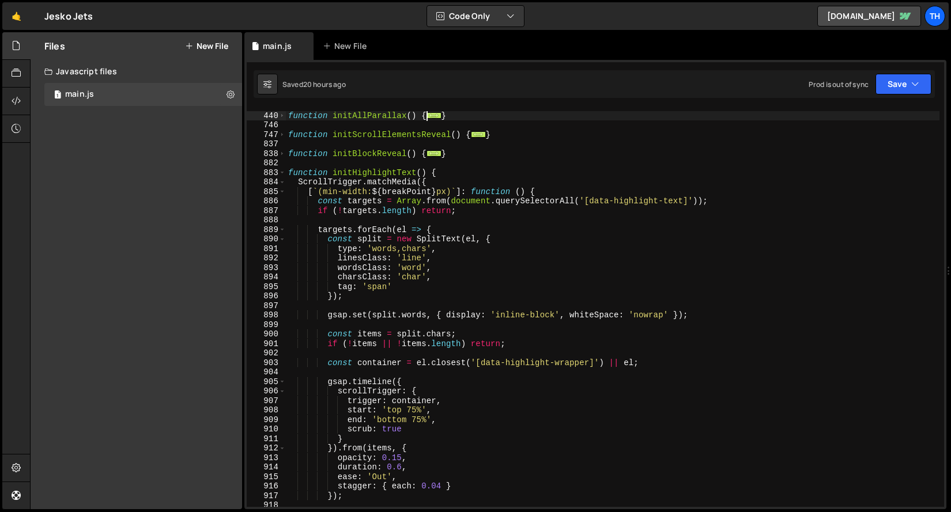
scroll to position [368, 0]
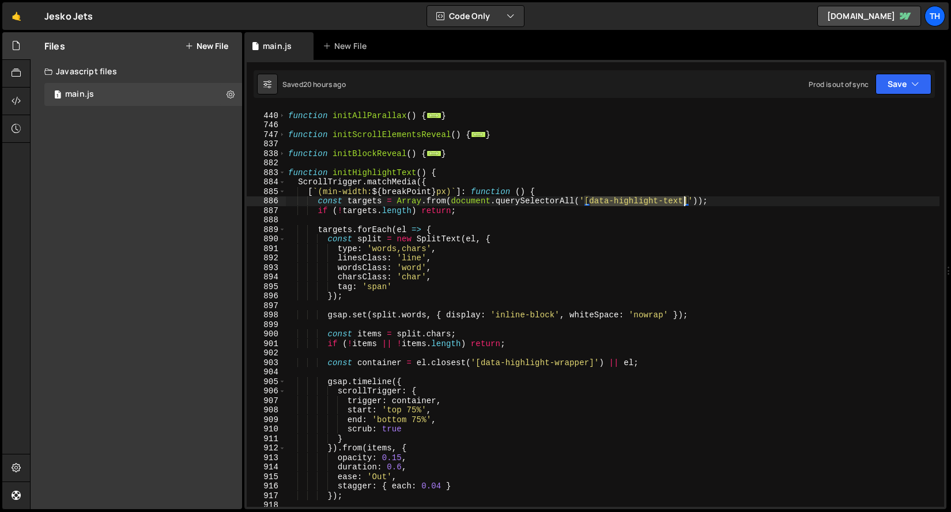
drag, startPoint x: 591, startPoint y: 200, endPoint x: 686, endPoint y: 199, distance: 95.6
click at [686, 199] on div "function initAllParallax ( ) { ... } function initScrollElementsReveal ( ) { ..…" at bounding box center [612, 310] width 653 height 418
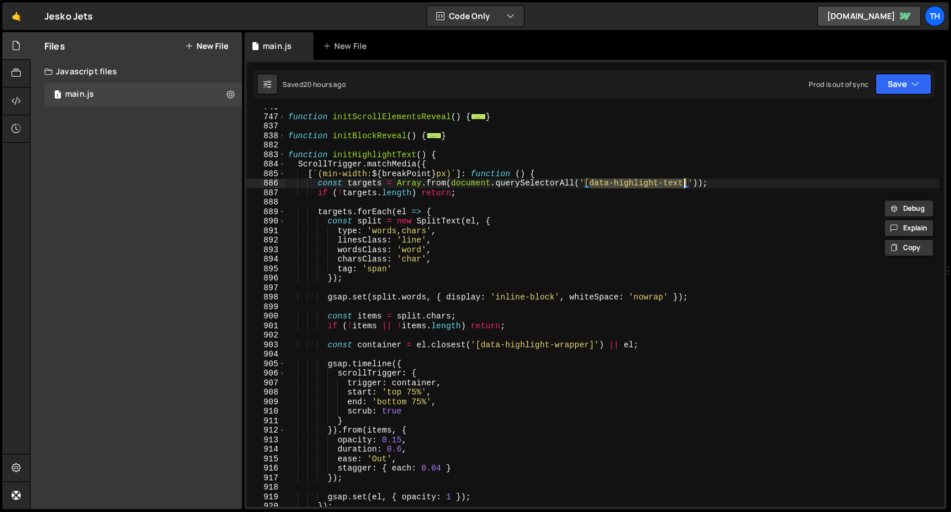
scroll to position [390, 0]
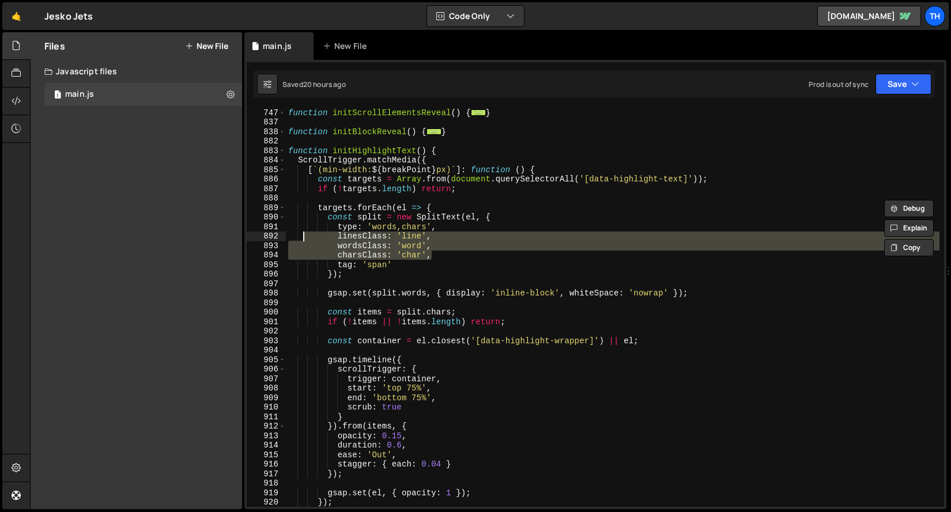
drag, startPoint x: 434, startPoint y: 255, endPoint x: 303, endPoint y: 232, distance: 133.4
click at [303, 232] on div "function initScrollElementsReveal ( ) { ... } function initBlockReveal ( ) { ..…" at bounding box center [612, 317] width 653 height 418
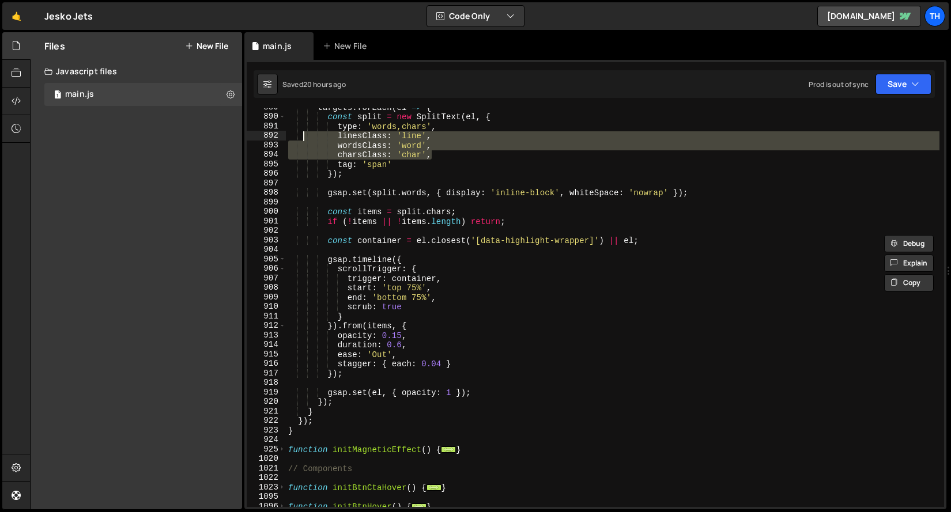
click at [365, 277] on div "targets . forEach ( el => { const split = new SplitText ( el , { type : 'words,…" at bounding box center [612, 312] width 653 height 418
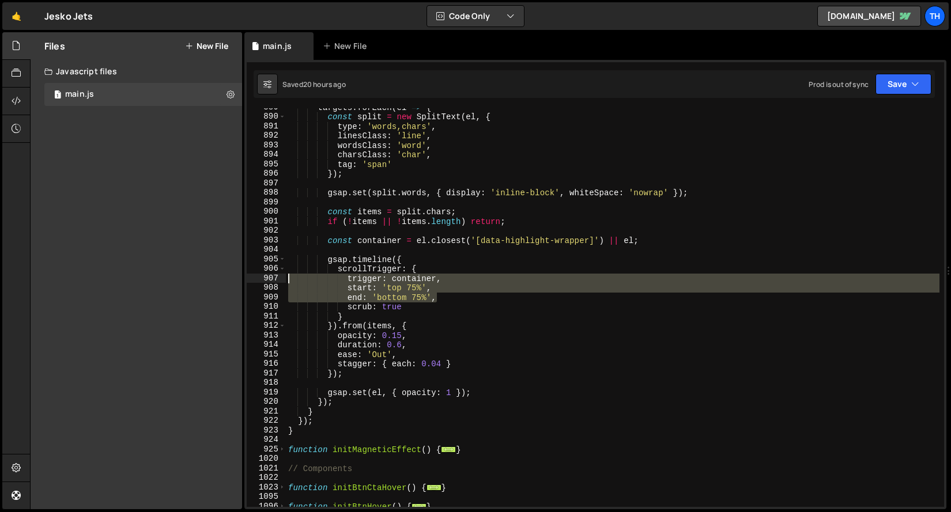
drag, startPoint x: 380, startPoint y: 291, endPoint x: 298, endPoint y: 290, distance: 81.2
click at [258, 281] on div "trigger: container, 889 890 891 892 893 894 895 896 897 898 899 900 901 902 903…" at bounding box center [595, 307] width 697 height 399
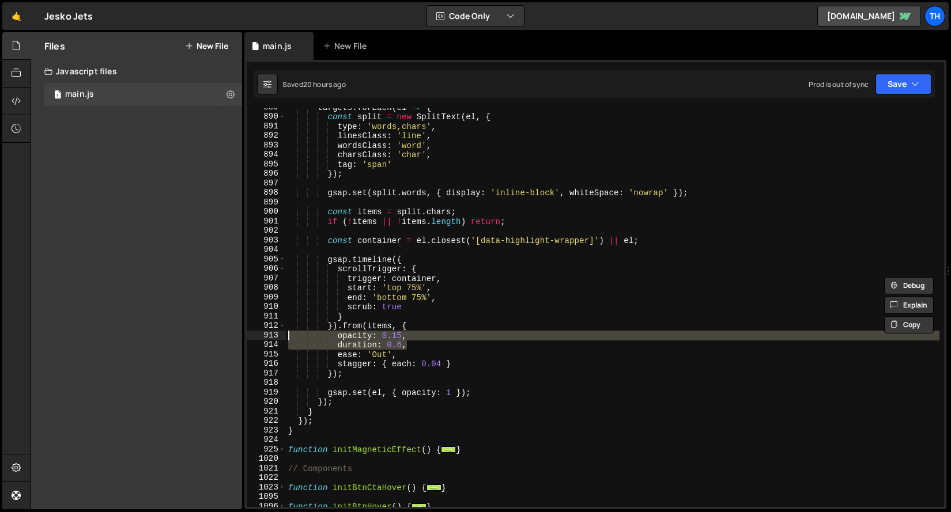
drag, startPoint x: 426, startPoint y: 345, endPoint x: 281, endPoint y: 338, distance: 145.4
click at [281, 338] on div "trigger: container, start: 'top 75%', 889 890 891 892 893 894 895 896 897 898 8…" at bounding box center [595, 307] width 697 height 399
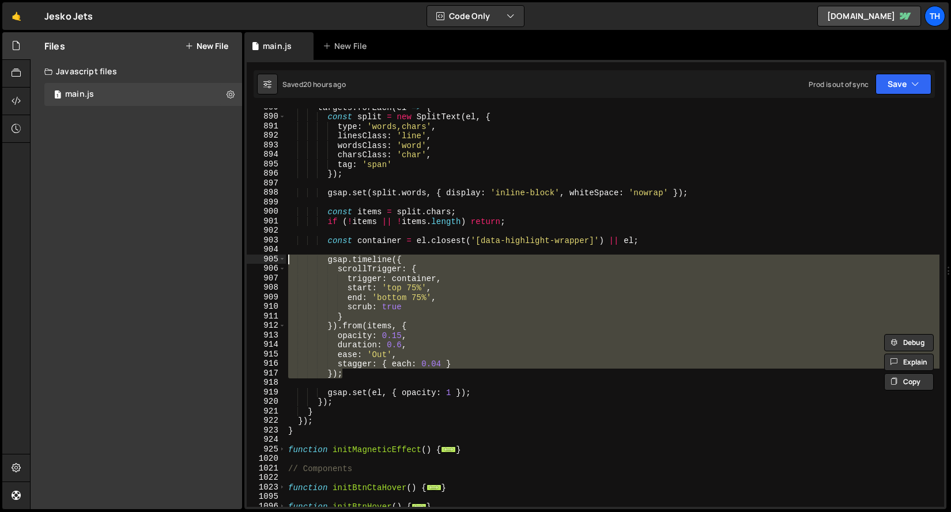
drag, startPoint x: 377, startPoint y: 355, endPoint x: 260, endPoint y: 256, distance: 153.4
click at [260, 256] on div "opacity: 0.15, duration: 0.6, 889 890 891 892 893 894 895 896 897 898 899 900 9…" at bounding box center [595, 307] width 697 height 399
click at [362, 332] on div "targets . forEach ( el => { const split = new SplitText ( el , { type : 'words,…" at bounding box center [612, 307] width 653 height 399
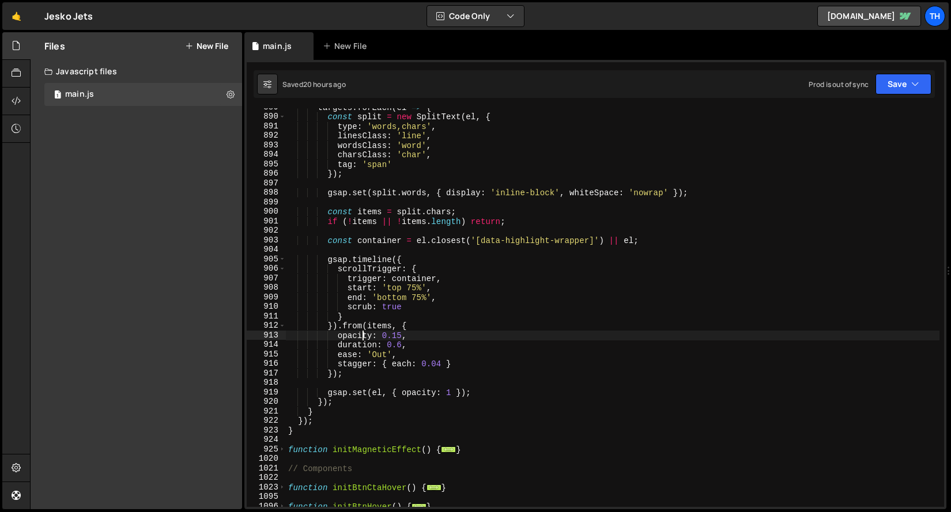
drag, startPoint x: 341, startPoint y: 347, endPoint x: 410, endPoint y: 346, distance: 69.1
click at [410, 346] on div "targets . forEach ( el => { const split = new SplitText ( el , { type : 'words,…" at bounding box center [612, 312] width 653 height 418
click at [336, 407] on div "targets . forEach ( el => { const split = new SplitText ( el , { type : 'words,…" at bounding box center [612, 312] width 653 height 418
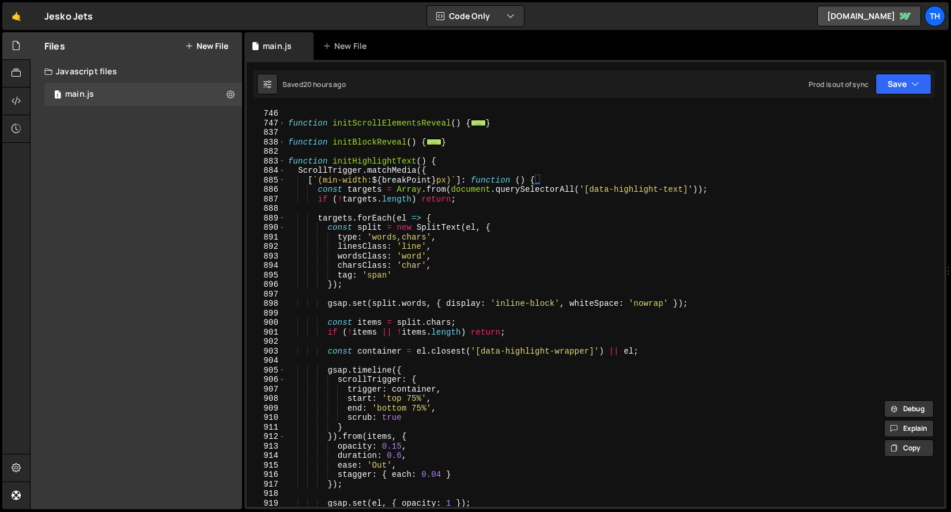
scroll to position [345, 0]
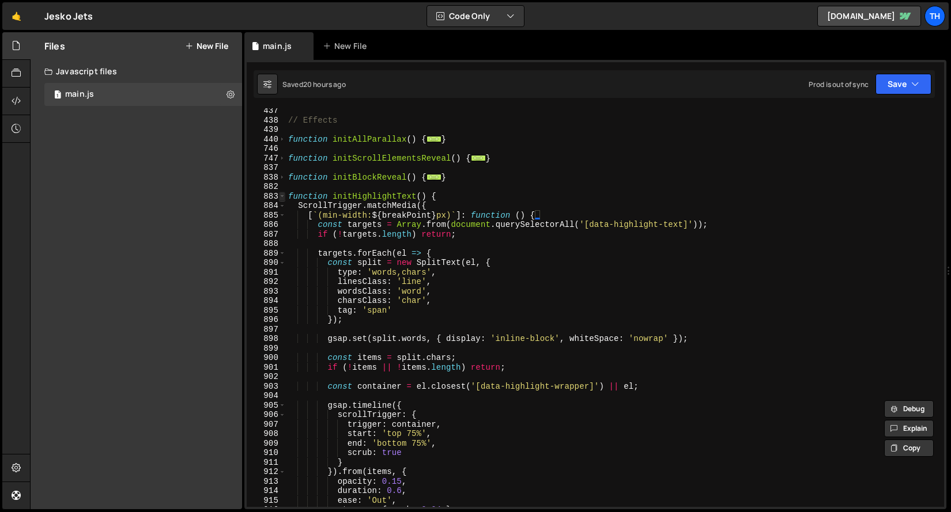
click at [280, 195] on span at bounding box center [282, 197] width 6 height 10
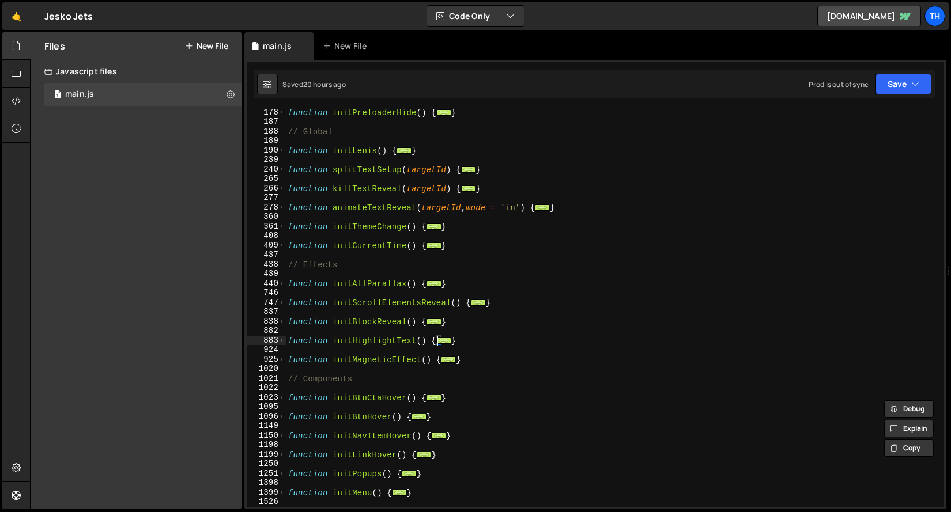
scroll to position [354, 0]
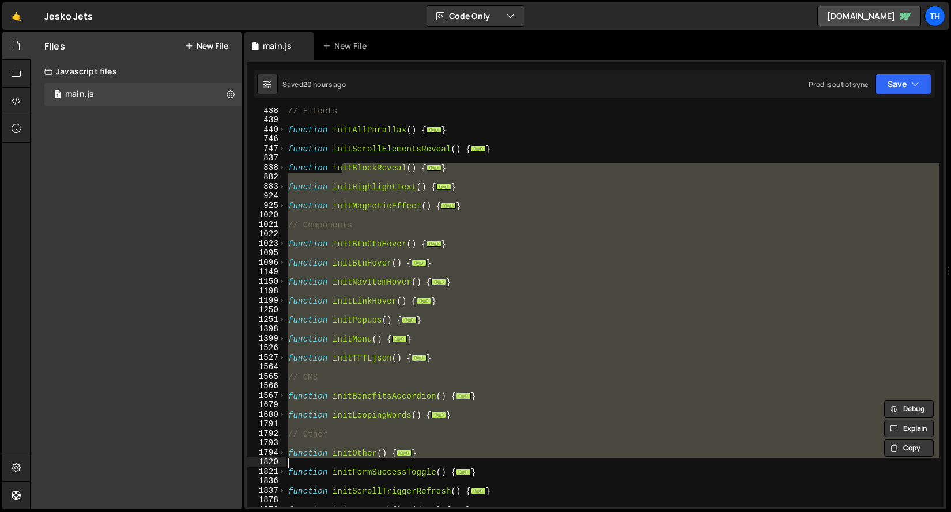
drag, startPoint x: 344, startPoint y: 165, endPoint x: 430, endPoint y: 463, distance: 309.6
click at [430, 463] on div "// Effects function initAllParallax ( ) { ... } function initScrollElementsReve…" at bounding box center [612, 315] width 653 height 418
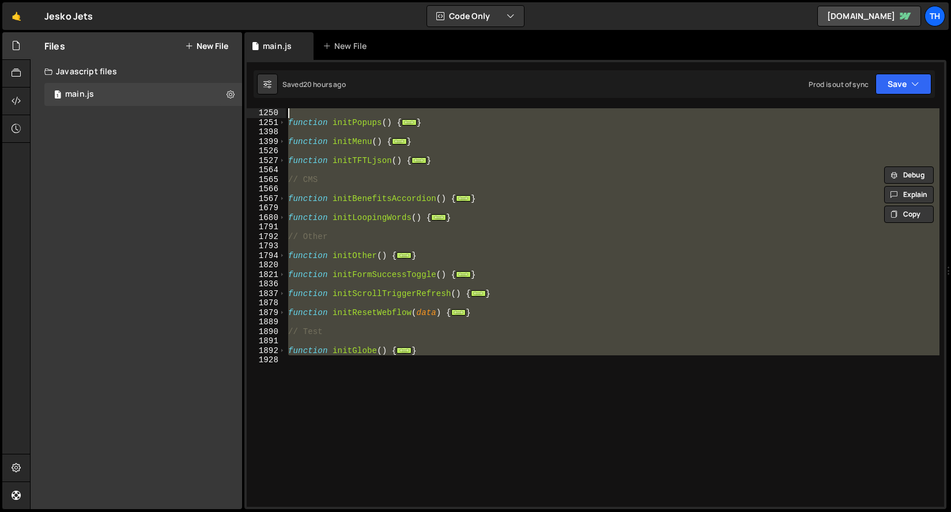
scroll to position [0, 0]
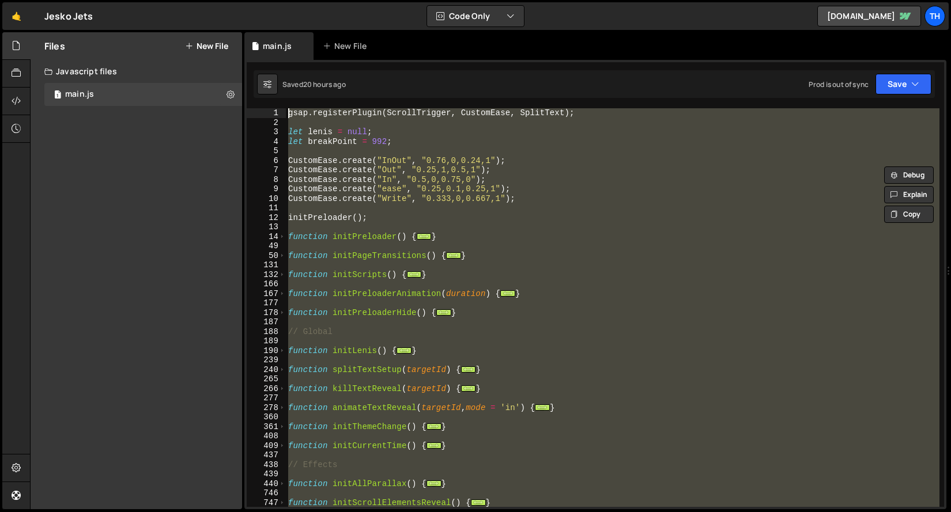
drag, startPoint x: 368, startPoint y: 350, endPoint x: 91, endPoint y: -12, distance: 456.2
click at [91, 0] on html "Projects [GEOGRAPHIC_DATA] Blog Th Projects Your Teams Invite team member Accou…" at bounding box center [475, 256] width 951 height 512
type textarea "gsap.registerPlugin(ScrollTrigger, CustomEase, SplitText);"
click at [363, 230] on div "gsap . registerPlugin ( ScrollTrigger , CustomEase , SplitText ) ; let [PERSON_…" at bounding box center [612, 307] width 653 height 399
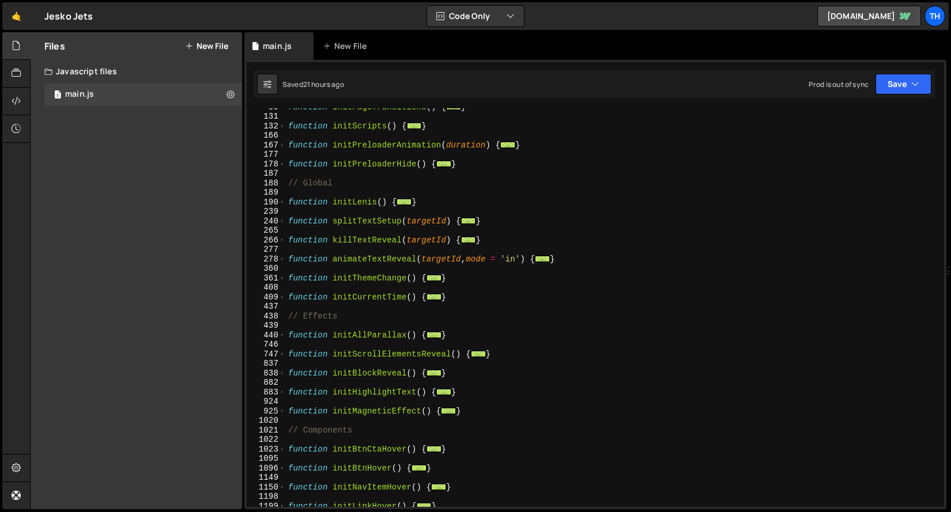
scroll to position [149, 0]
click at [279, 393] on span at bounding box center [282, 393] width 6 height 10
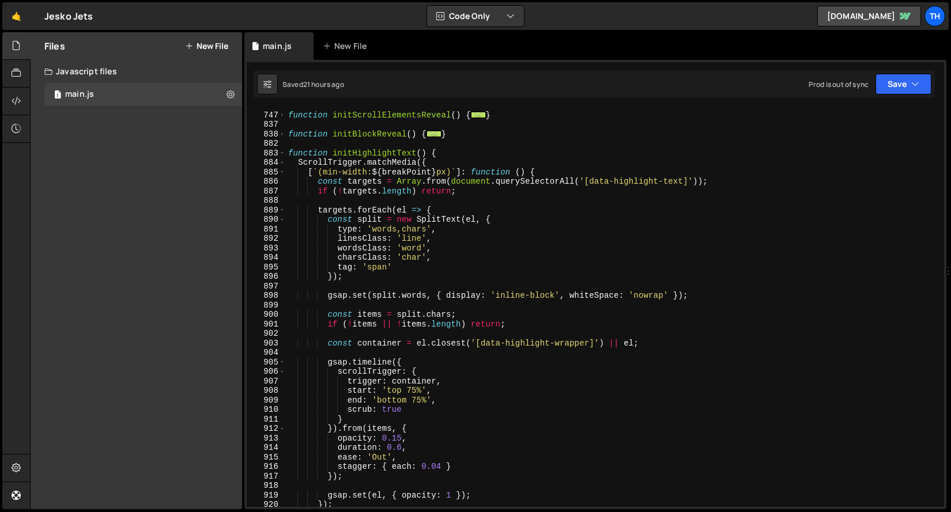
scroll to position [423, 0]
